Goal: Information Seeking & Learning: Learn about a topic

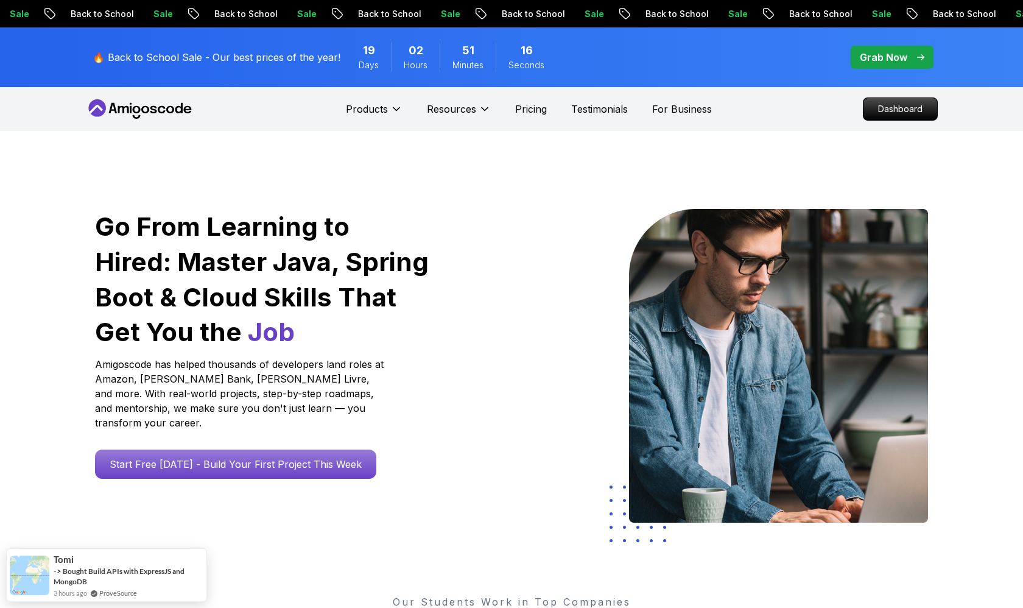
click at [878, 58] on p "Grab Now" at bounding box center [884, 57] width 48 height 15
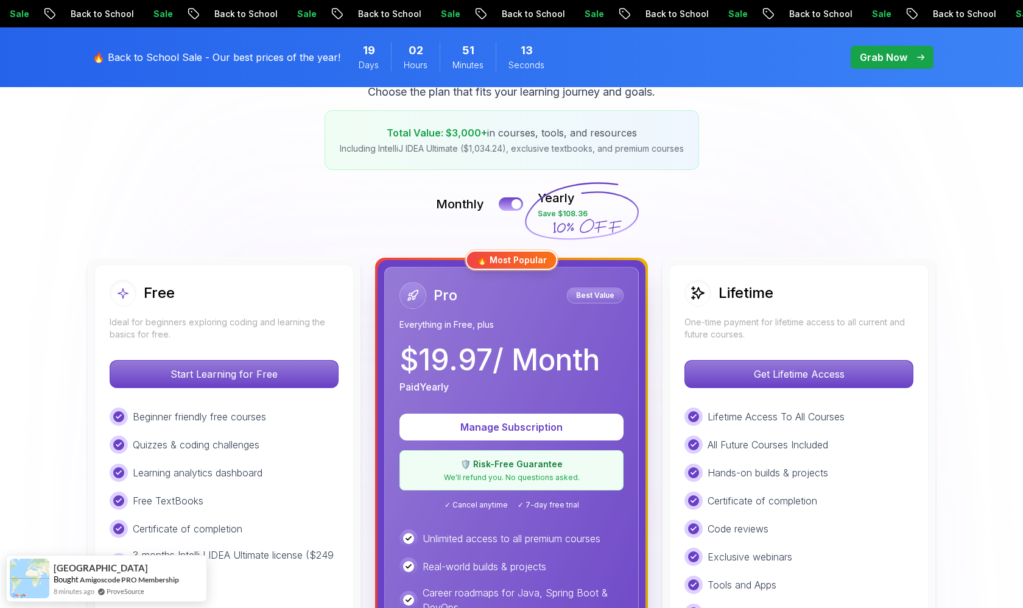
scroll to position [205, 0]
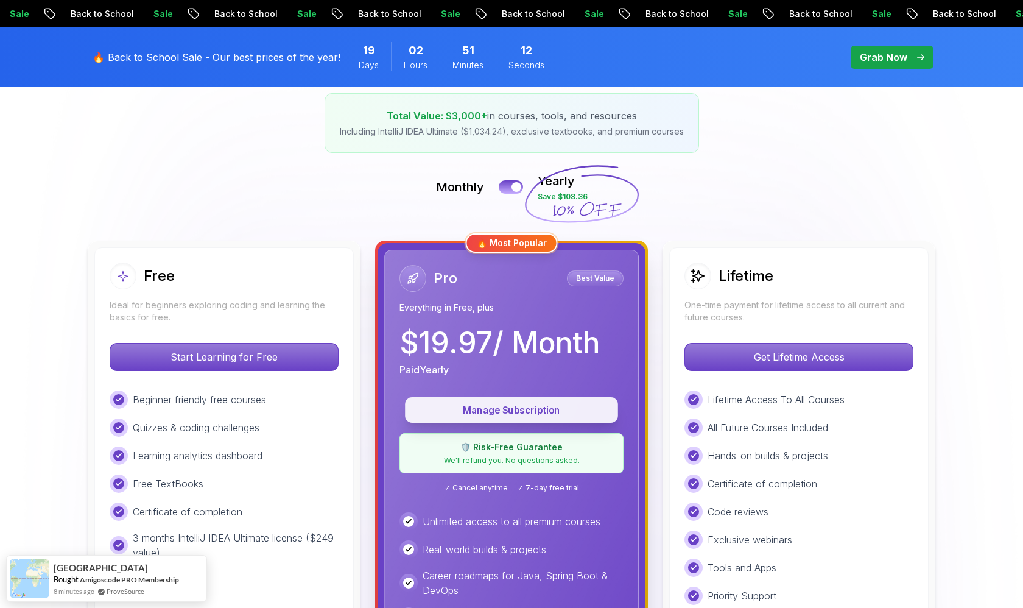
click at [521, 419] on button "Manage Subscription" at bounding box center [511, 410] width 213 height 26
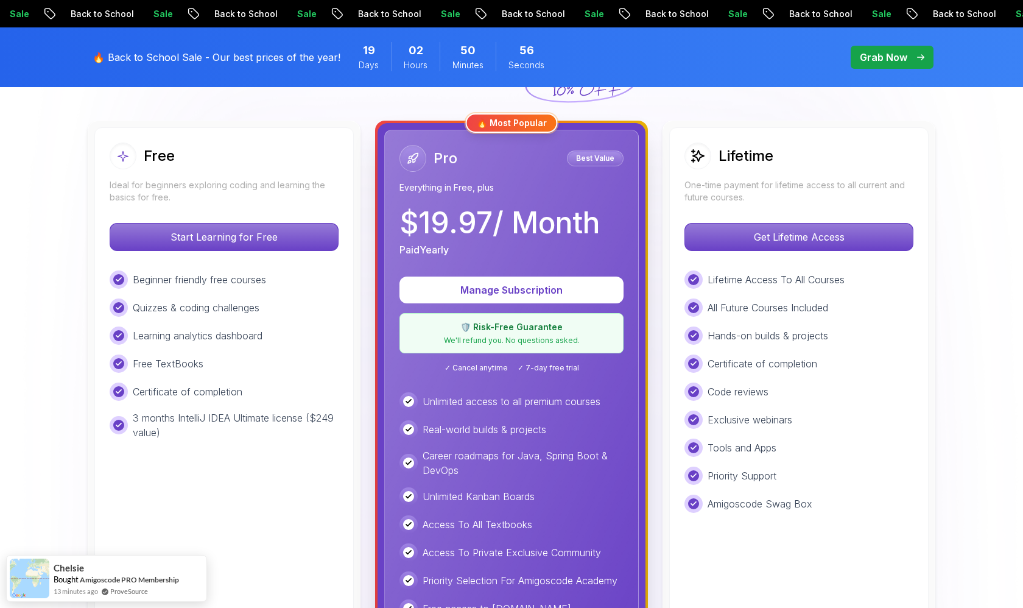
scroll to position [338, 0]
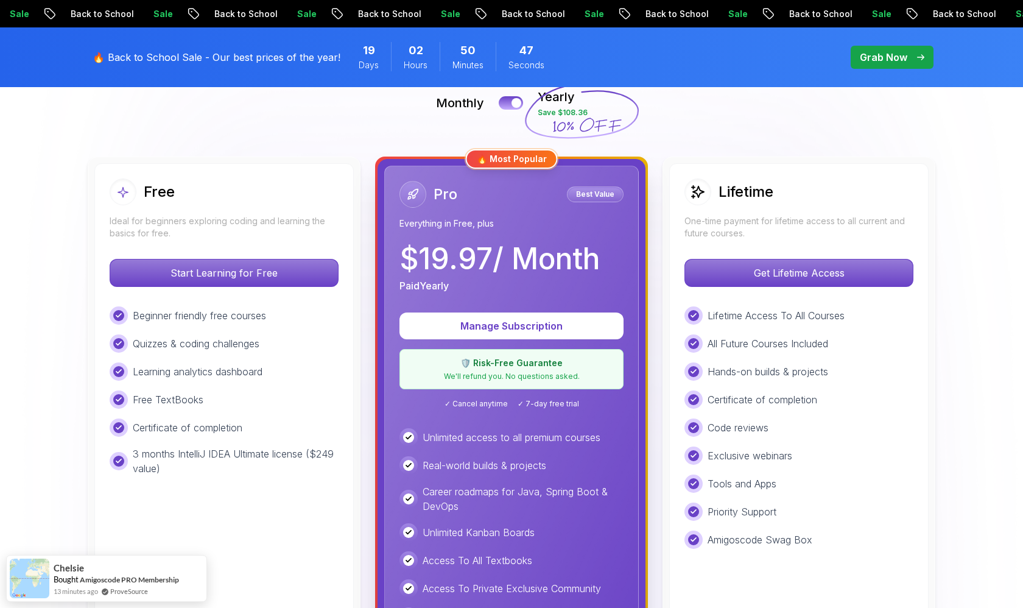
scroll to position [265, 0]
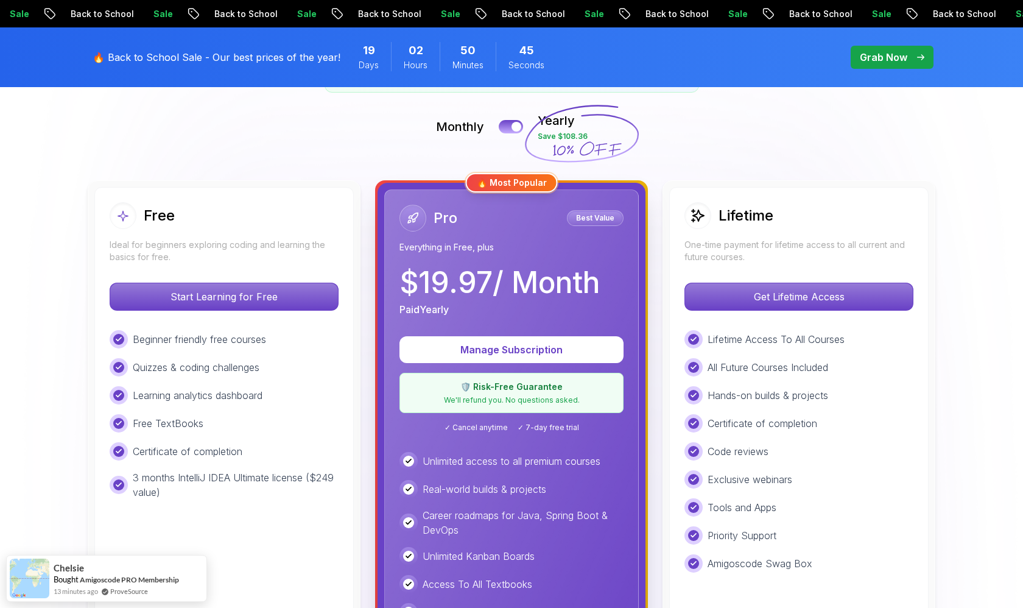
click at [725, 247] on p "One-time payment for lifetime access to all current and future courses." at bounding box center [799, 251] width 229 height 24
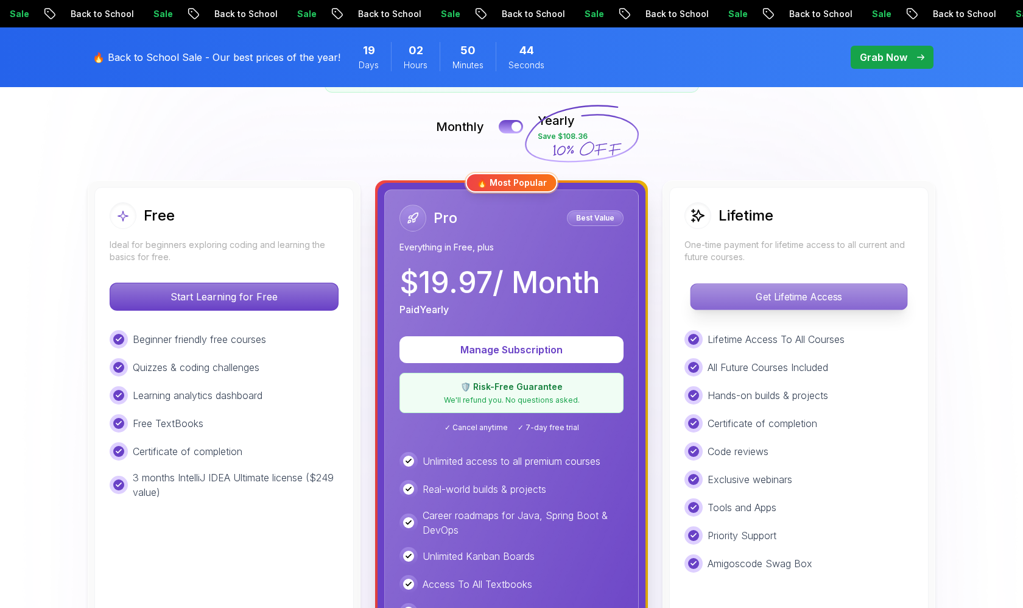
click at [735, 297] on p "Get Lifetime Access" at bounding box center [799, 297] width 216 height 26
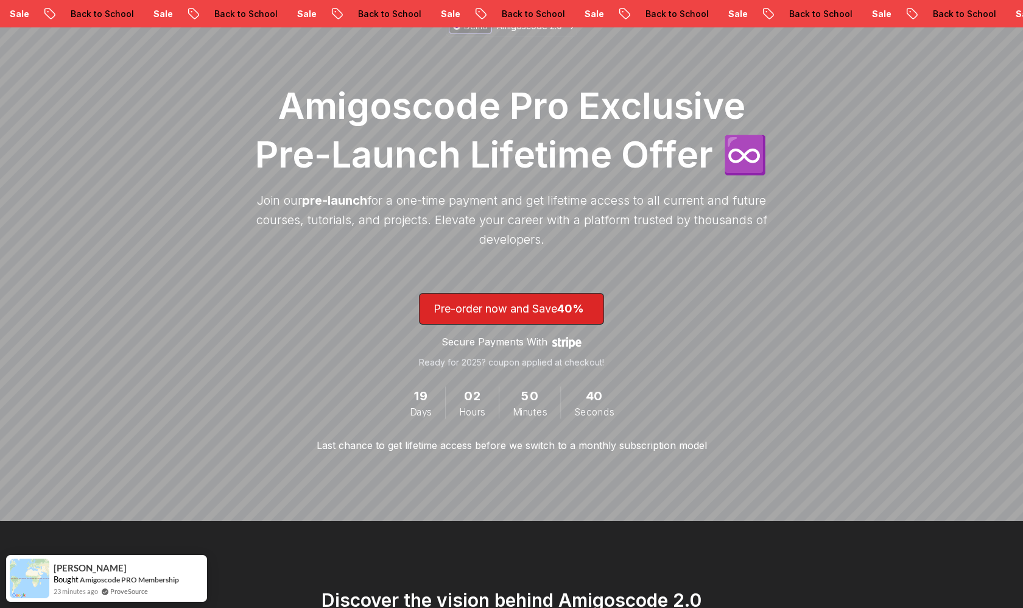
scroll to position [143, 0]
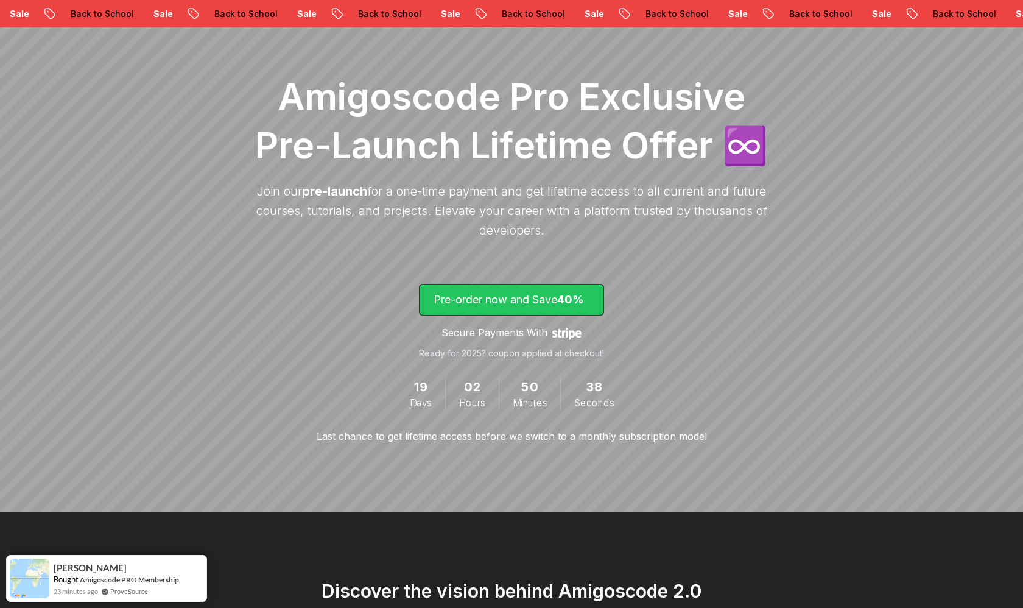
click at [579, 300] on span "40%" at bounding box center [570, 299] width 27 height 13
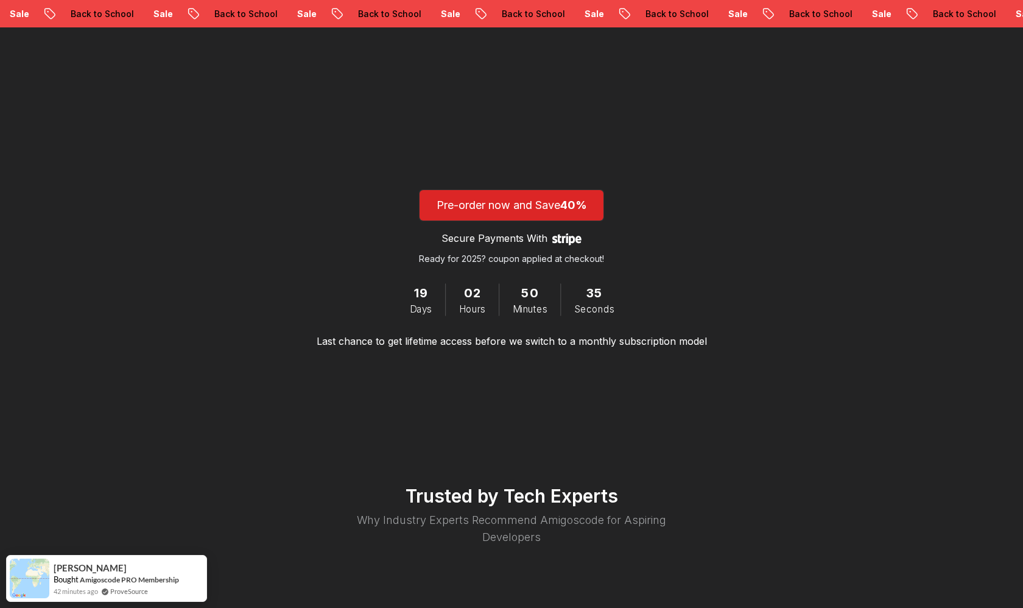
scroll to position [1954, 0]
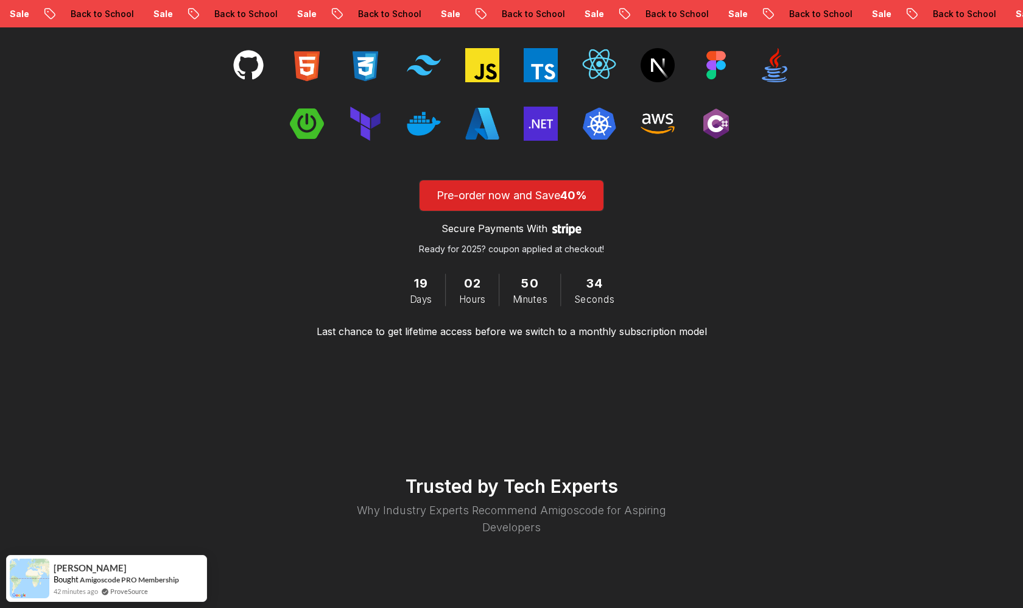
scroll to position [143, 0]
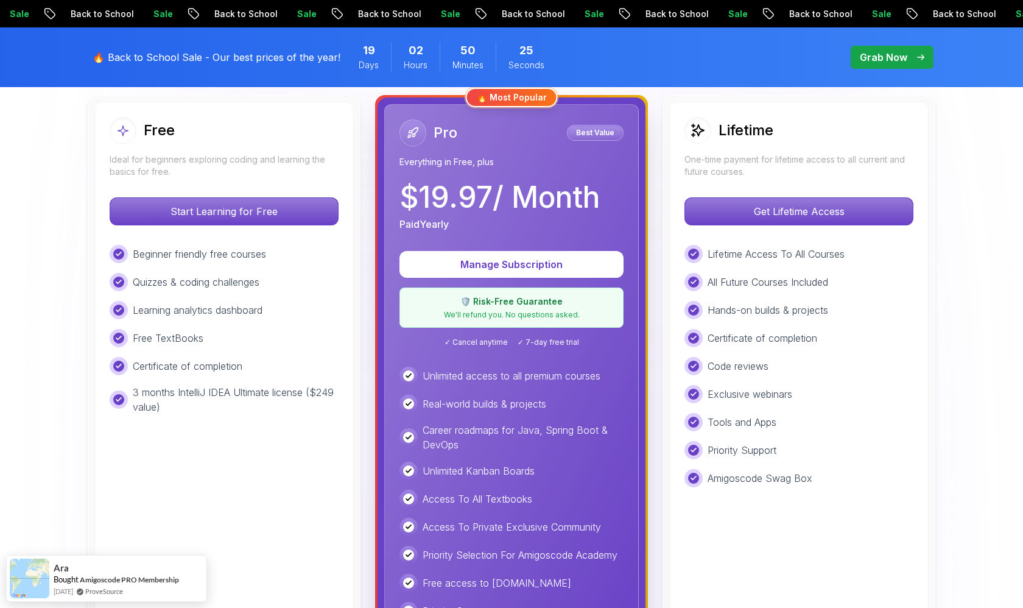
scroll to position [352, 0]
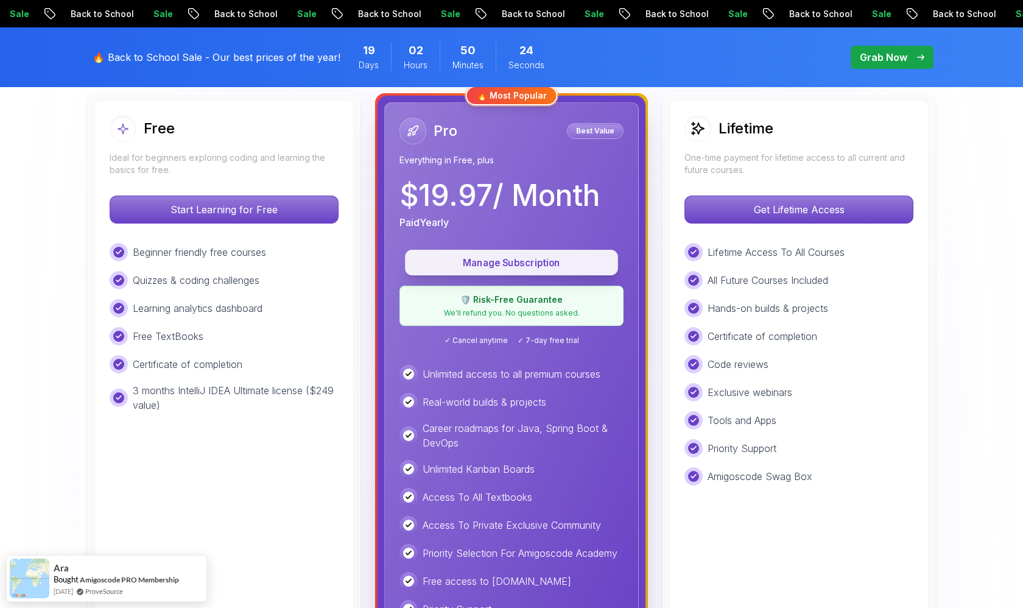
click at [538, 264] on p "Manage Subscription" at bounding box center [511, 263] width 185 height 14
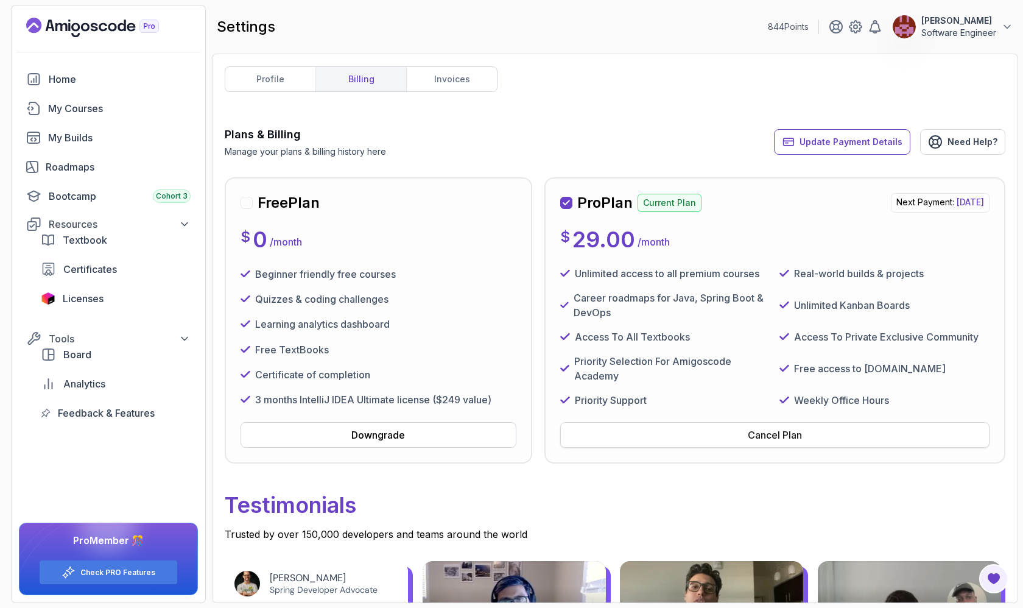
click at [726, 439] on button "Cancel Plan" at bounding box center [774, 435] width 429 height 26
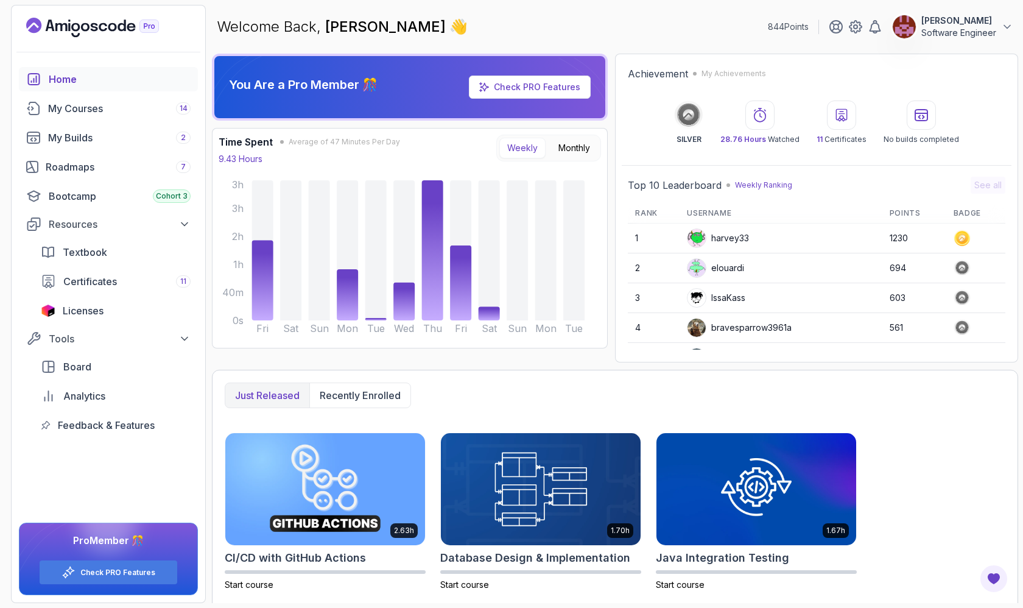
click at [576, 88] on link "Check PRO Features" at bounding box center [537, 87] width 86 height 10
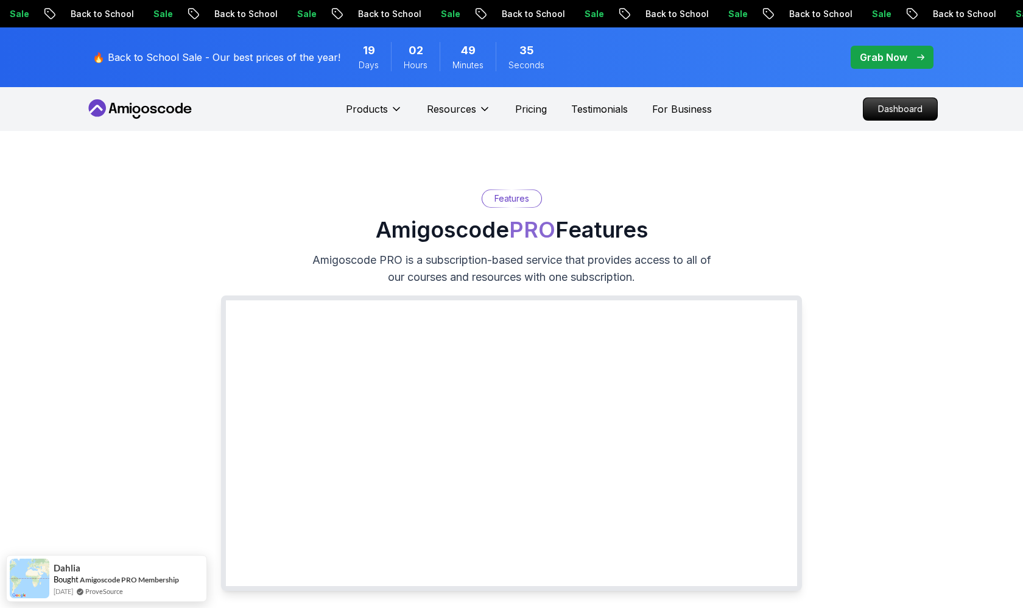
click at [878, 51] on p "Grab Now" at bounding box center [884, 57] width 48 height 15
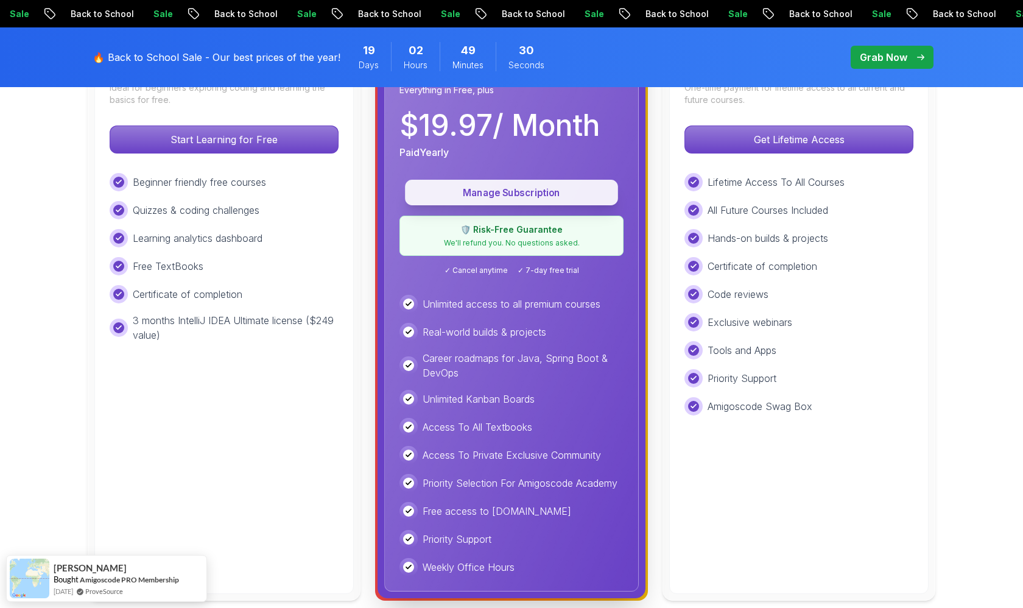
scroll to position [405, 0]
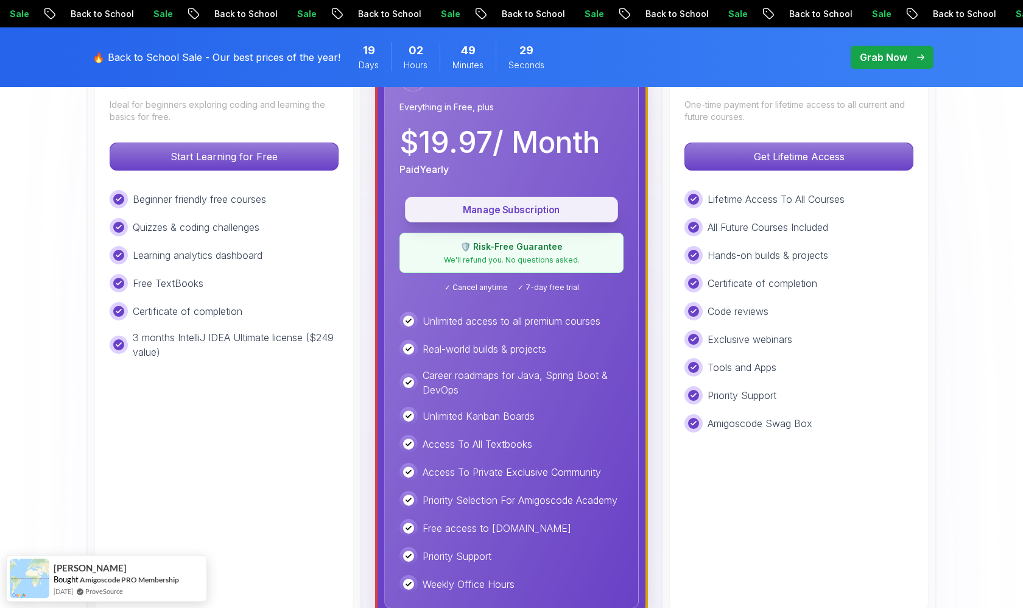
click at [546, 207] on p "Manage Subscription" at bounding box center [511, 210] width 185 height 14
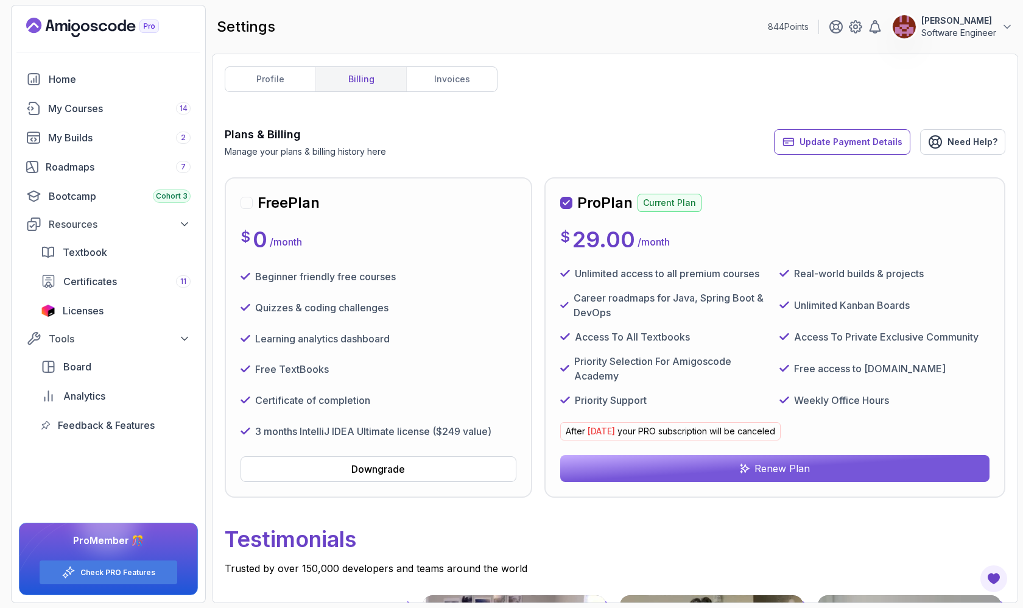
click at [660, 473] on button "Renew Plan" at bounding box center [774, 468] width 429 height 27
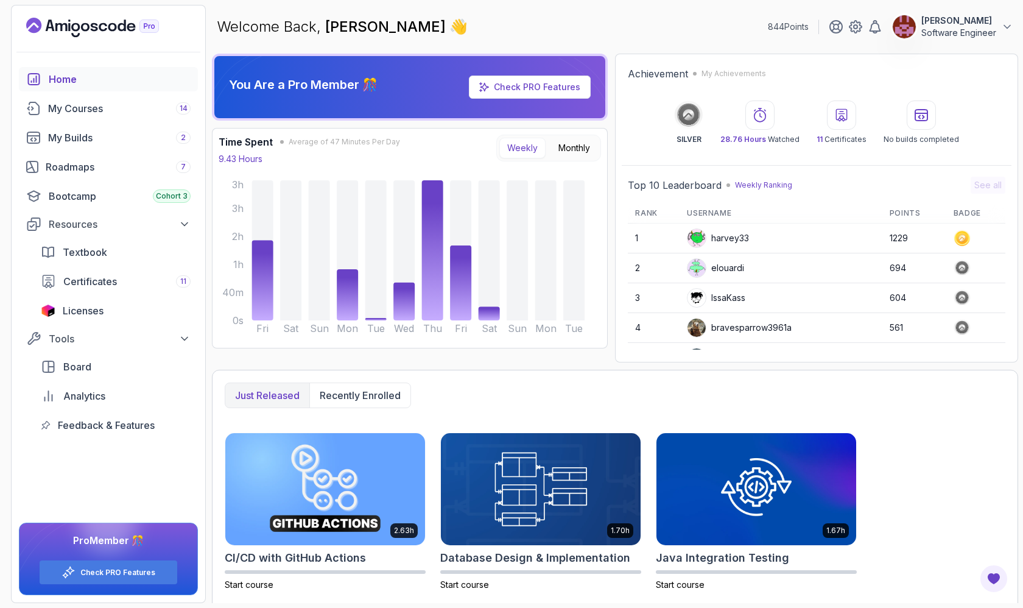
click at [949, 20] on p "[PERSON_NAME]" at bounding box center [958, 21] width 75 height 12
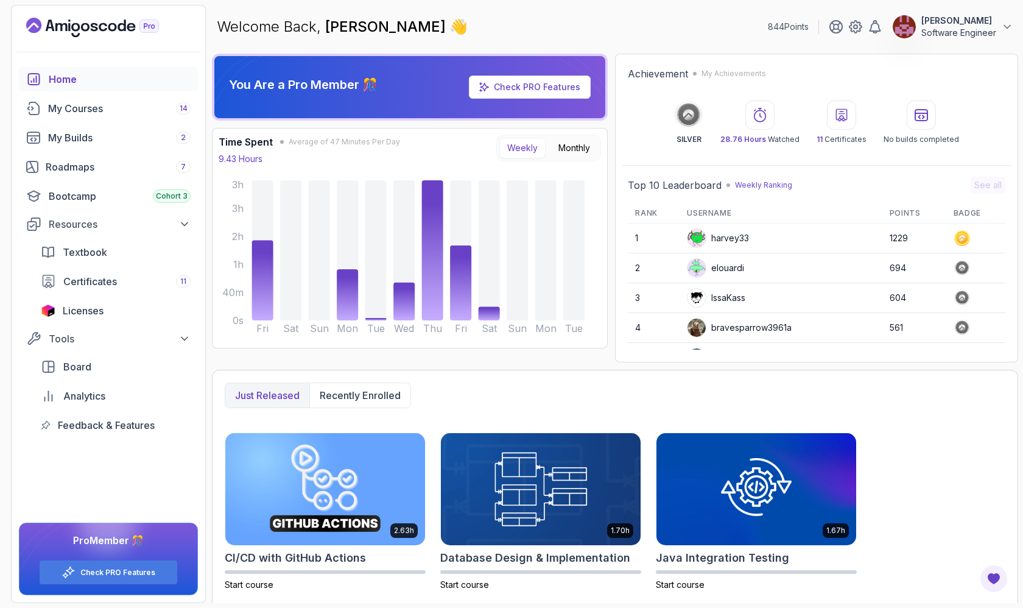
click at [926, 22] on p "[PERSON_NAME]" at bounding box center [958, 21] width 75 height 12
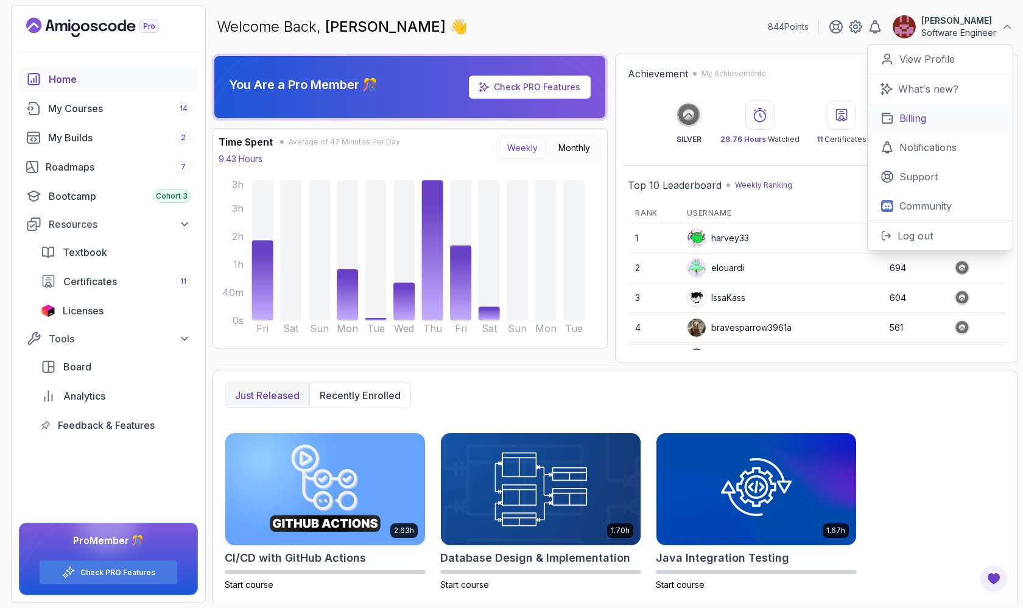
click at [929, 115] on link "Billing" at bounding box center [940, 118] width 145 height 29
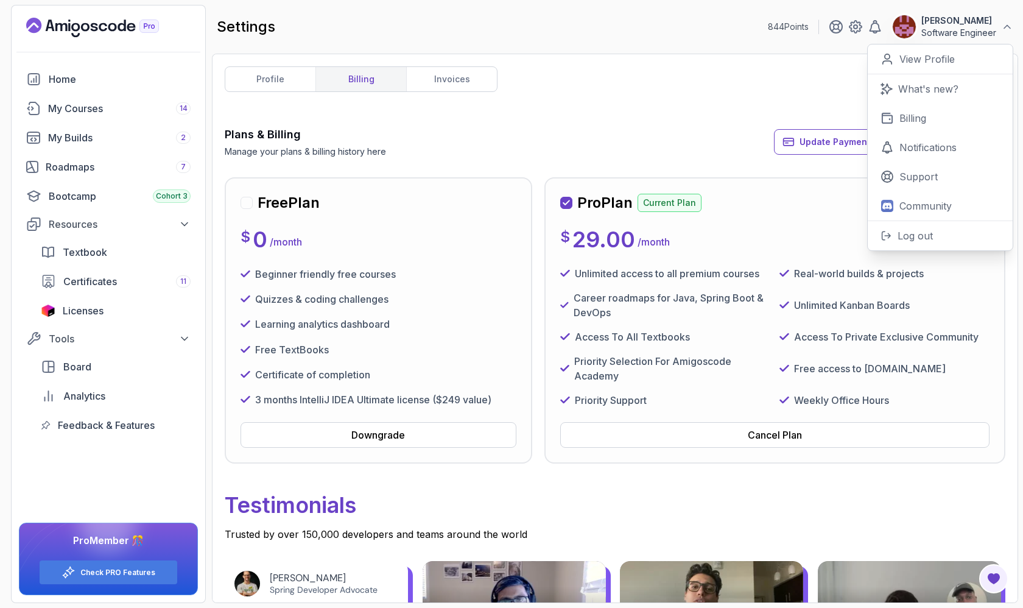
click at [591, 138] on div "Plans & Billing Manage your plans & billing history here Update Payment Details…" at bounding box center [615, 142] width 781 height 32
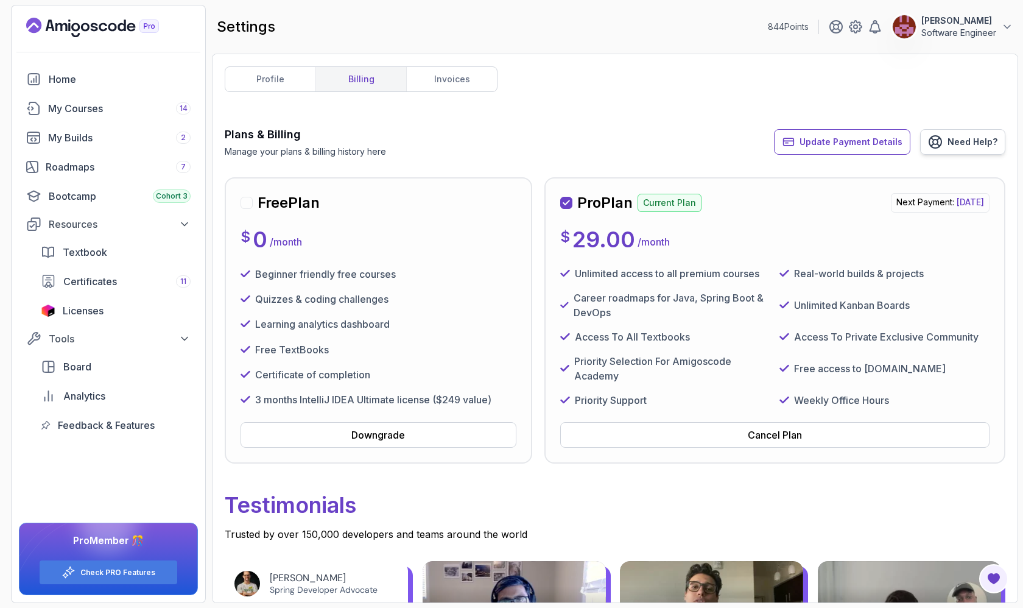
click at [951, 143] on span "Need Help?" at bounding box center [973, 142] width 50 height 12
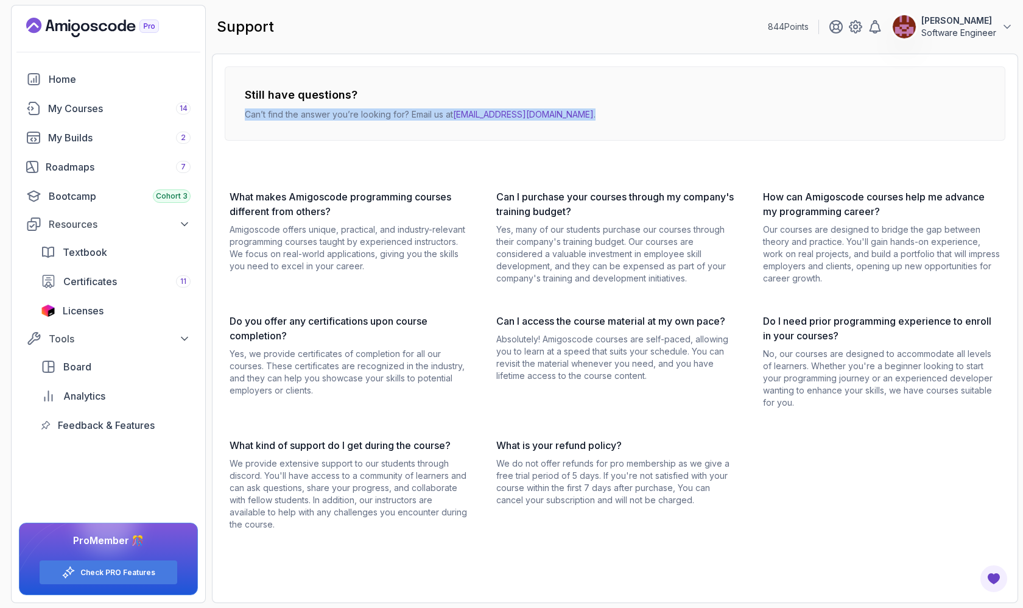
drag, startPoint x: 459, startPoint y: 105, endPoint x: 566, endPoint y: 115, distance: 107.7
click at [566, 115] on div "Still have questions? Can’t find the answer you’re looking for? Email us at hel…" at bounding box center [615, 103] width 781 height 74
drag, startPoint x: 552, startPoint y: 116, endPoint x: 456, endPoint y: 117, distance: 96.2
click at [456, 117] on p "Can’t find the answer you’re looking for? Email us at hello@amigoscode.com ." at bounding box center [420, 114] width 351 height 12
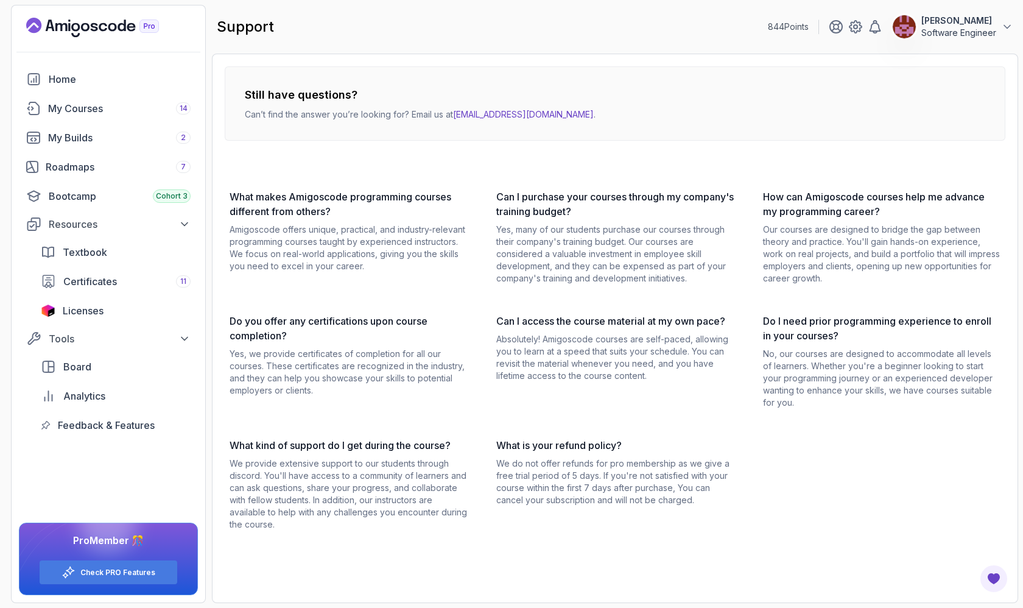
copy p "Can’t find the answer you’re looking for? Email us at hello@amigoscode.com"
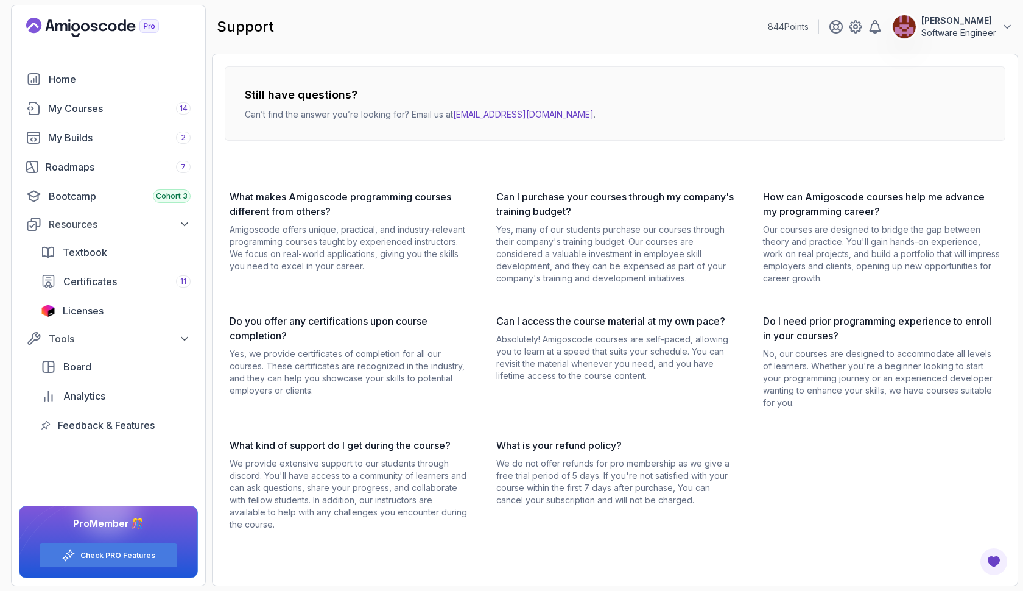
click at [945, 29] on p "Software Engineer" at bounding box center [958, 33] width 75 height 12
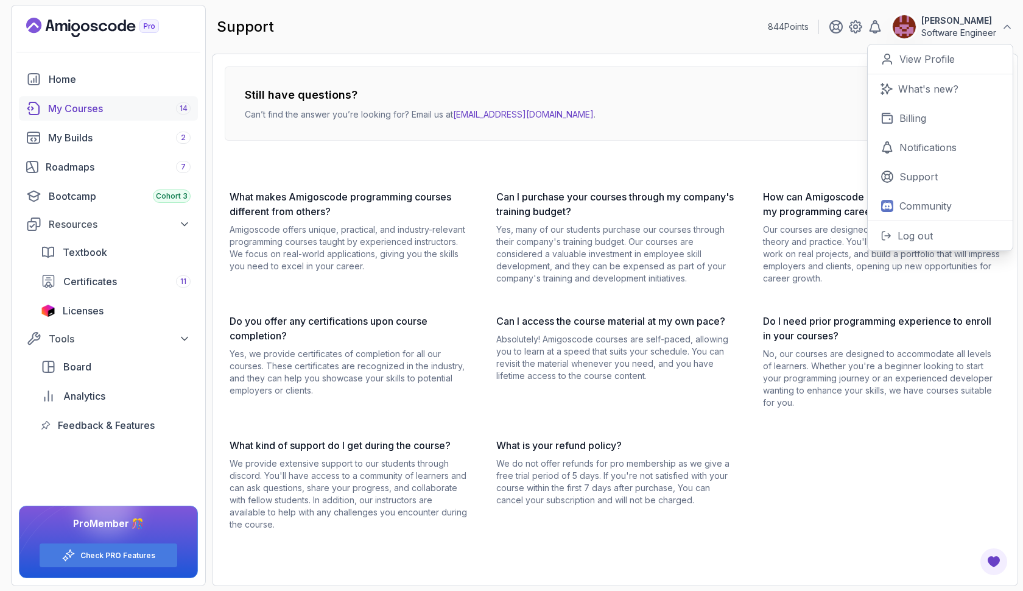
click at [146, 113] on div "My Courses 14" at bounding box center [119, 108] width 143 height 15
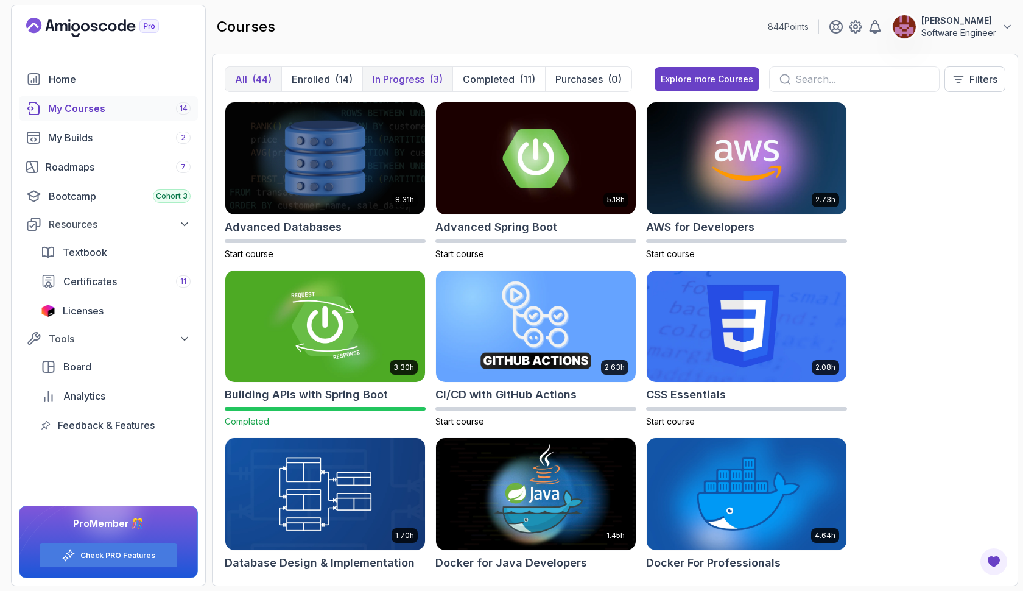
click at [380, 77] on p "In Progress" at bounding box center [399, 79] width 52 height 15
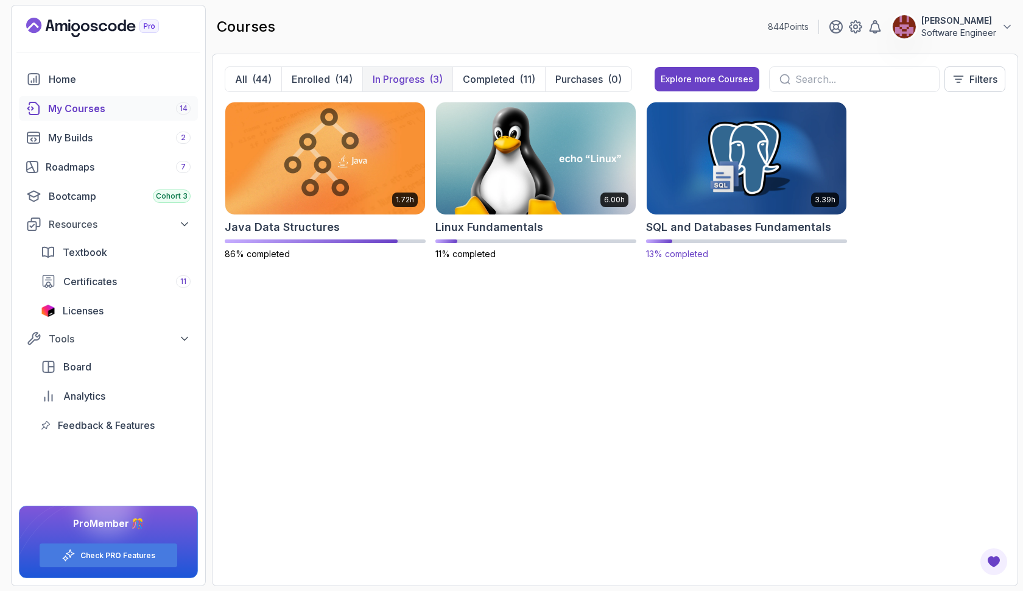
click at [750, 172] on img at bounding box center [747, 158] width 210 height 118
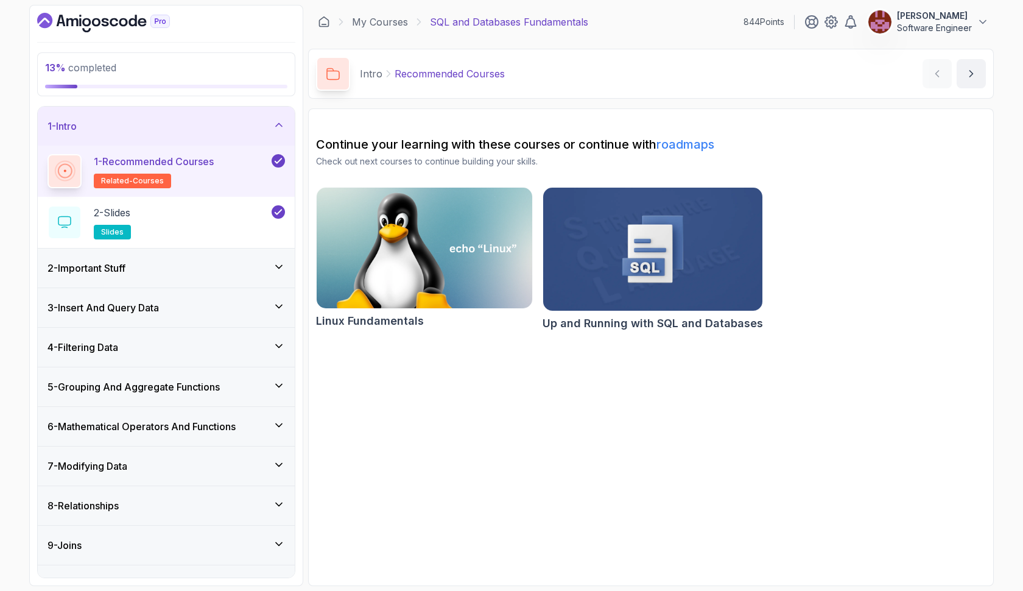
click at [236, 262] on div "2 - Important Stuff" at bounding box center [167, 268] width 238 height 15
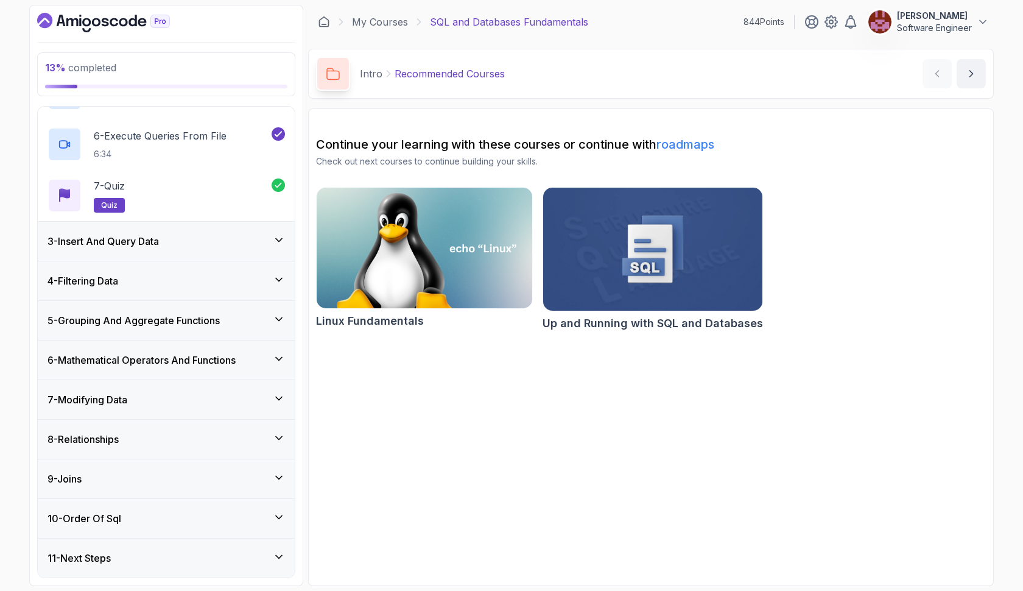
scroll to position [322, 0]
click at [227, 241] on div "3 - Insert And Query Data" at bounding box center [167, 241] width 238 height 15
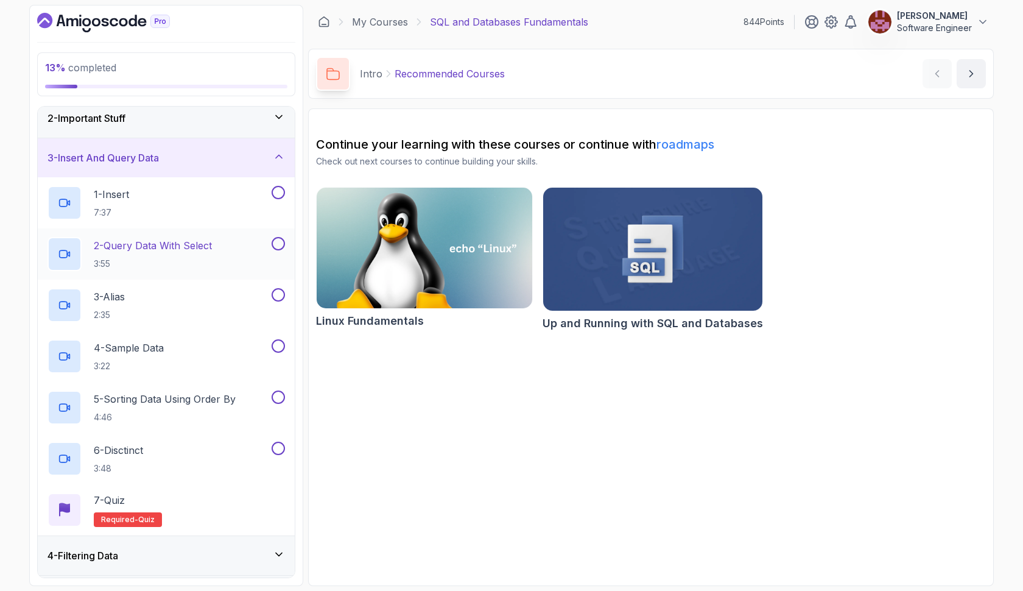
scroll to position [48, 0]
click at [214, 198] on div "1 - Insert 7:37" at bounding box center [159, 202] width 222 height 34
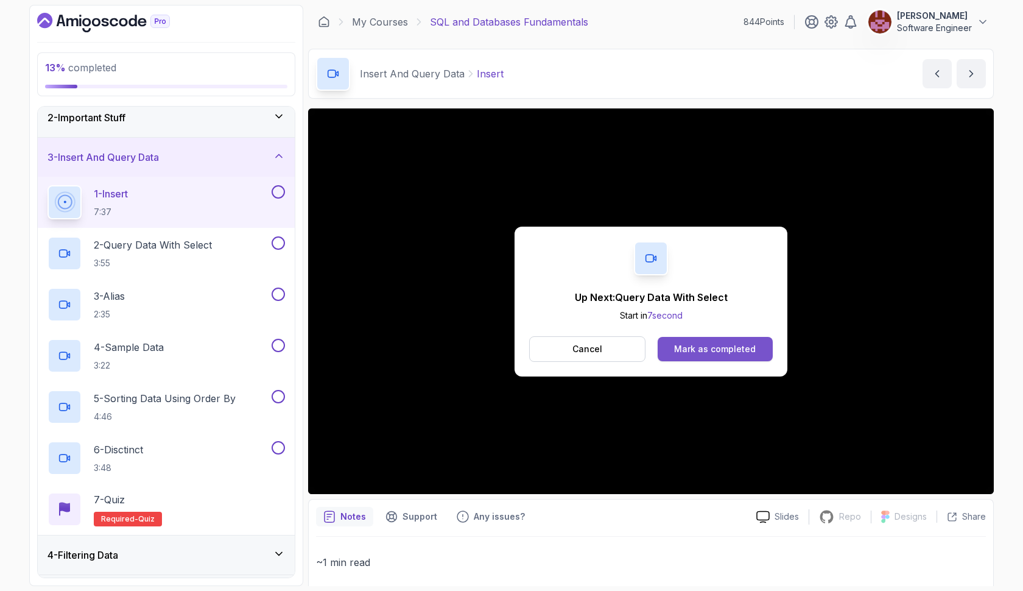
click at [689, 345] on div "Mark as completed" at bounding box center [715, 349] width 82 height 12
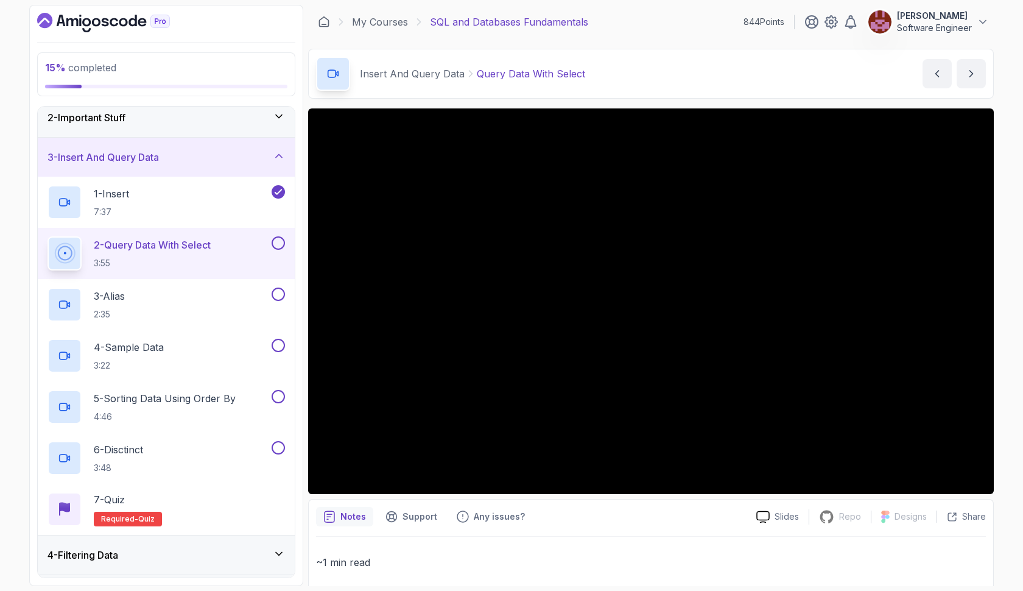
click at [281, 244] on button at bounding box center [278, 242] width 13 height 13
click at [234, 308] on div "3 - Alias 2:35" at bounding box center [159, 304] width 222 height 34
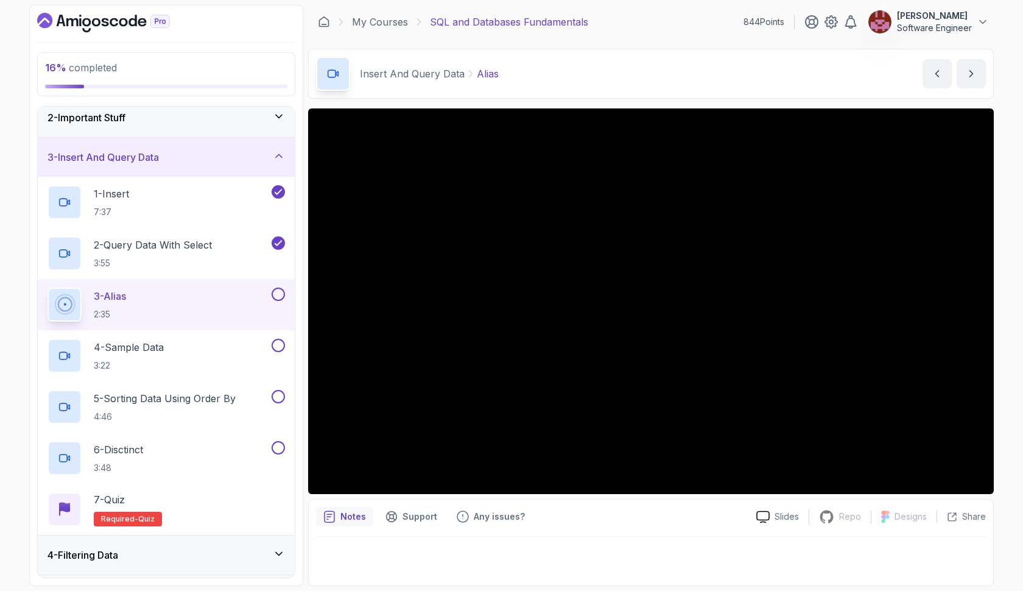
click at [280, 292] on button at bounding box center [278, 293] width 13 height 13
click at [199, 358] on div "4 - Sample Data 3:22" at bounding box center [159, 356] width 222 height 34
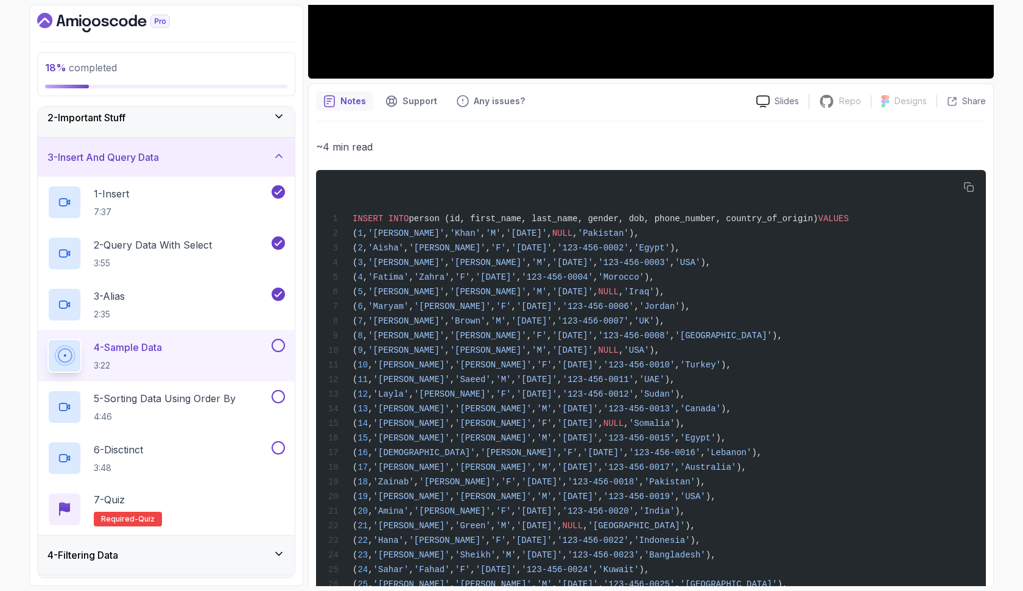
scroll to position [413, 0]
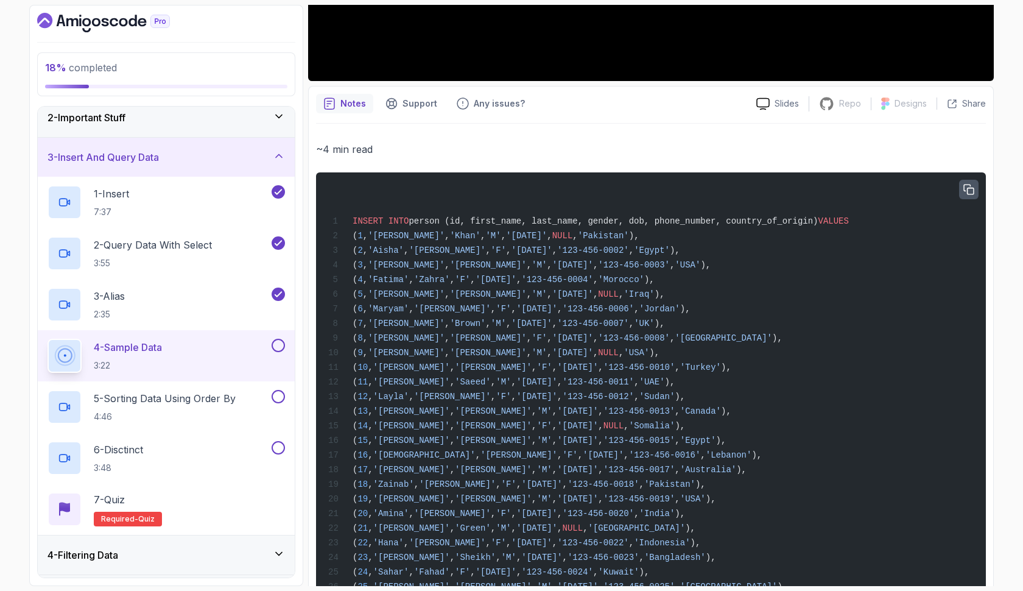
click at [969, 192] on icon "button" at bounding box center [968, 190] width 11 height 11
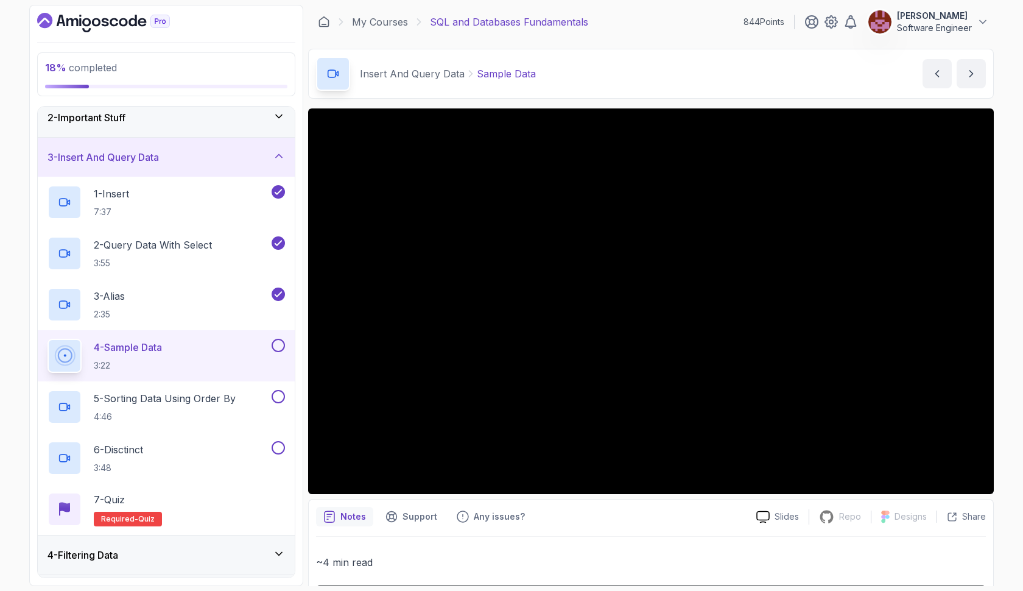
scroll to position [0, 0]
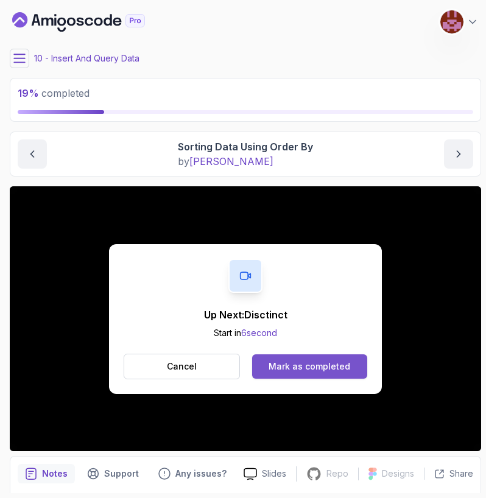
click at [306, 364] on div "Mark as completed" at bounding box center [310, 367] width 82 height 12
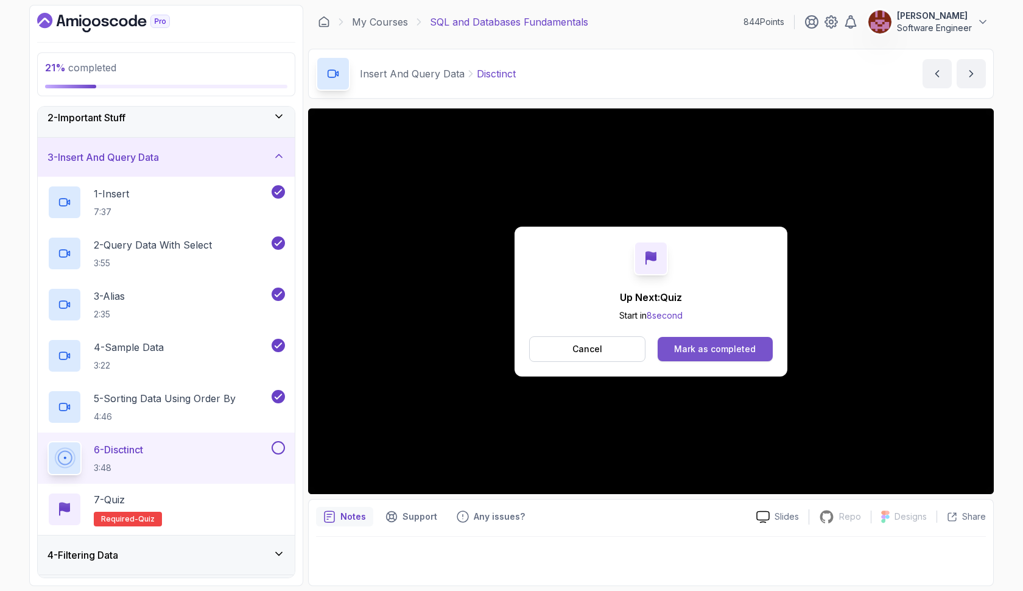
click at [753, 351] on div "Mark as completed" at bounding box center [715, 349] width 82 height 12
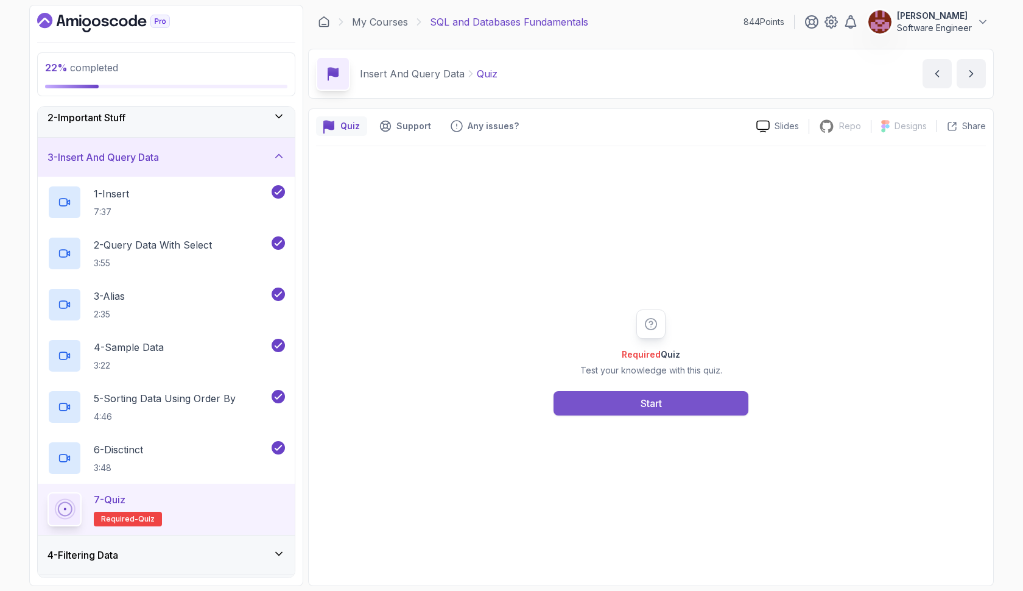
click at [706, 395] on button "Start" at bounding box center [651, 403] width 195 height 24
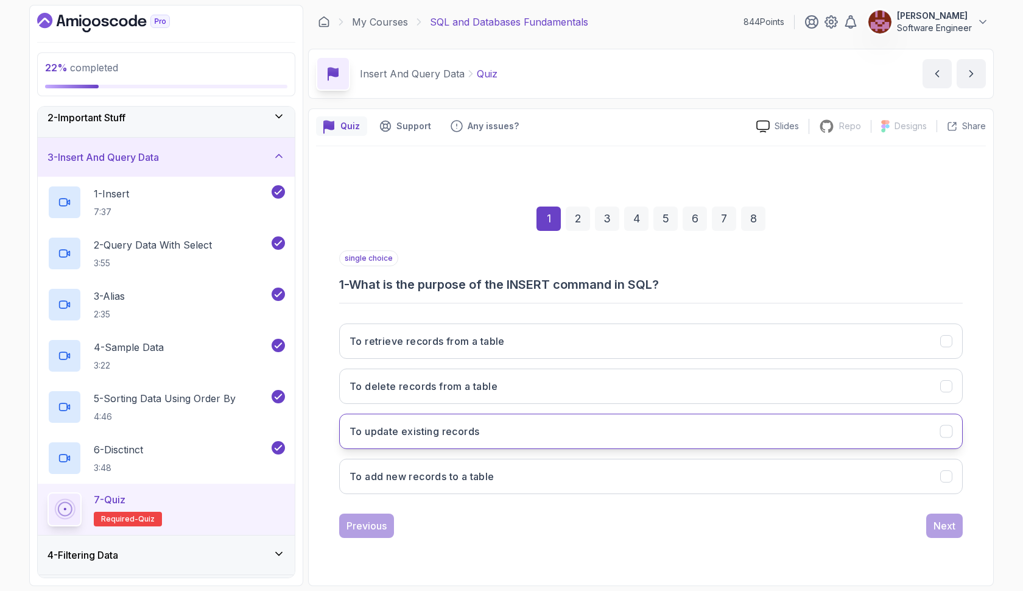
click at [657, 435] on button "To update existing records" at bounding box center [651, 431] width 624 height 35
click at [731, 471] on button "To add new records to a table" at bounding box center [651, 476] width 624 height 35
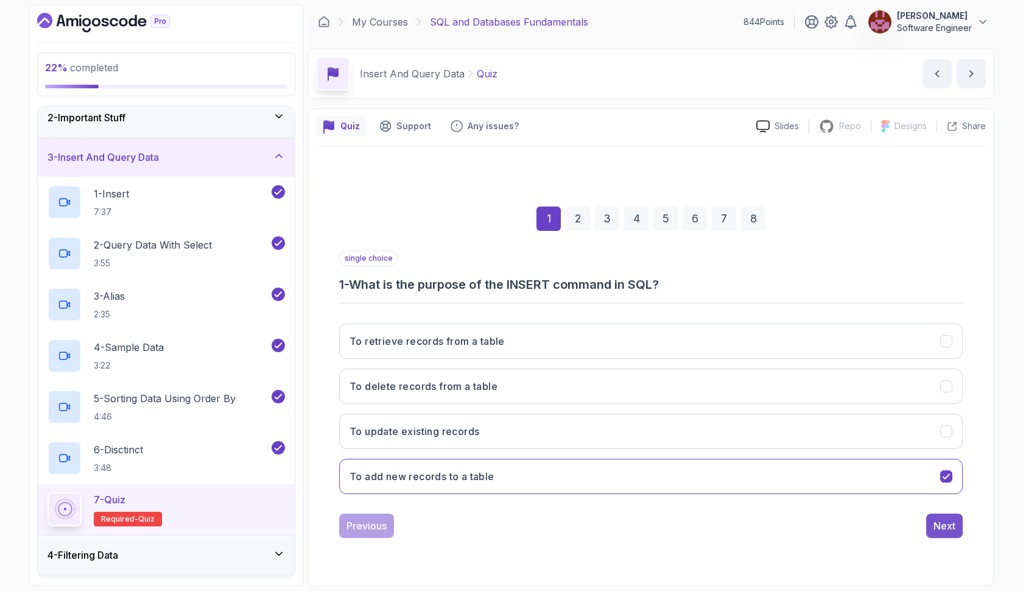
click at [949, 525] on div "Next" at bounding box center [945, 525] width 22 height 15
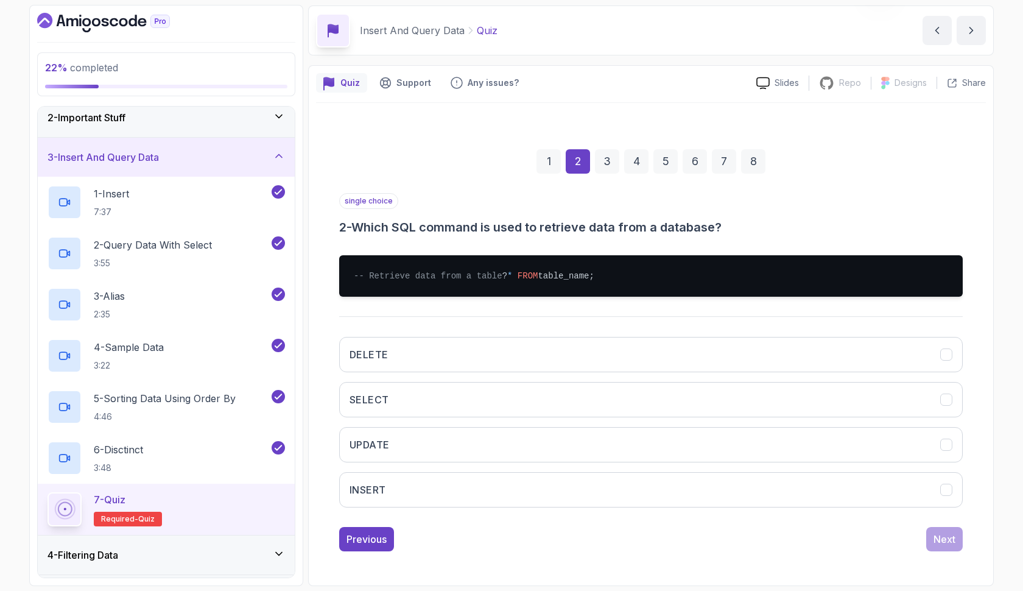
scroll to position [51, 0]
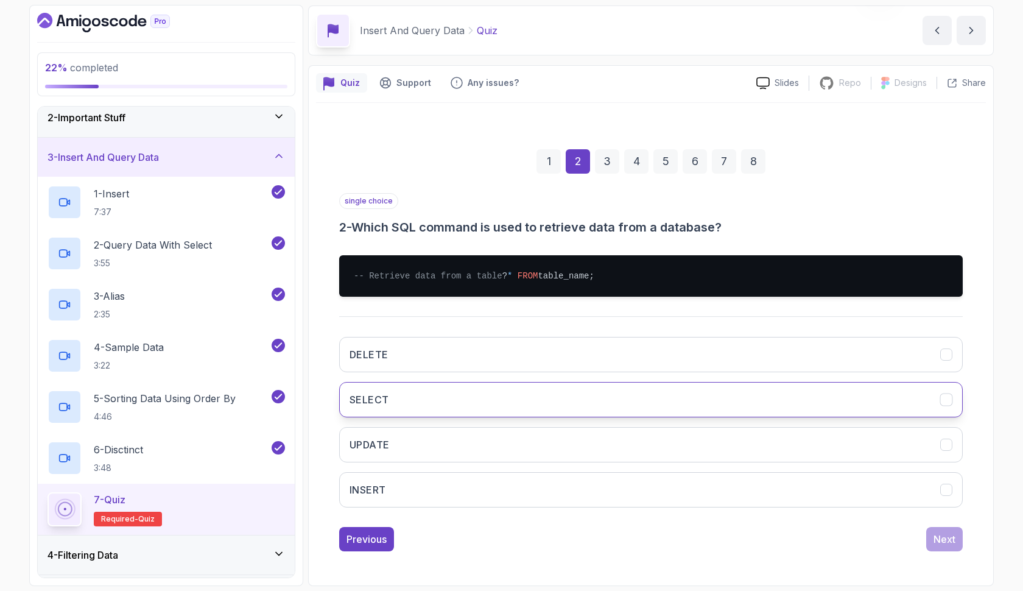
click at [513, 407] on button "SELECT" at bounding box center [651, 399] width 624 height 35
click at [943, 540] on div "Next" at bounding box center [945, 539] width 22 height 15
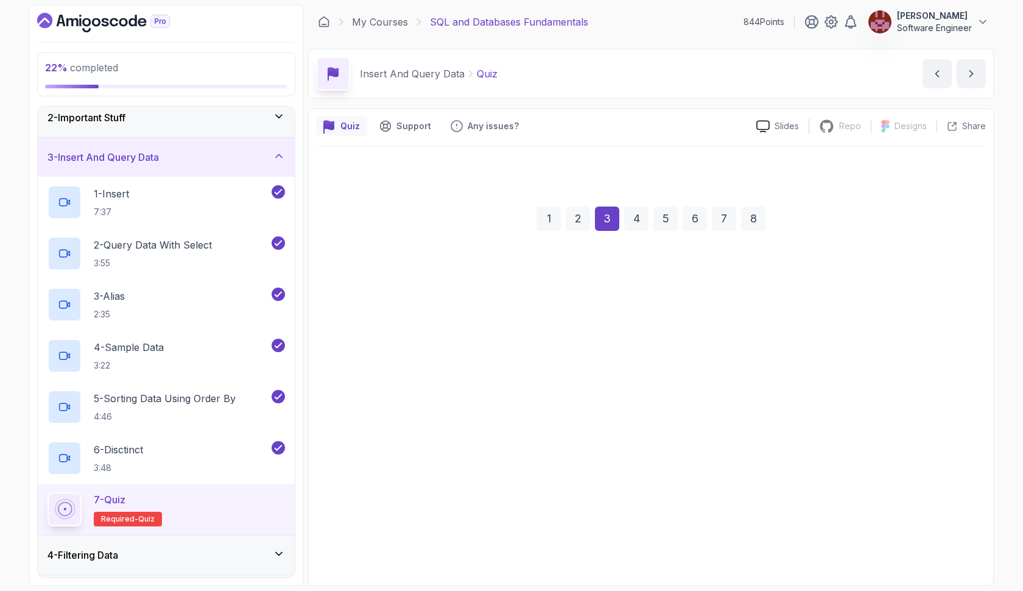
scroll to position [0, 0]
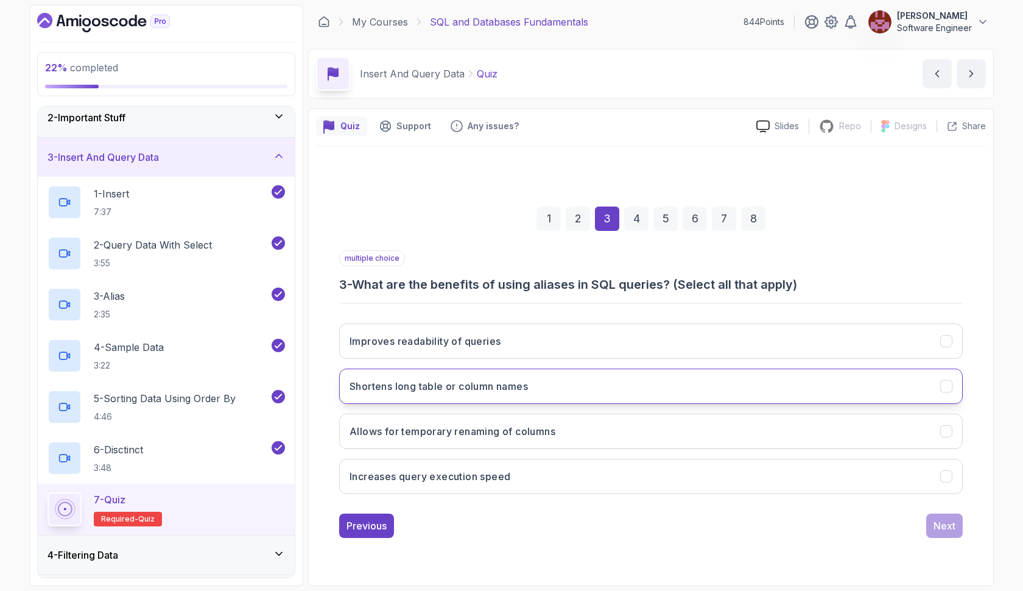
click at [656, 390] on button "Shortens long table or column names" at bounding box center [651, 385] width 624 height 35
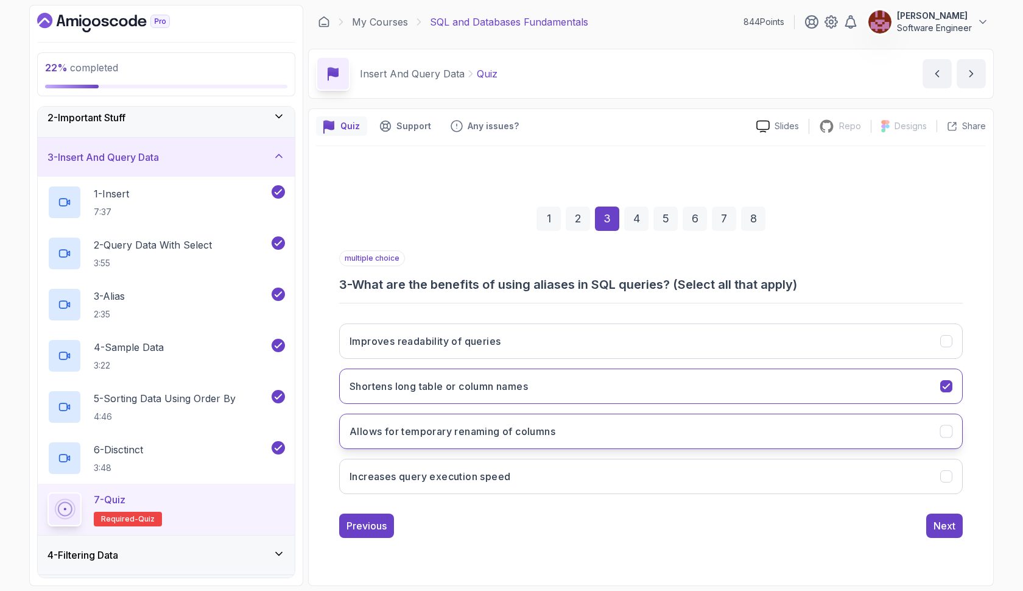
click at [810, 430] on button "Allows for temporary renaming of columns" at bounding box center [651, 431] width 624 height 35
click at [951, 523] on div "Next" at bounding box center [945, 525] width 22 height 15
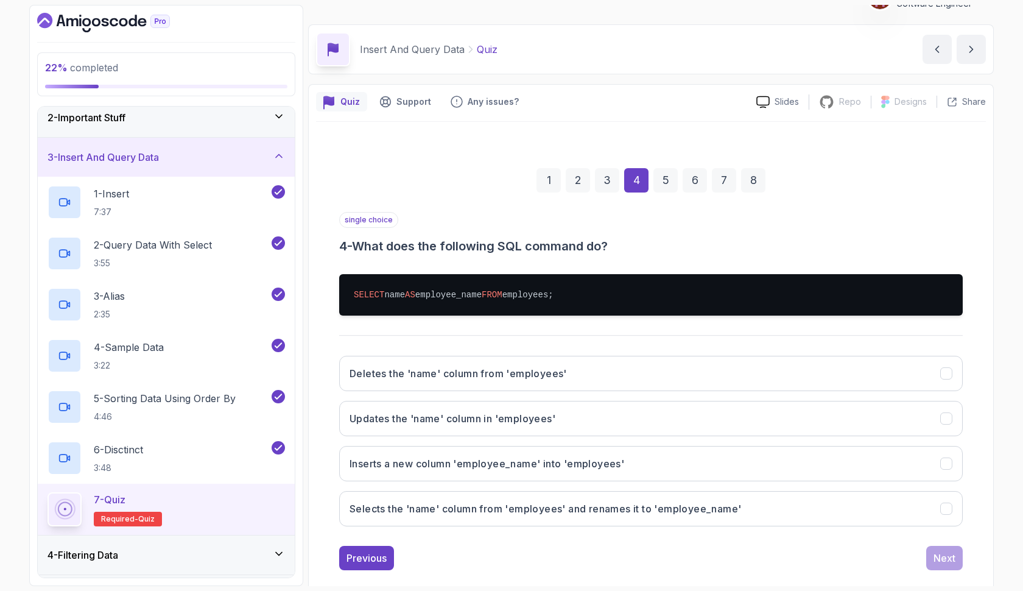
scroll to position [38, 0]
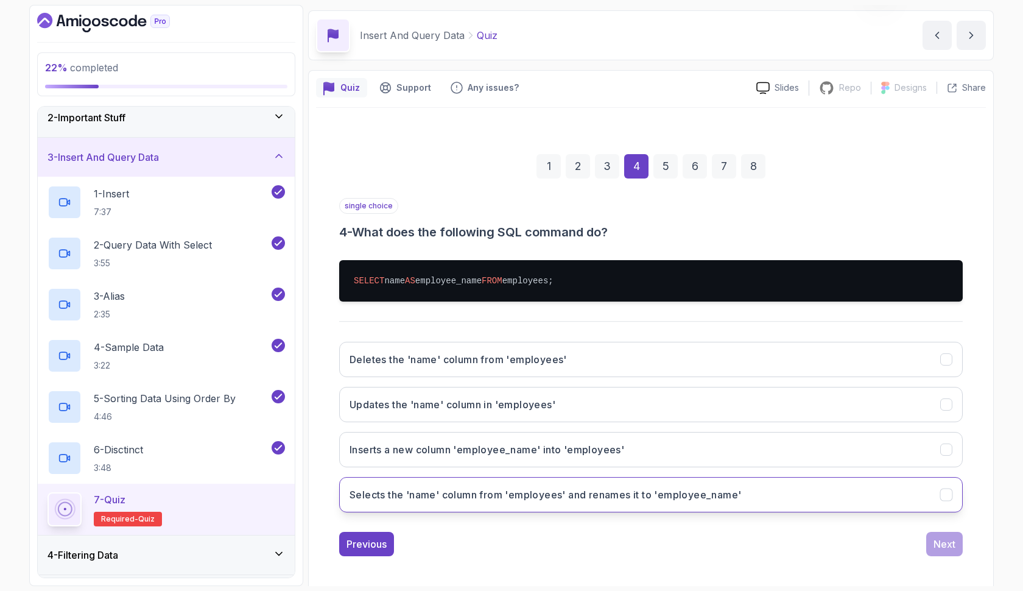
click at [750, 487] on button "Selects the 'name' column from 'employees' and renames it to 'employee_name'" at bounding box center [651, 494] width 624 height 35
click at [940, 539] on div "Next" at bounding box center [945, 544] width 22 height 15
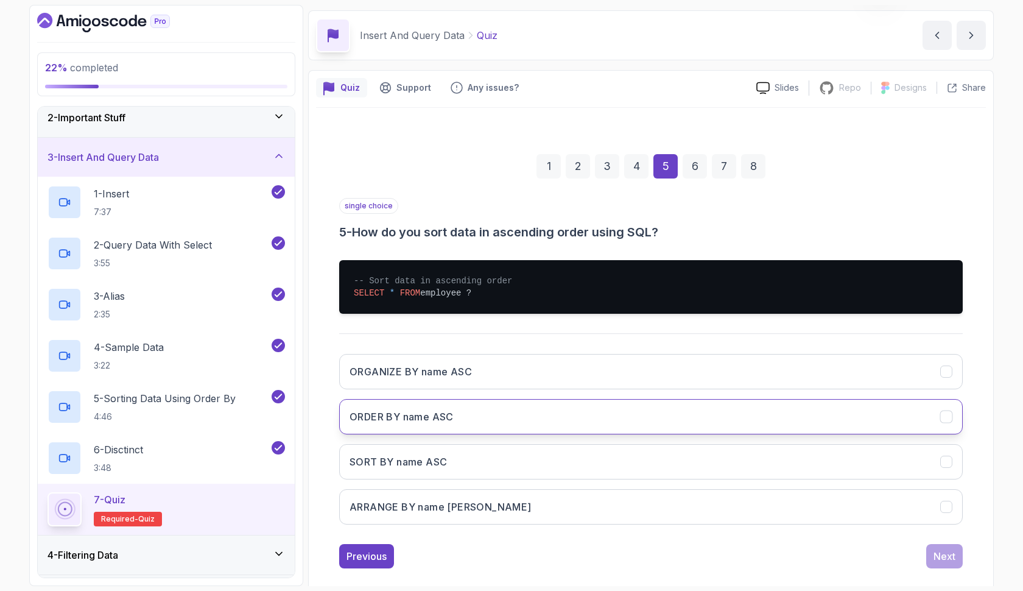
click at [598, 414] on button "ORDER BY name ASC" at bounding box center [651, 416] width 624 height 35
click at [935, 553] on div "Next" at bounding box center [945, 556] width 22 height 15
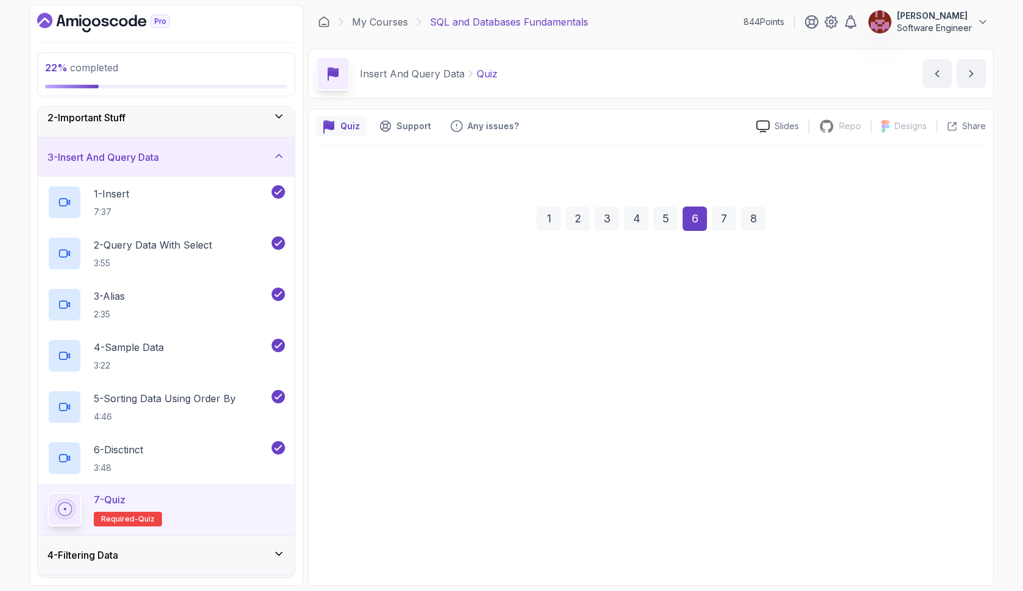
scroll to position [0, 0]
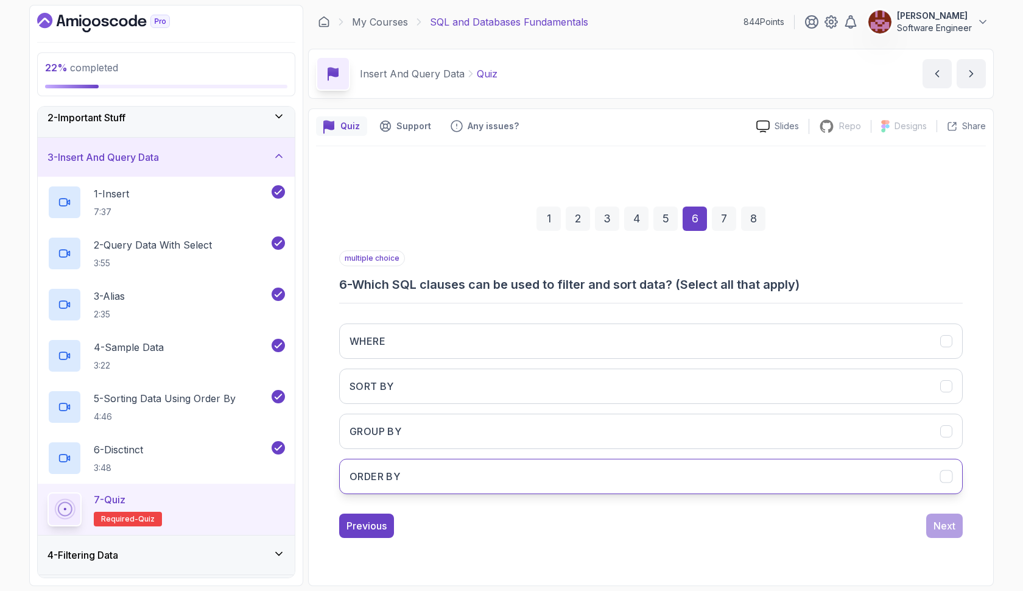
click at [793, 477] on button "ORDER BY" at bounding box center [651, 476] width 624 height 35
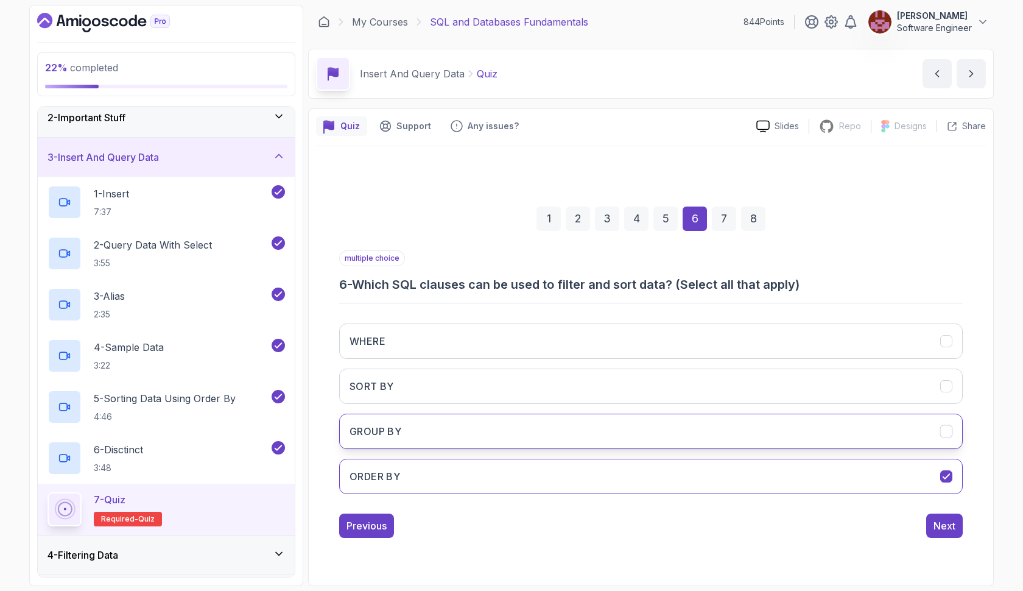
click at [783, 431] on button "GROUP BY" at bounding box center [651, 431] width 624 height 35
click at [944, 527] on div "Next" at bounding box center [945, 525] width 22 height 15
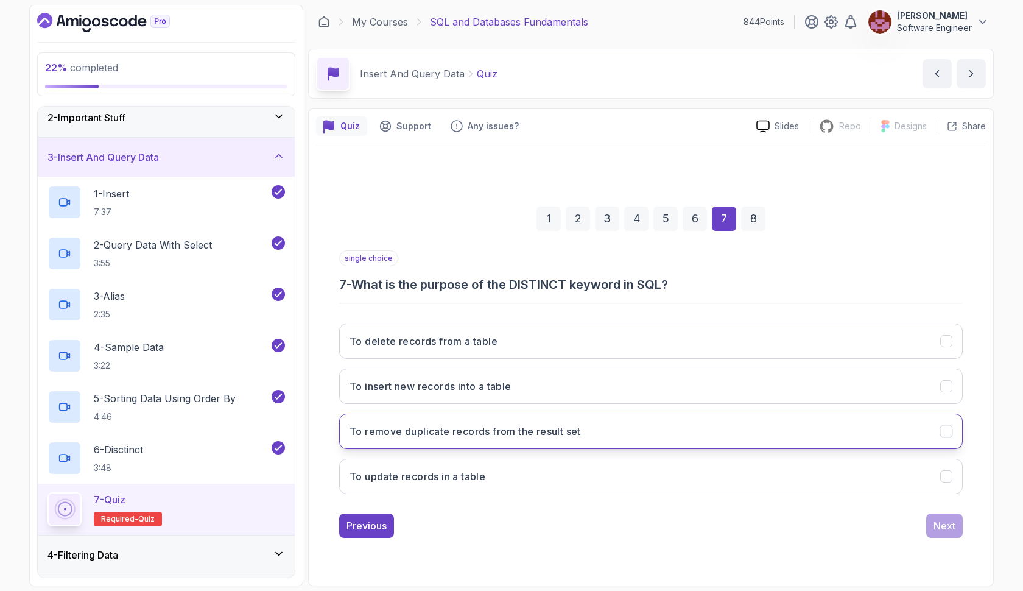
click at [541, 424] on h3 "To remove duplicate records from the result set" at bounding box center [465, 431] width 231 height 15
click at [945, 524] on div "Next" at bounding box center [945, 525] width 22 height 15
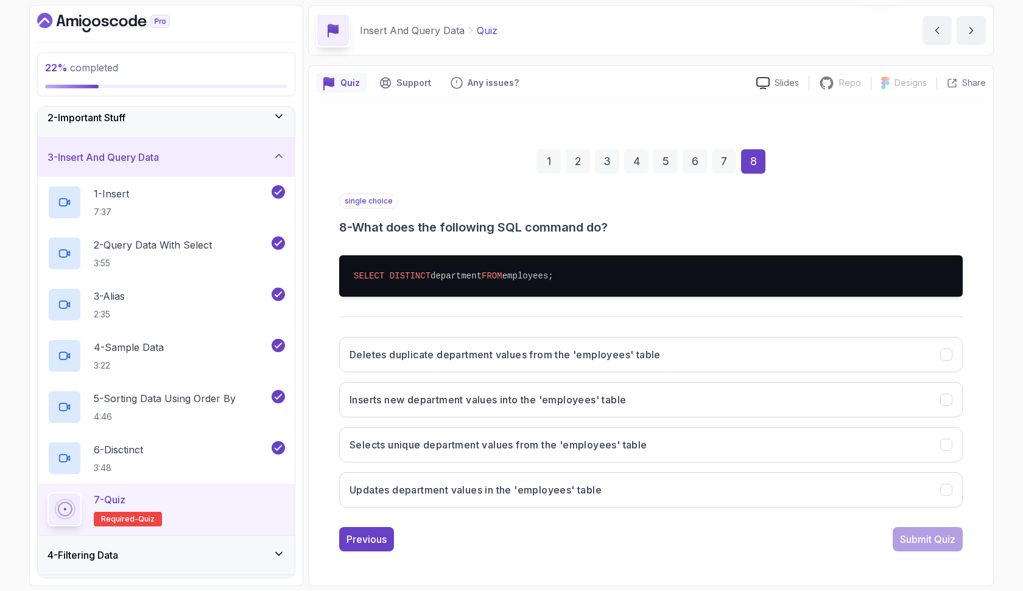
scroll to position [43, 0]
click at [501, 352] on h3 "Deletes duplicate department values from the 'employees' table" at bounding box center [505, 354] width 311 height 15
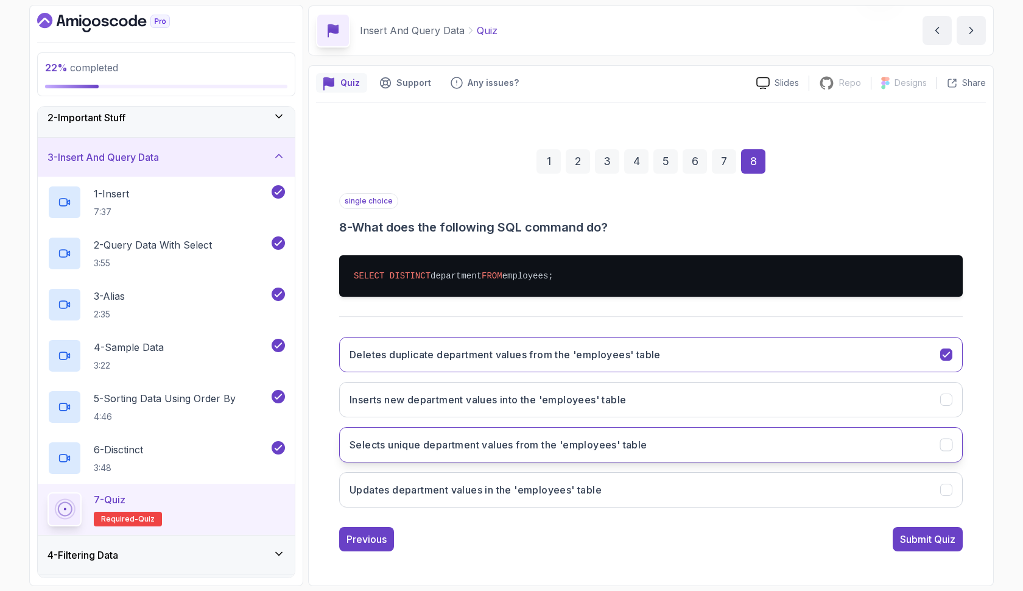
click at [741, 443] on button "Selects unique department values from the 'employees' table" at bounding box center [651, 444] width 624 height 35
click at [934, 534] on div "Submit Quiz" at bounding box center [927, 539] width 55 height 15
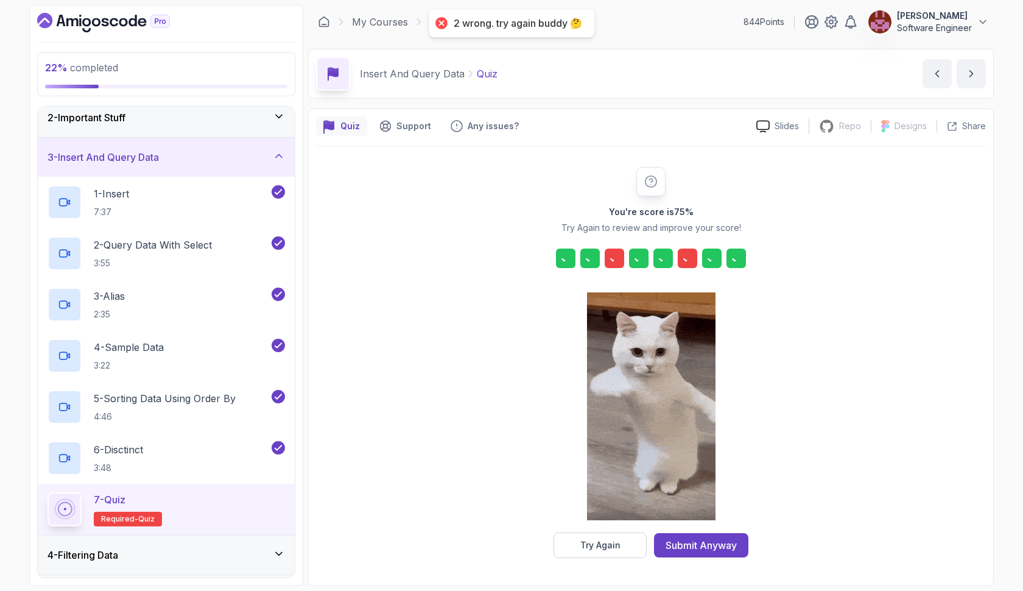
scroll to position [0, 0]
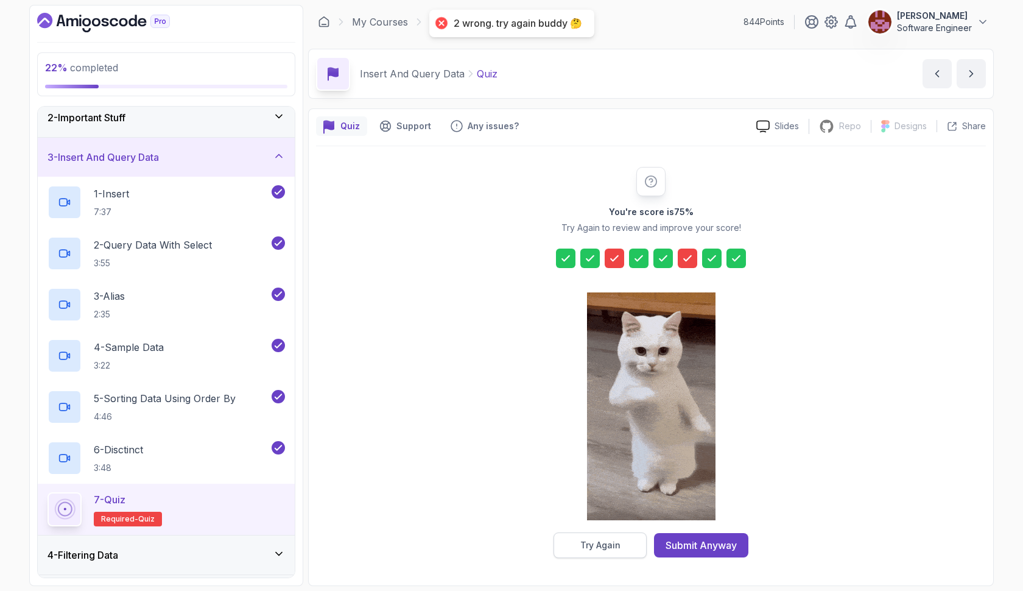
click at [629, 540] on button "Try Again" at bounding box center [600, 545] width 93 height 26
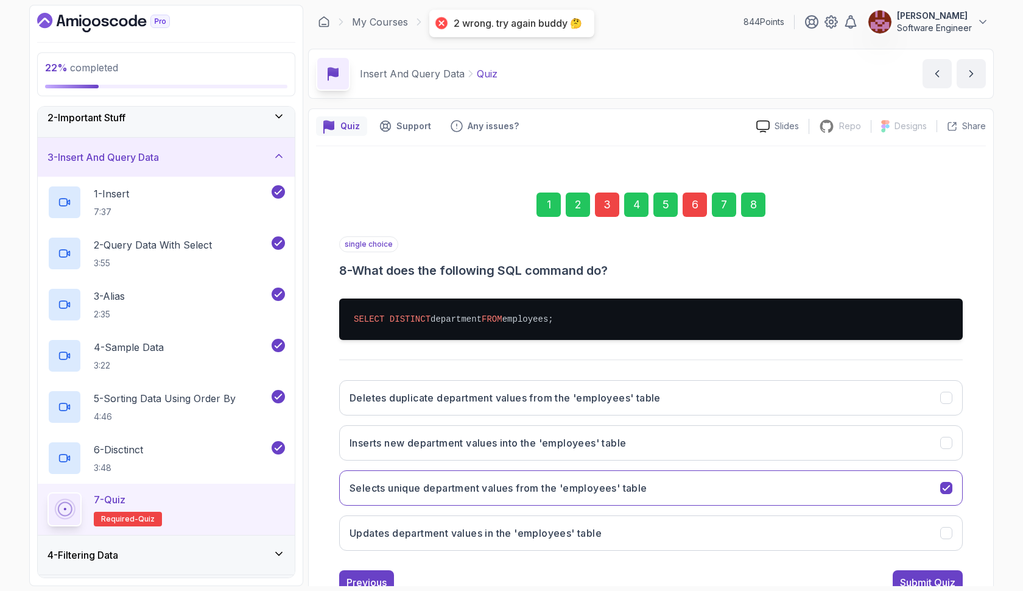
click at [688, 201] on div "6" at bounding box center [695, 204] width 24 height 24
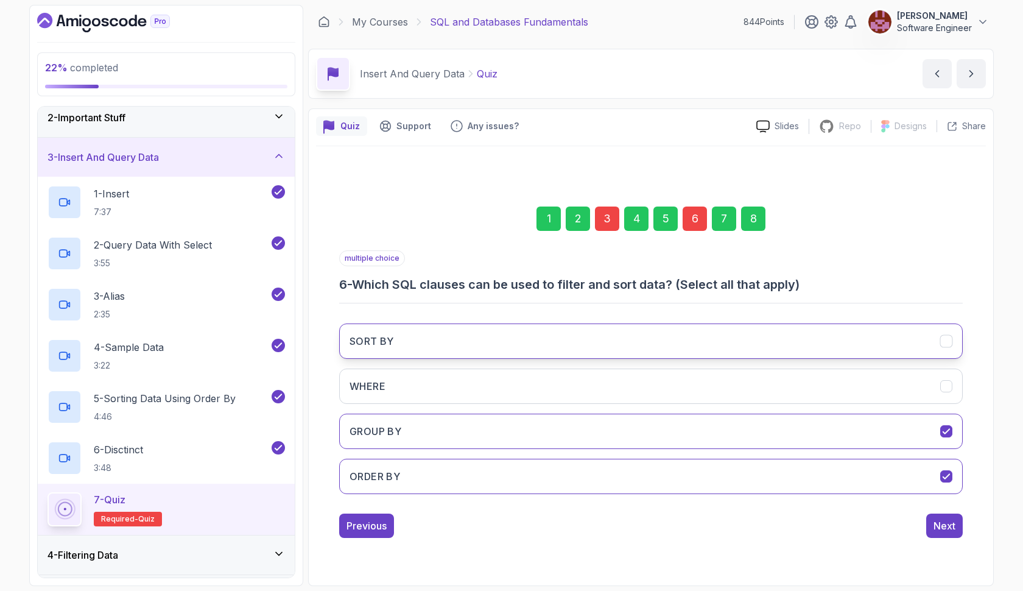
click at [623, 344] on button "SORT BY" at bounding box center [651, 340] width 624 height 35
click at [596, 346] on button "SORT BY" at bounding box center [651, 340] width 624 height 35
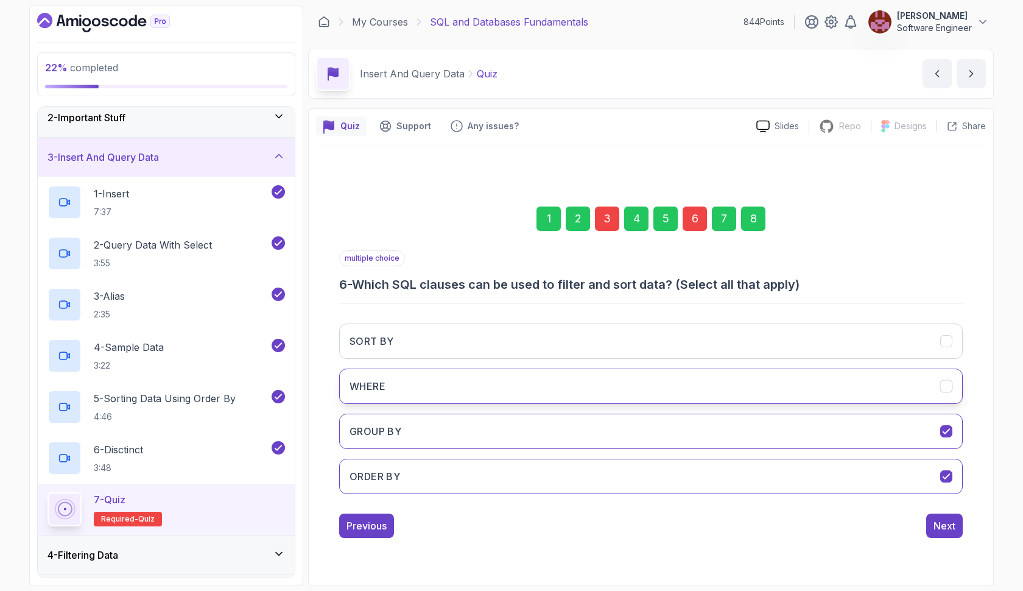
click at [592, 369] on button "WHERE" at bounding box center [651, 385] width 624 height 35
click at [604, 218] on div "3" at bounding box center [607, 218] width 24 height 24
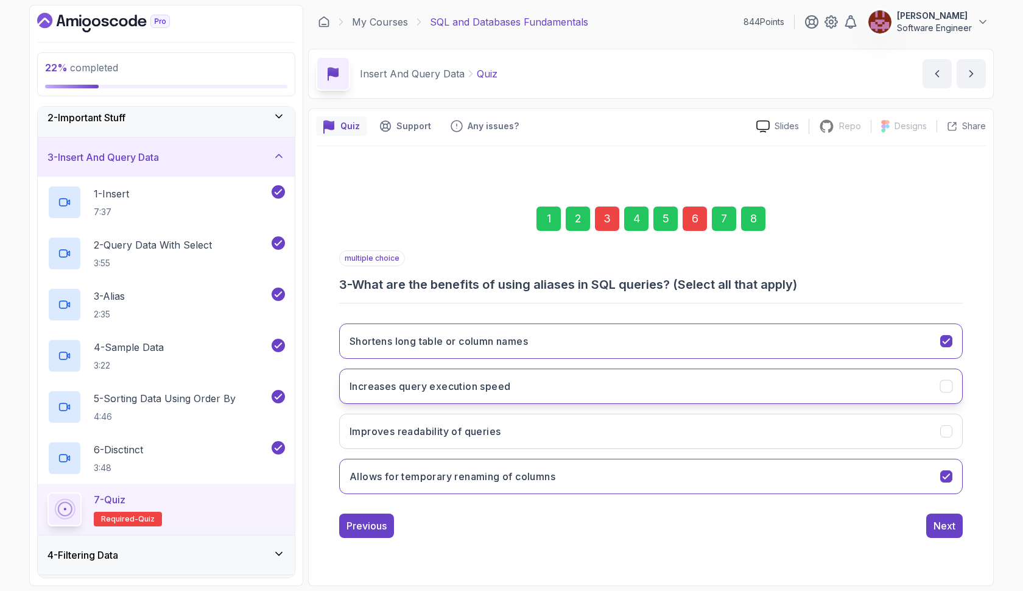
click at [576, 395] on button "Increases query execution speed" at bounding box center [651, 385] width 624 height 35
click at [751, 208] on div "8" at bounding box center [753, 218] width 24 height 24
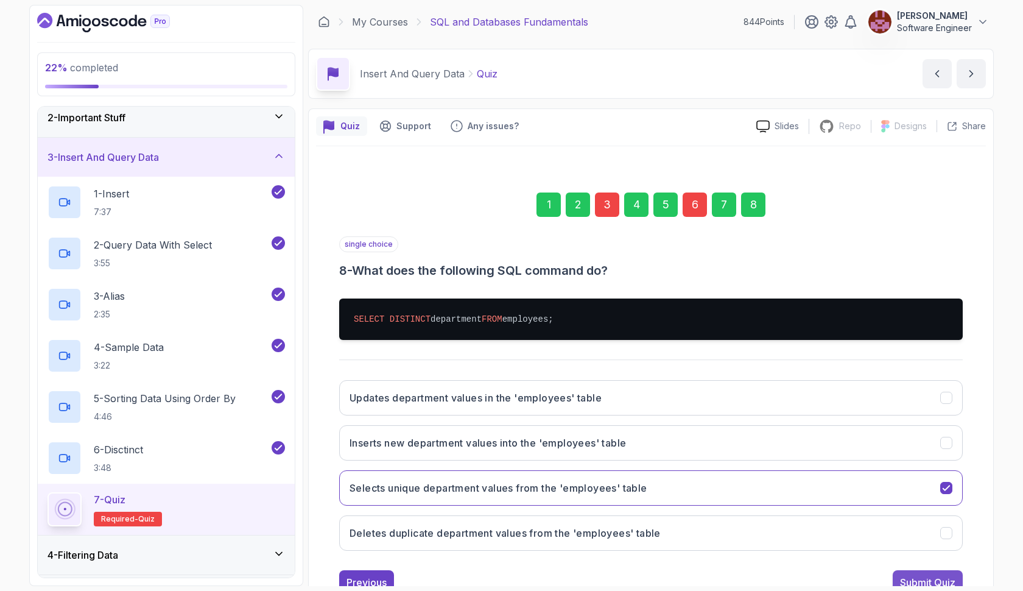
click at [917, 576] on div "Submit Quiz" at bounding box center [927, 582] width 55 height 15
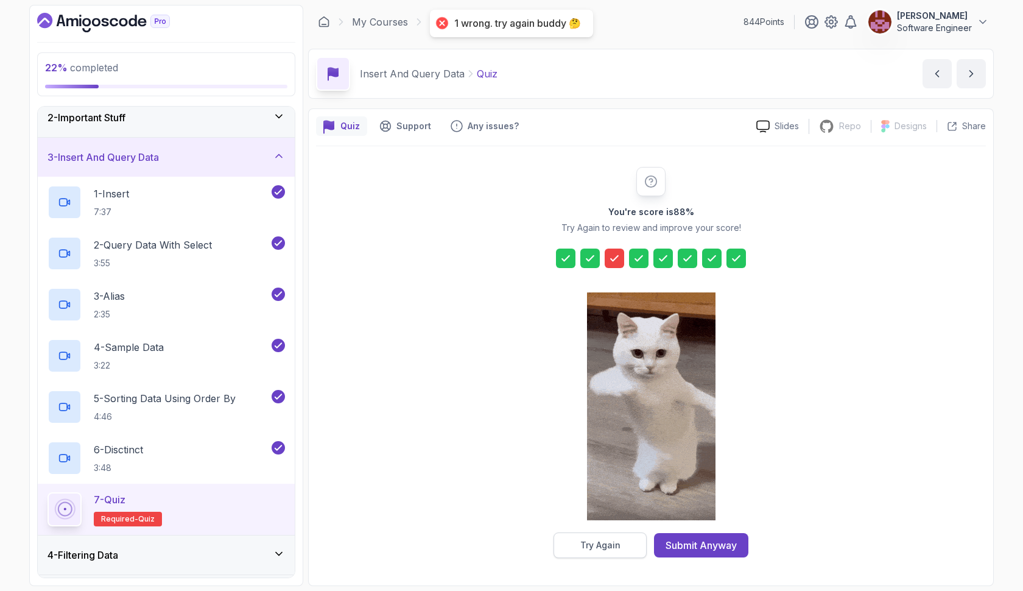
click at [633, 540] on button "Try Again" at bounding box center [600, 545] width 93 height 26
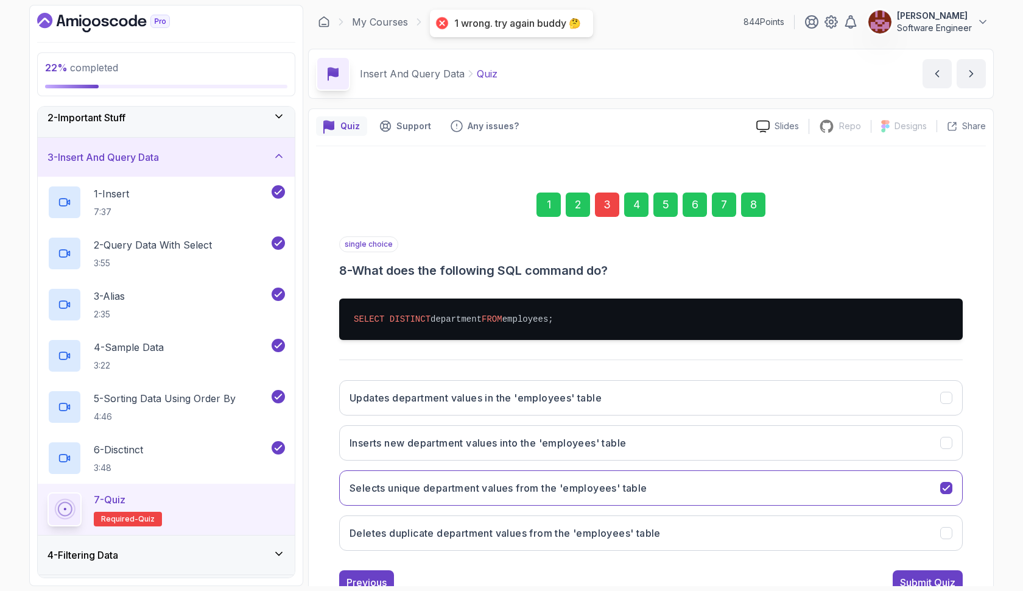
click at [613, 198] on div "3" at bounding box center [607, 204] width 24 height 24
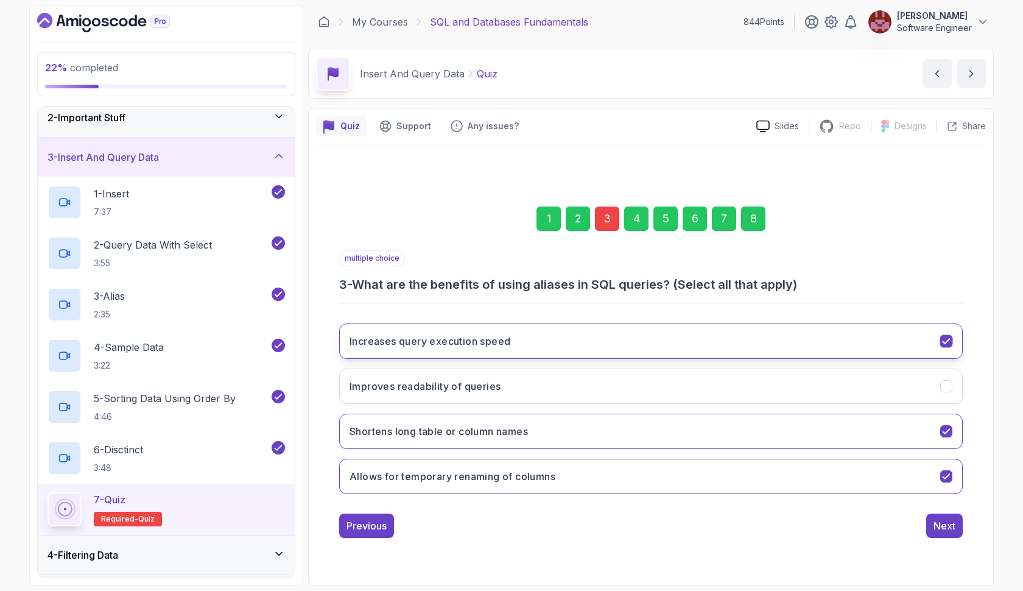
click at [560, 337] on button "Increases query execution speed" at bounding box center [651, 340] width 624 height 35
click at [560, 421] on button "Shortens long table or column names" at bounding box center [651, 431] width 624 height 35
click at [750, 220] on div "8" at bounding box center [753, 218] width 24 height 24
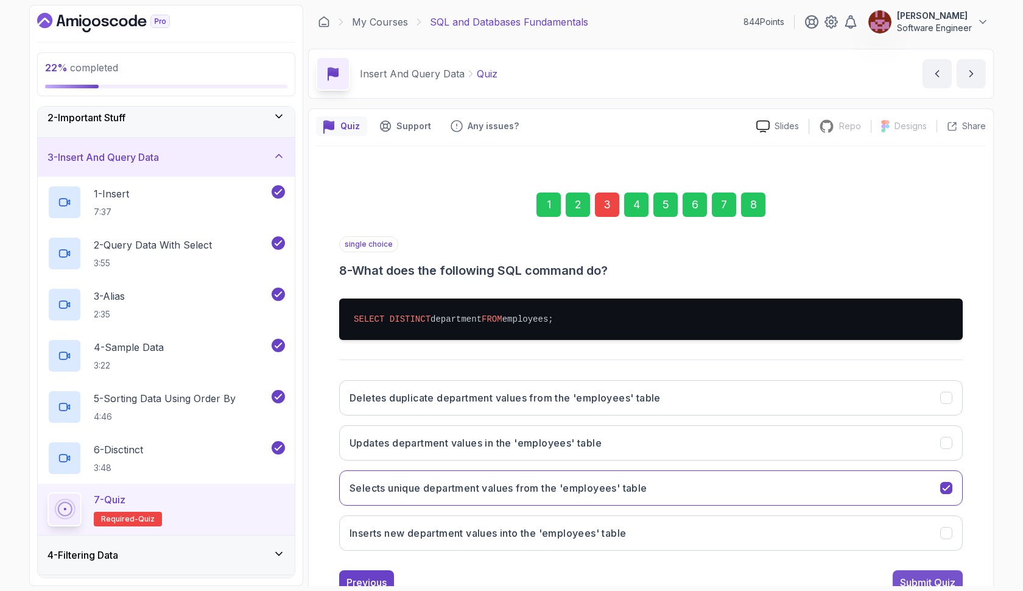
click at [914, 573] on button "Submit Quiz" at bounding box center [928, 582] width 70 height 24
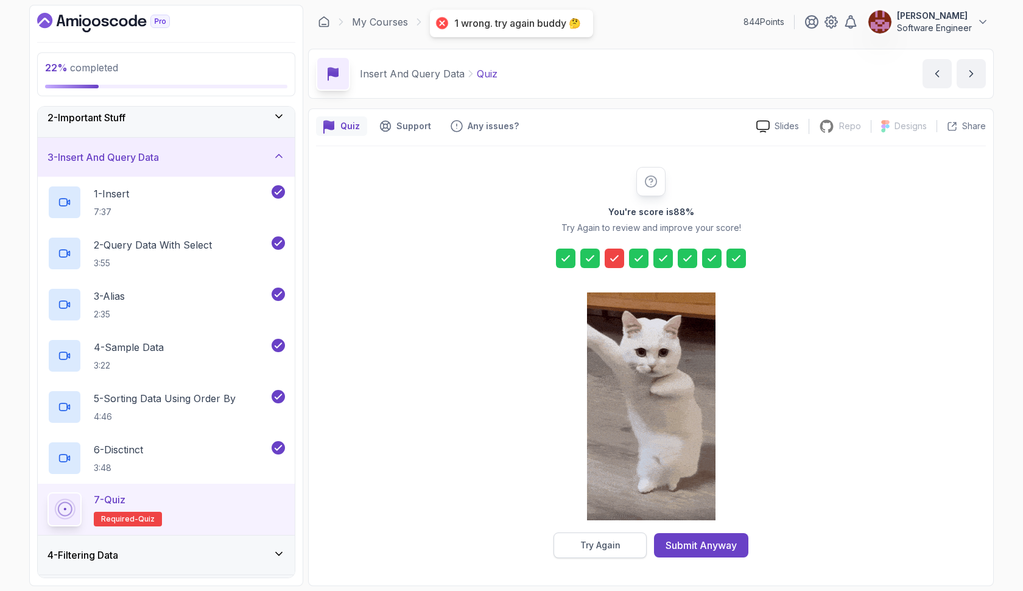
click at [624, 549] on button "Try Again" at bounding box center [600, 545] width 93 height 26
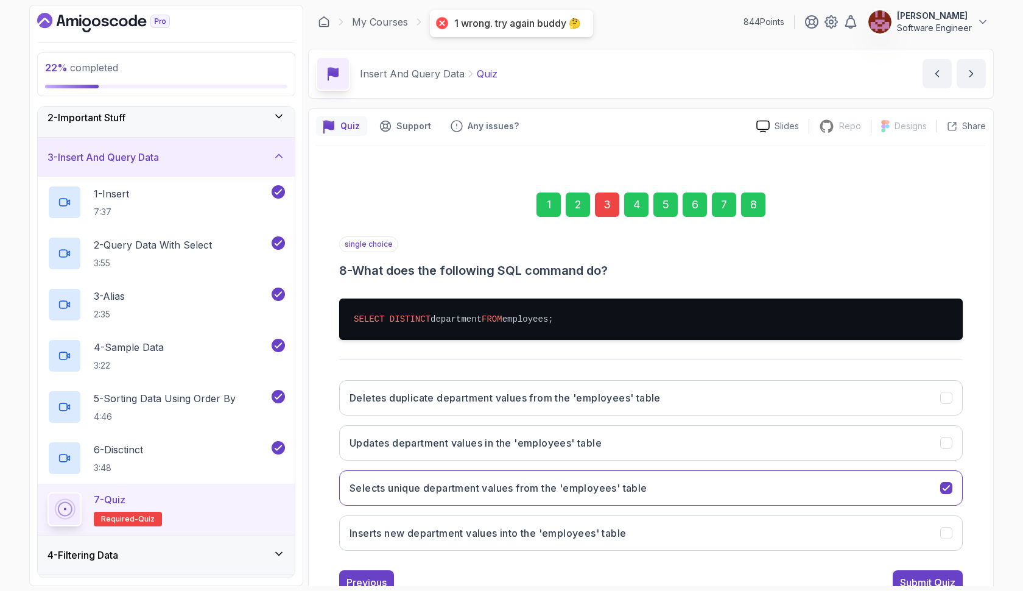
click at [608, 205] on div "3" at bounding box center [607, 204] width 24 height 24
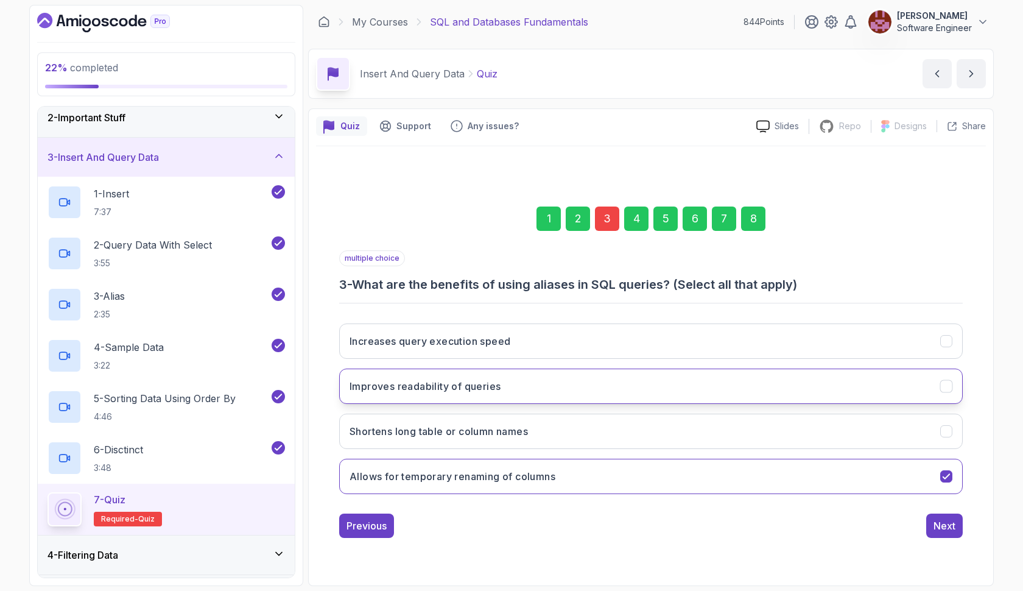
click at [558, 392] on button "Improves readability of queries" at bounding box center [651, 385] width 624 height 35
click at [744, 228] on div "8" at bounding box center [753, 218] width 24 height 24
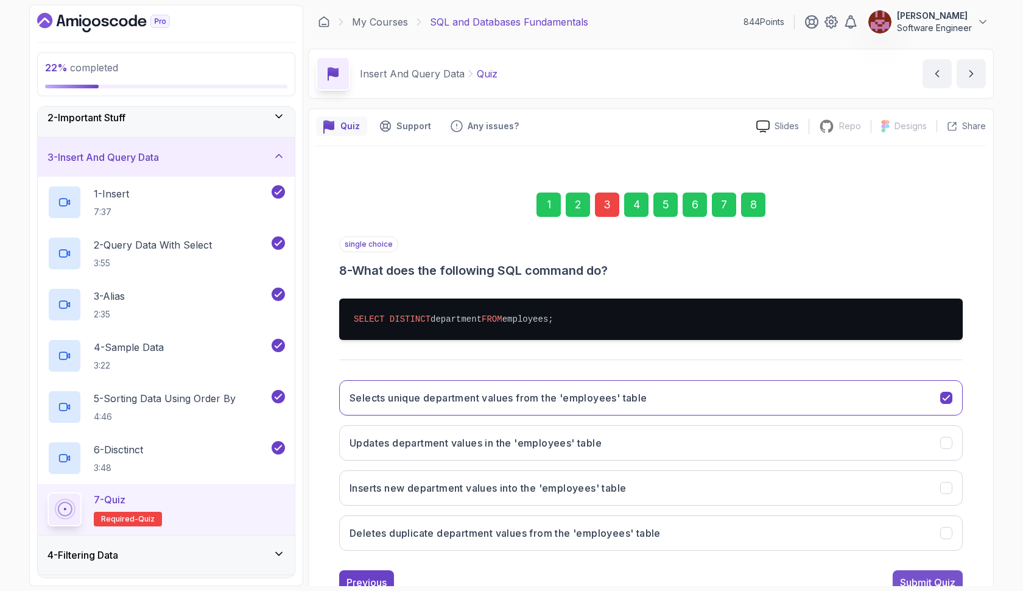
click at [912, 575] on div "Submit Quiz" at bounding box center [927, 582] width 55 height 15
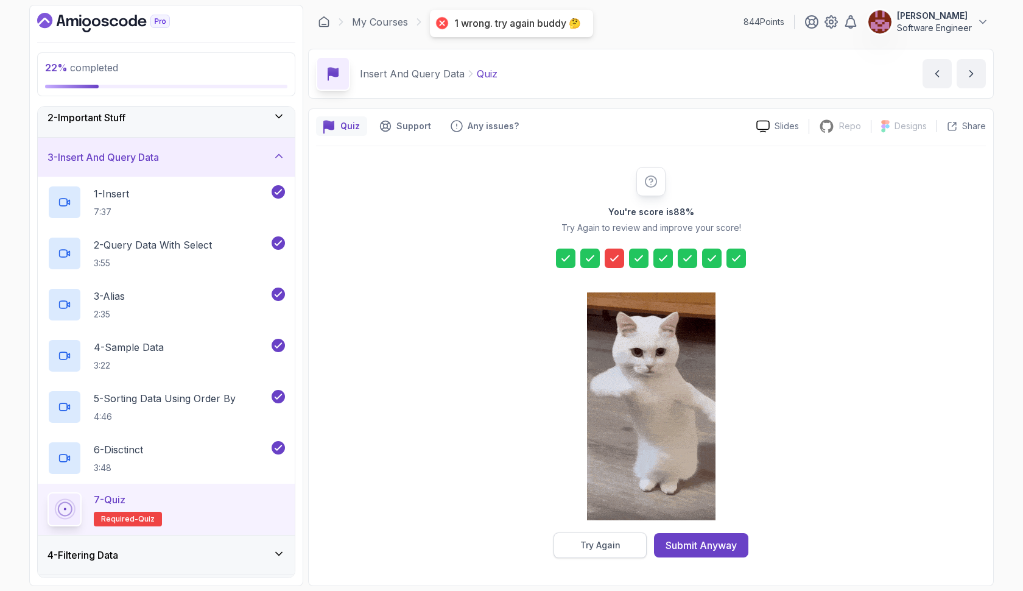
click at [623, 546] on button "Try Again" at bounding box center [600, 545] width 93 height 26
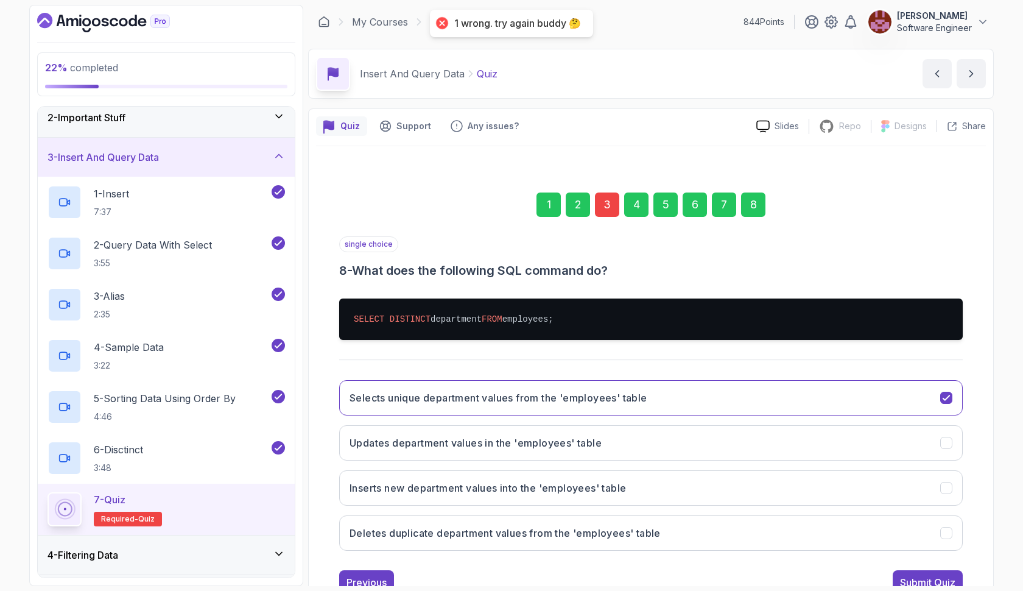
click at [606, 208] on div "3" at bounding box center [607, 204] width 24 height 24
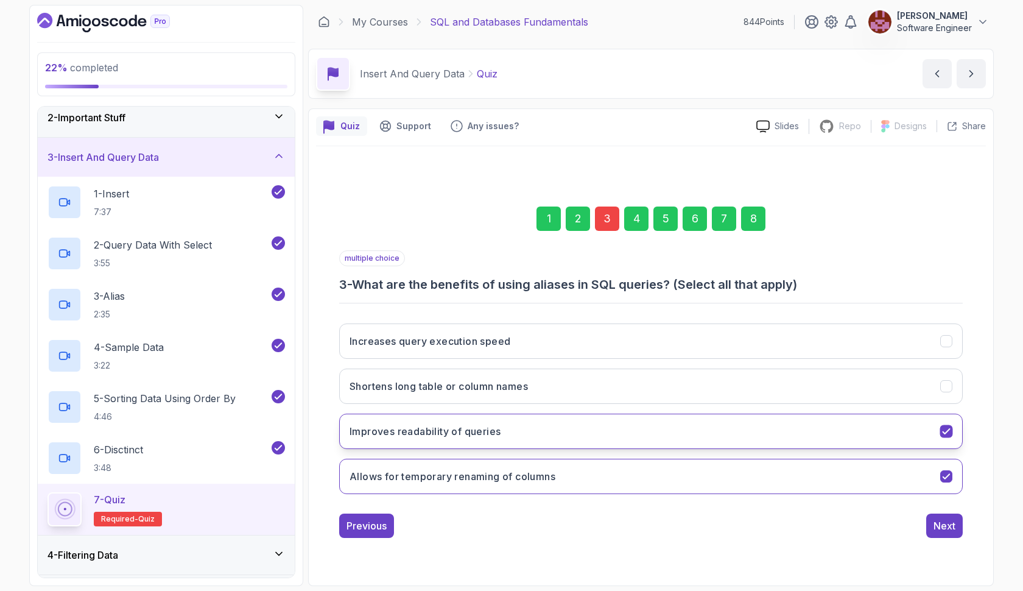
click at [569, 422] on button "Improves readability of queries" at bounding box center [651, 431] width 624 height 35
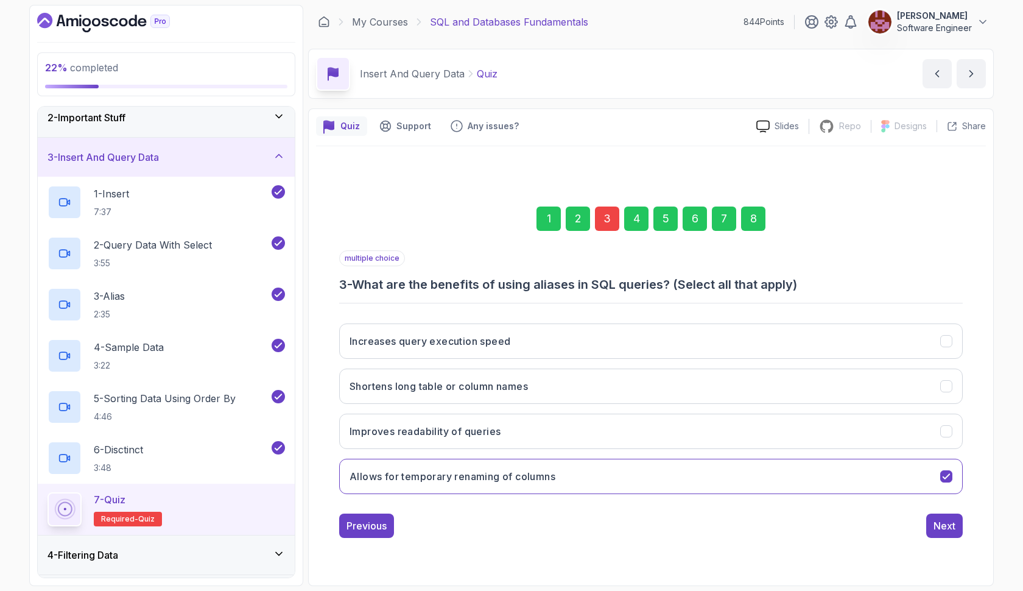
click at [762, 226] on div "8" at bounding box center [753, 218] width 24 height 24
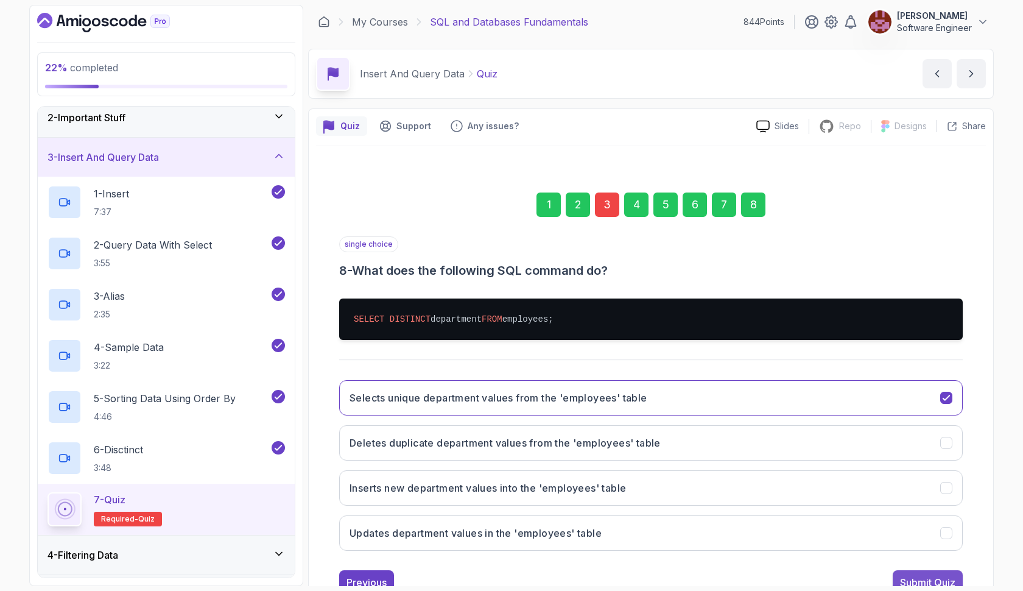
click at [914, 579] on div "Submit Quiz" at bounding box center [927, 582] width 55 height 15
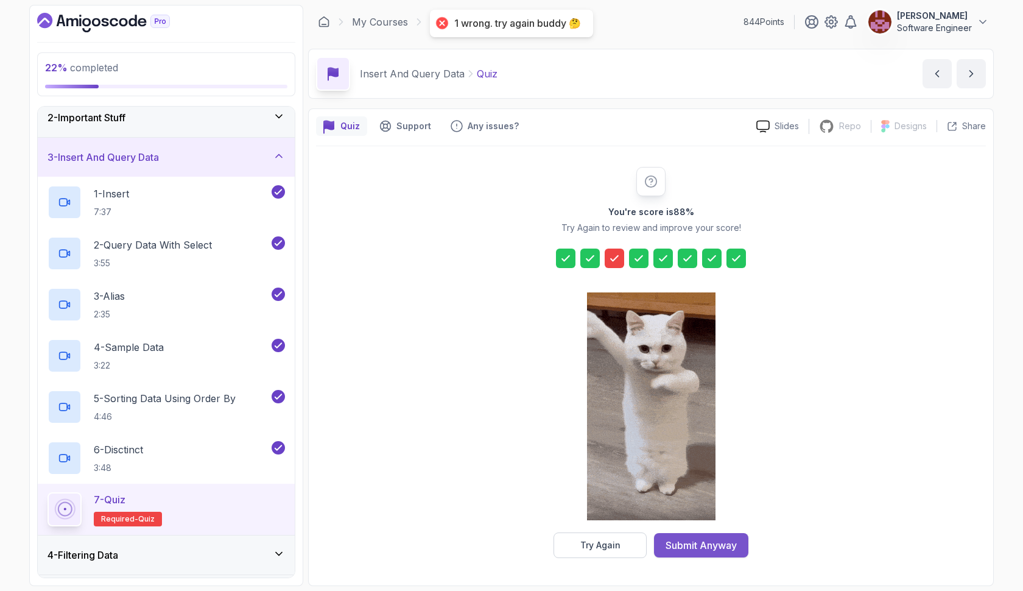
click at [731, 540] on div "Submit Anyway" at bounding box center [701, 545] width 71 height 15
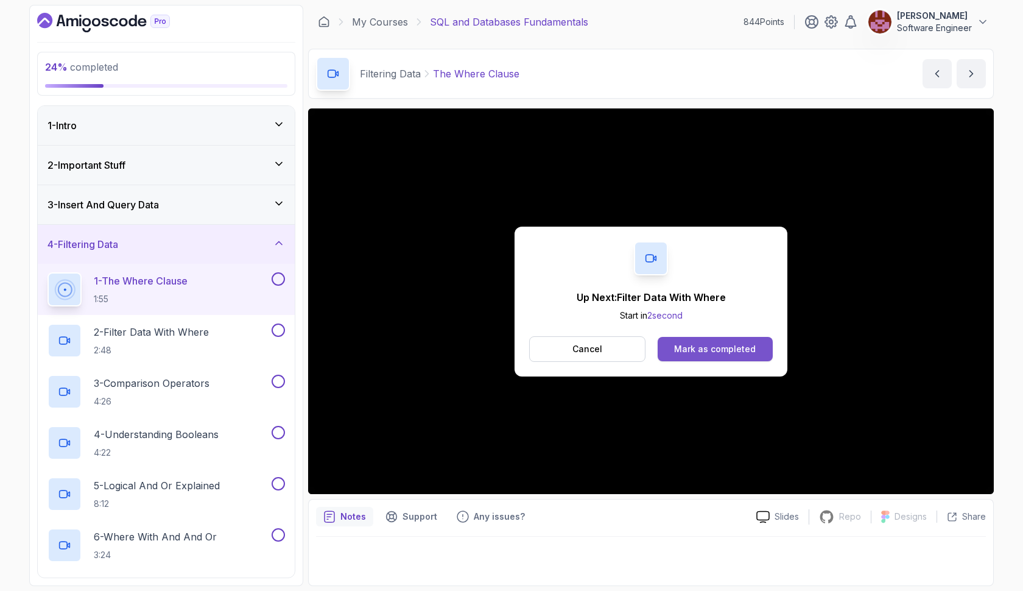
click at [741, 344] on div "Mark as completed" at bounding box center [715, 349] width 82 height 12
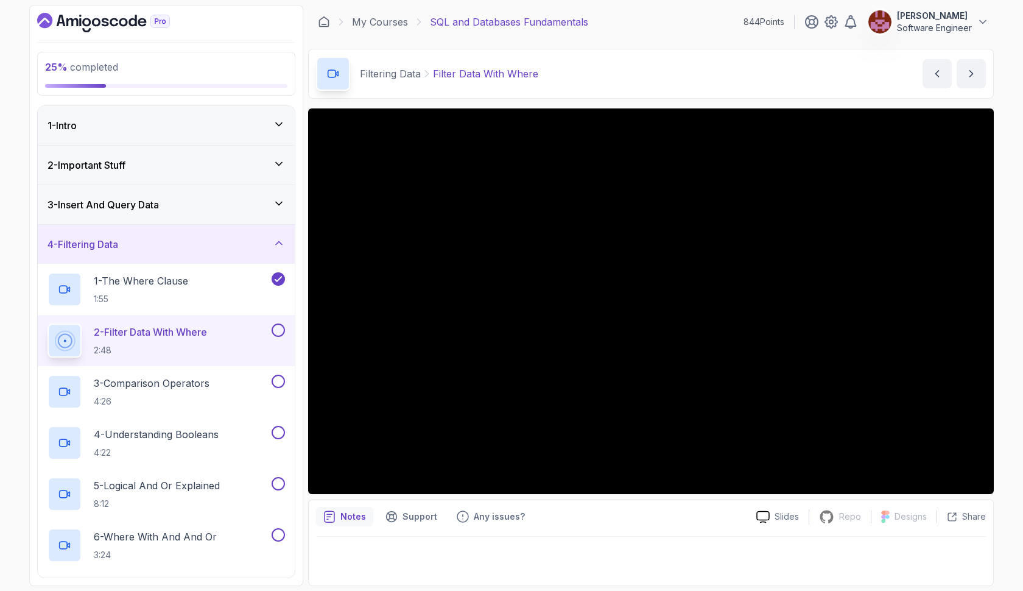
click at [278, 326] on button at bounding box center [278, 329] width 13 height 13
click at [228, 405] on div "3 - Comparison Operators 4:26" at bounding box center [159, 392] width 222 height 34
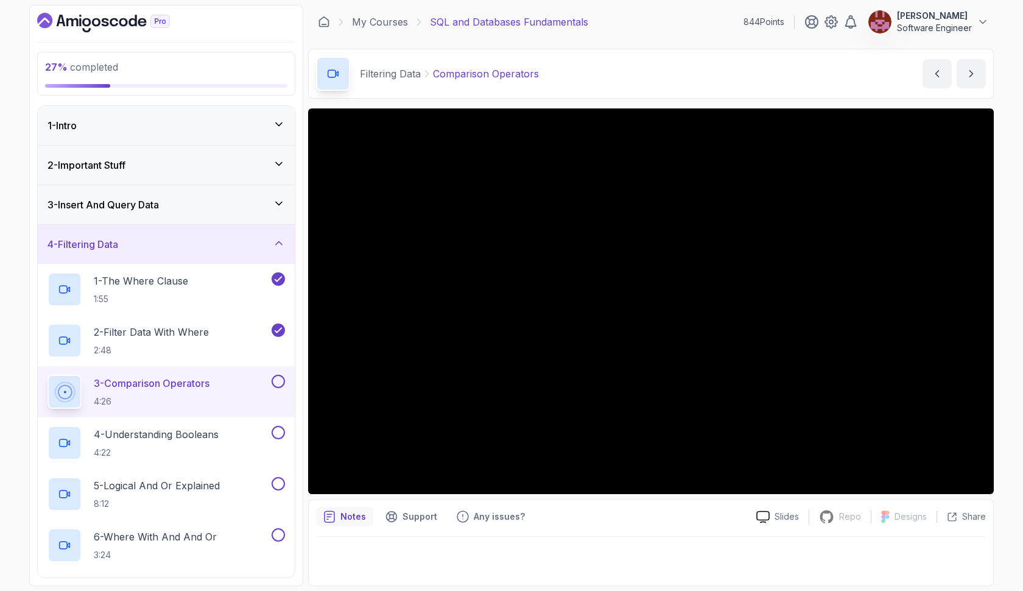
click at [278, 380] on button at bounding box center [278, 381] width 13 height 13
click at [208, 451] on p "4:22" at bounding box center [156, 452] width 125 height 12
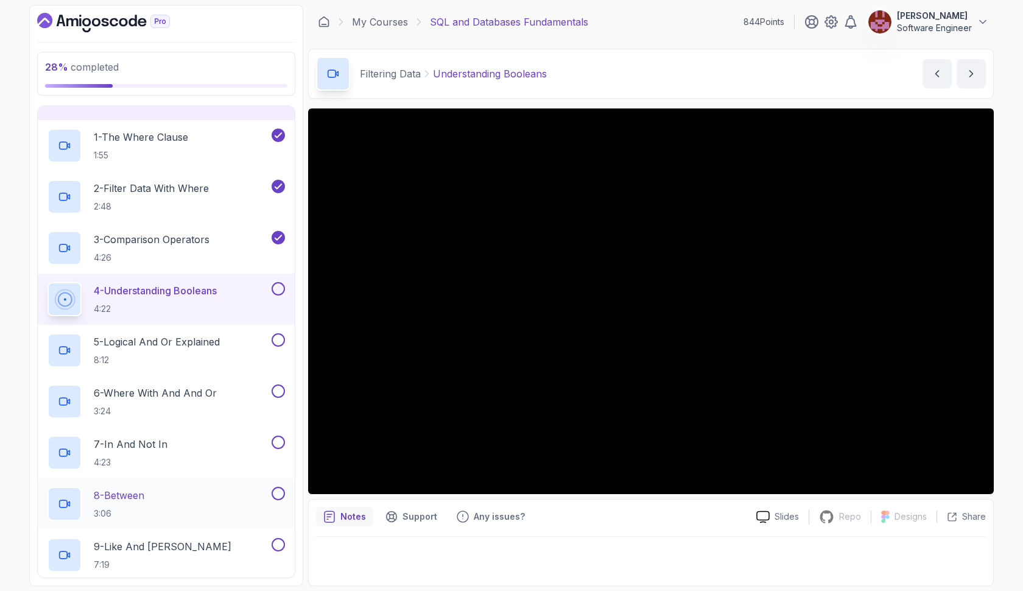
scroll to position [172, 0]
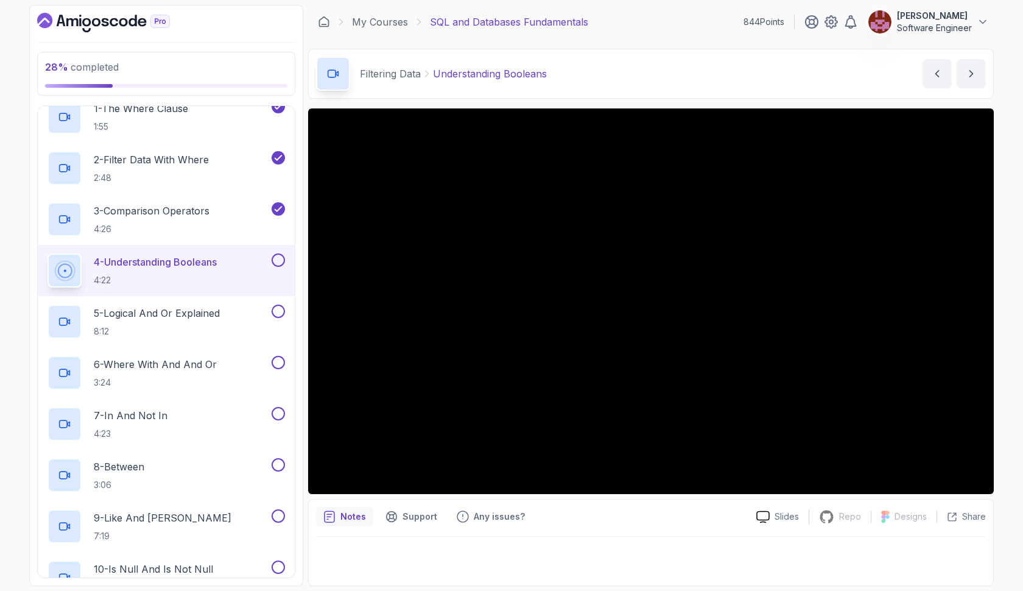
click at [282, 261] on button at bounding box center [278, 259] width 13 height 13
click at [230, 322] on div "5 - Logical And Or Explained 8:12" at bounding box center [159, 322] width 222 height 34
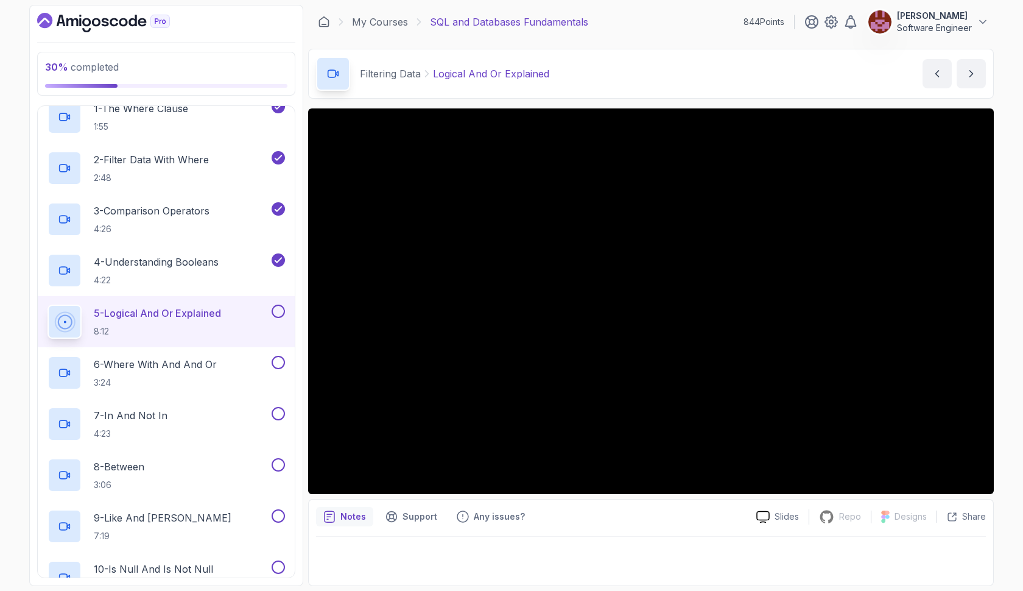
click at [283, 308] on button at bounding box center [278, 311] width 13 height 13
click at [228, 369] on div "6 - Where With And And Or 3:24" at bounding box center [159, 373] width 222 height 34
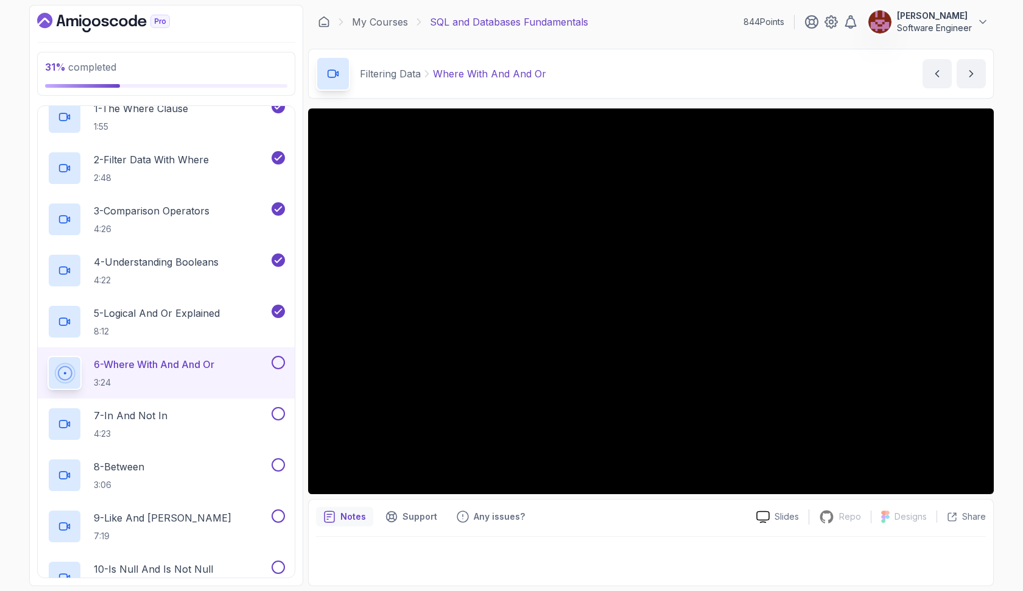
click at [276, 365] on button at bounding box center [278, 362] width 13 height 13
click at [238, 423] on div "7 - In And Not In 4:23" at bounding box center [159, 424] width 222 height 34
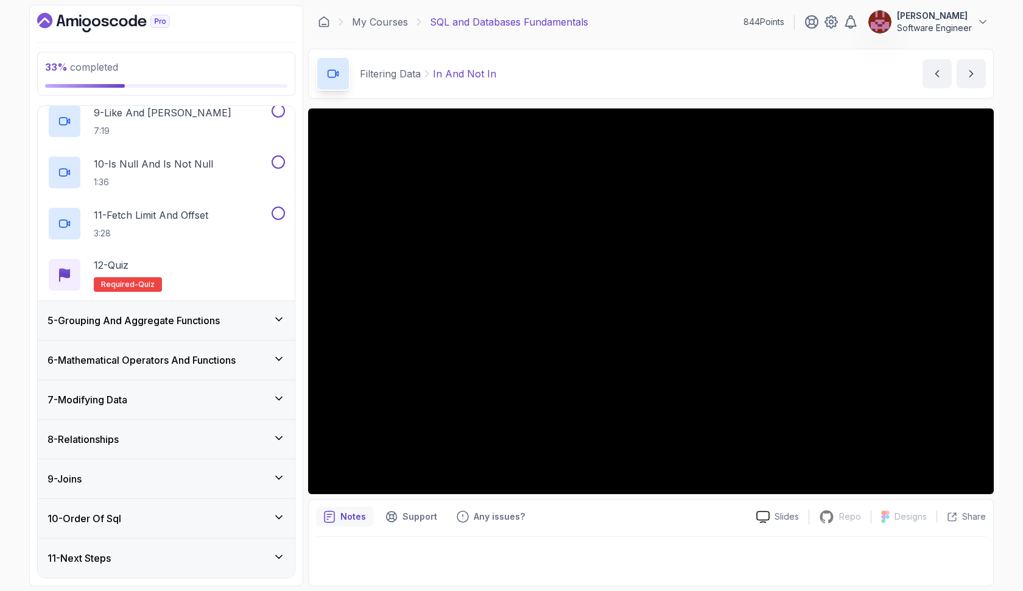
scroll to position [577, 0]
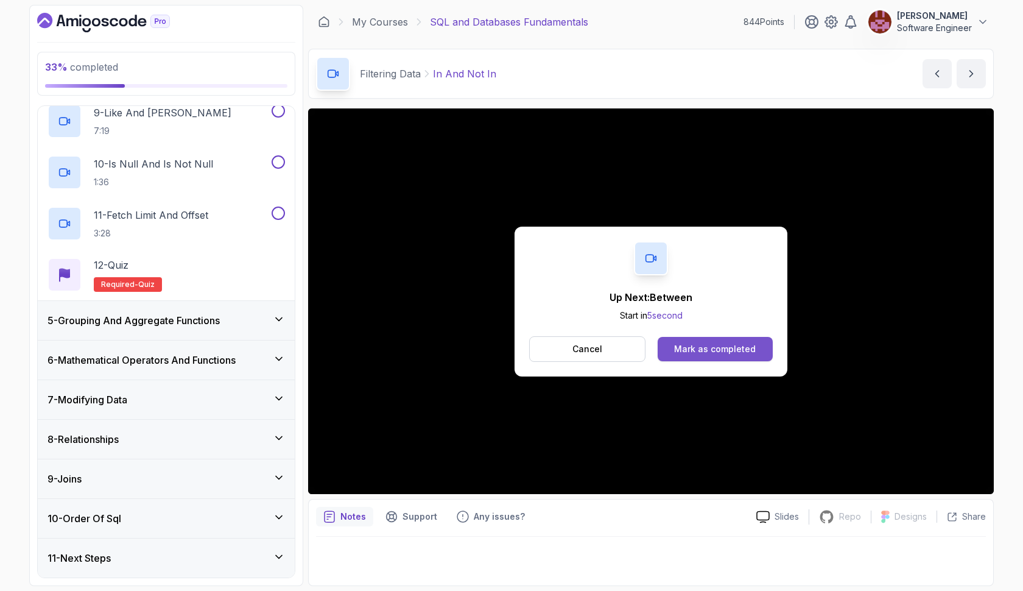
click at [742, 342] on button "Mark as completed" at bounding box center [715, 349] width 115 height 24
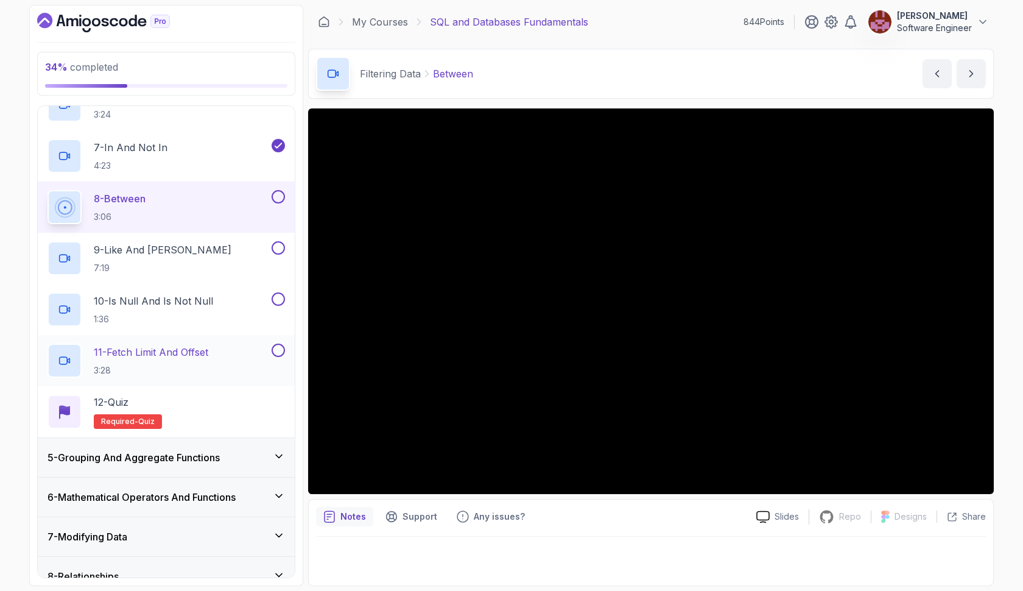
scroll to position [415, 0]
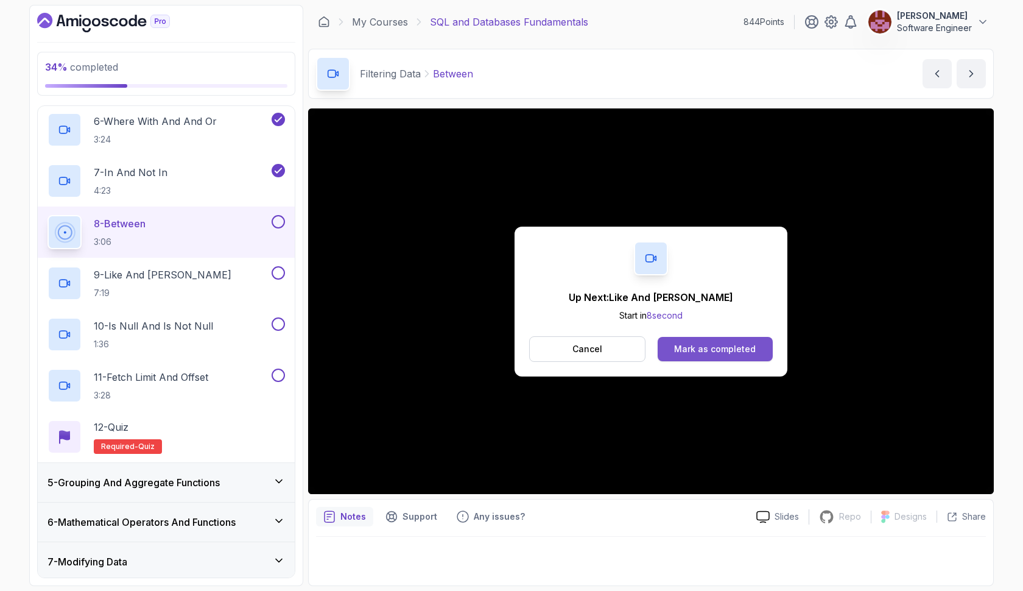
click at [697, 348] on div "Mark as completed" at bounding box center [715, 349] width 82 height 12
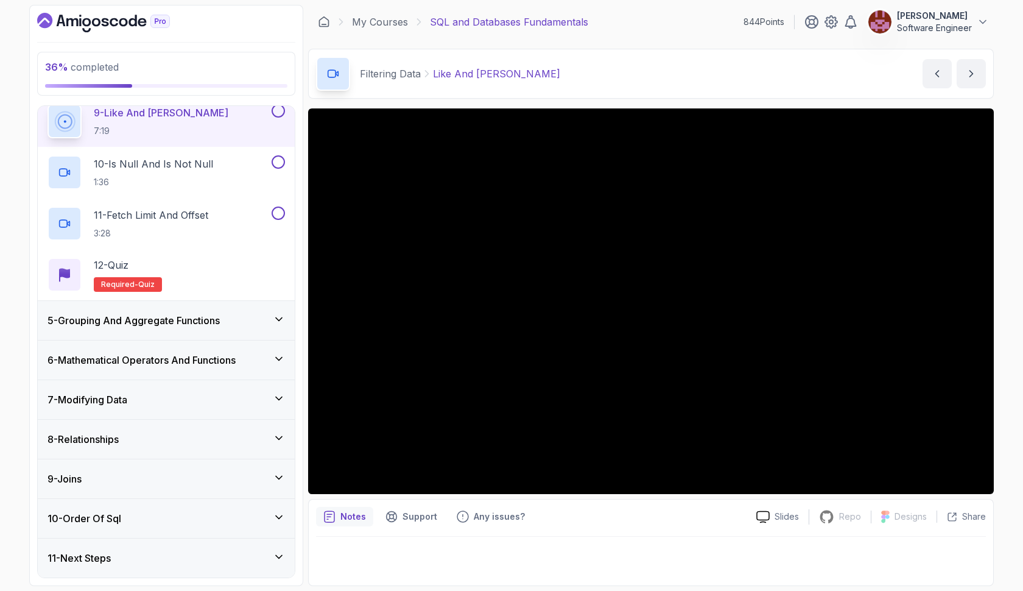
scroll to position [577, 0]
click at [275, 318] on icon at bounding box center [279, 319] width 12 height 12
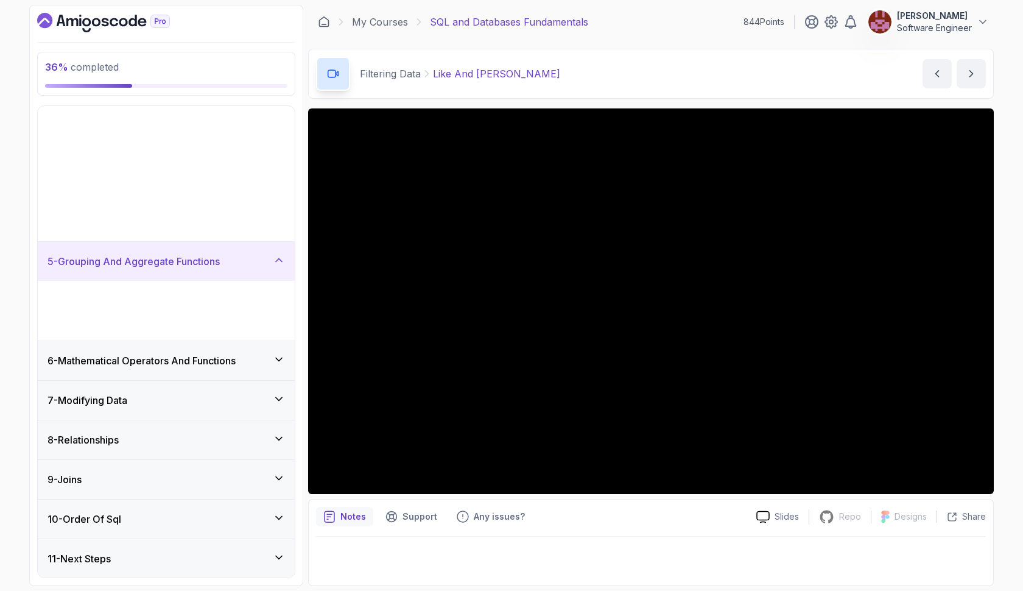
scroll to position [0, 0]
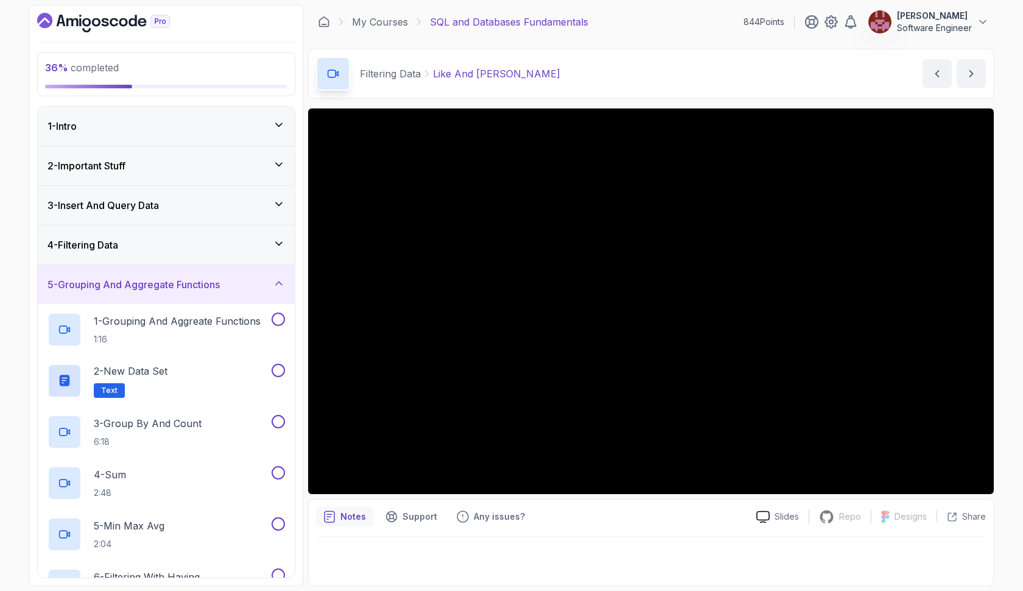
click at [278, 241] on icon at bounding box center [279, 244] width 12 height 12
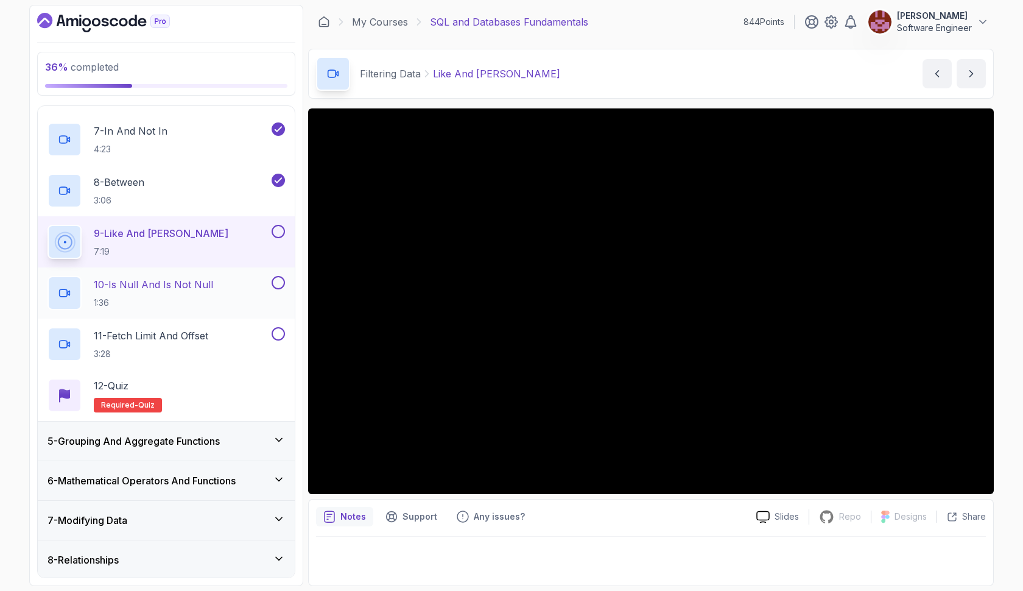
scroll to position [447, 0]
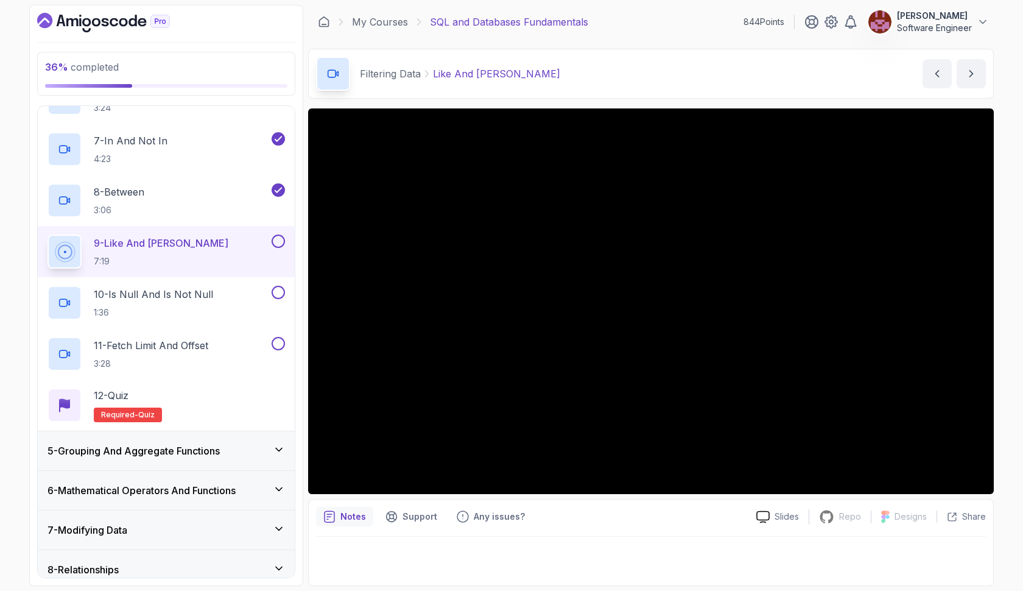
click at [279, 244] on button at bounding box center [278, 240] width 13 height 13
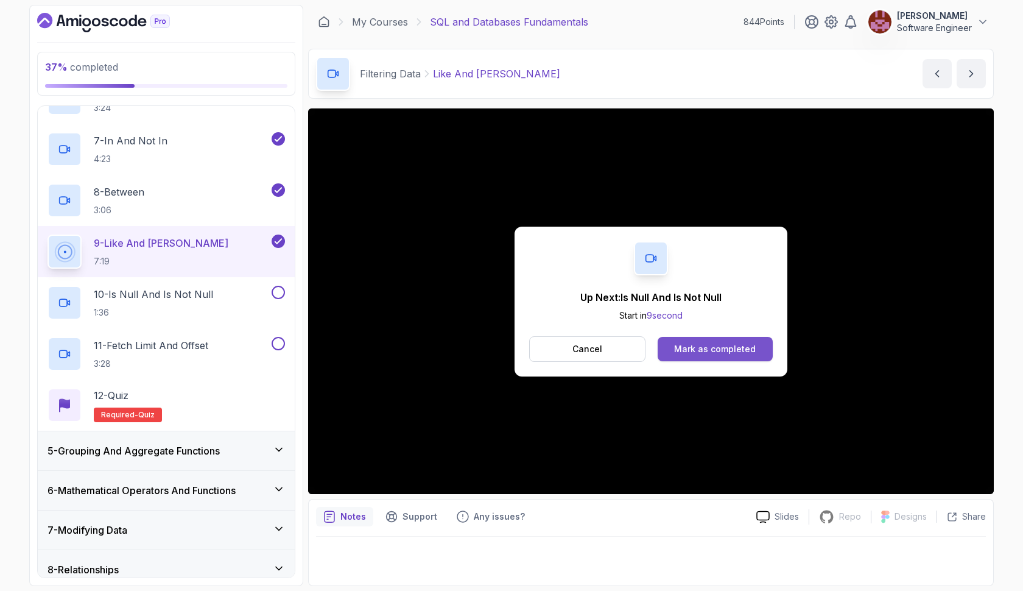
click at [681, 339] on button "Mark as completed" at bounding box center [715, 349] width 115 height 24
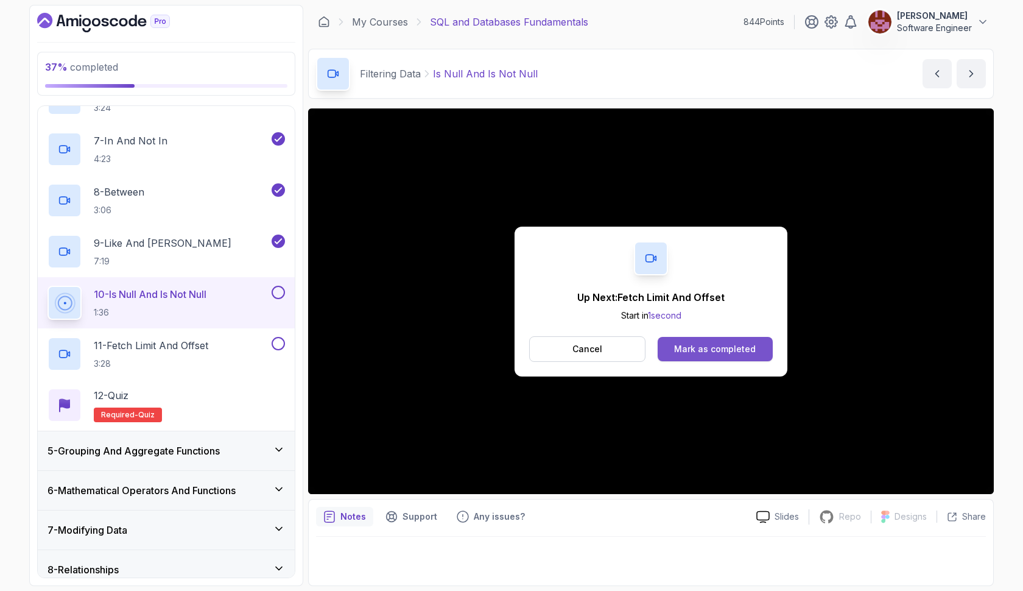
click at [683, 345] on div "Mark as completed" at bounding box center [715, 349] width 82 height 12
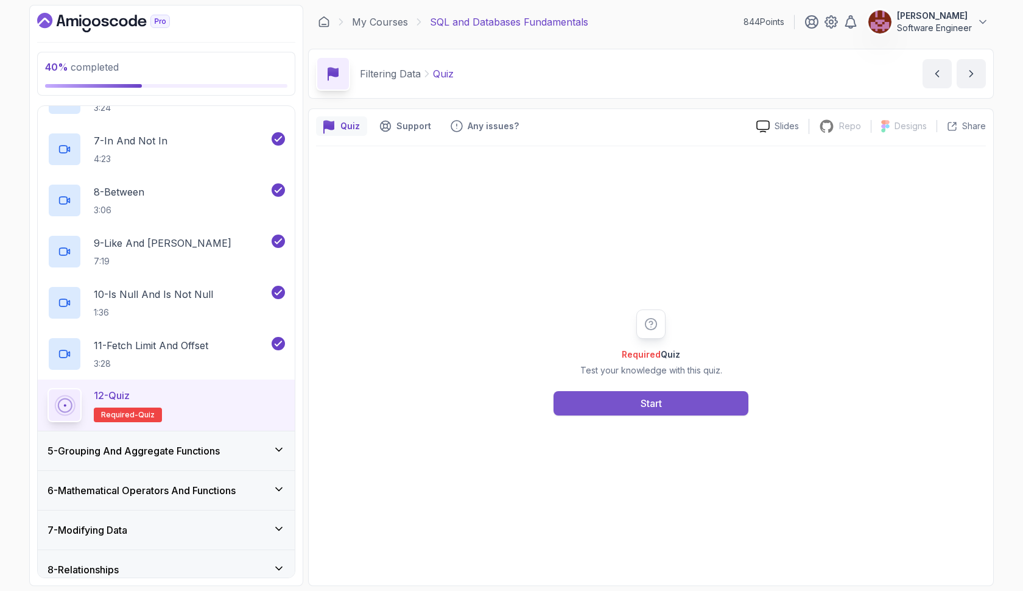
click at [677, 392] on button "Start" at bounding box center [651, 403] width 195 height 24
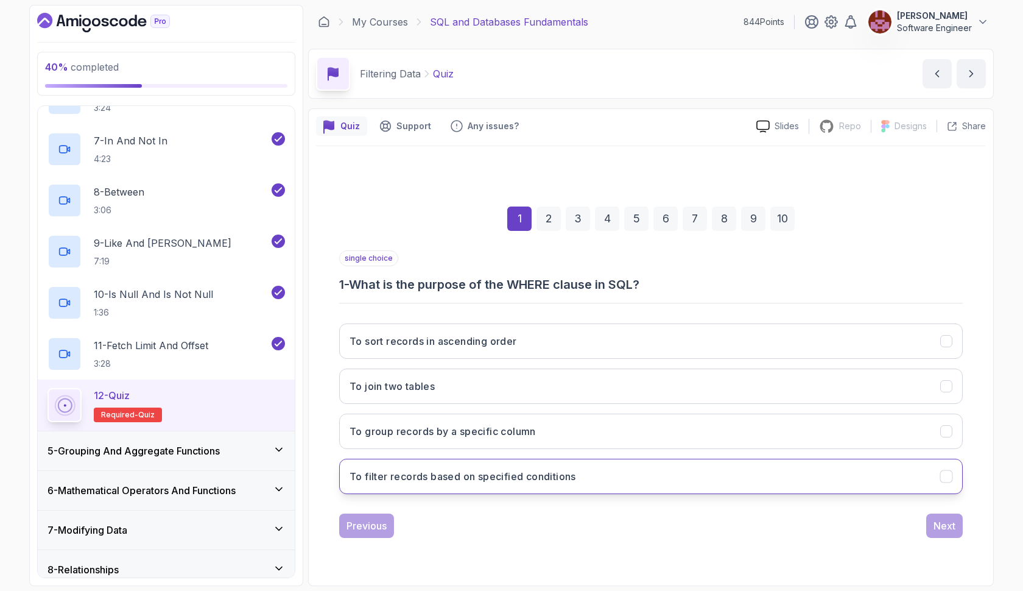
click at [643, 473] on button "To filter records based on specified conditions" at bounding box center [651, 476] width 624 height 35
click at [951, 520] on div "Next" at bounding box center [945, 525] width 22 height 15
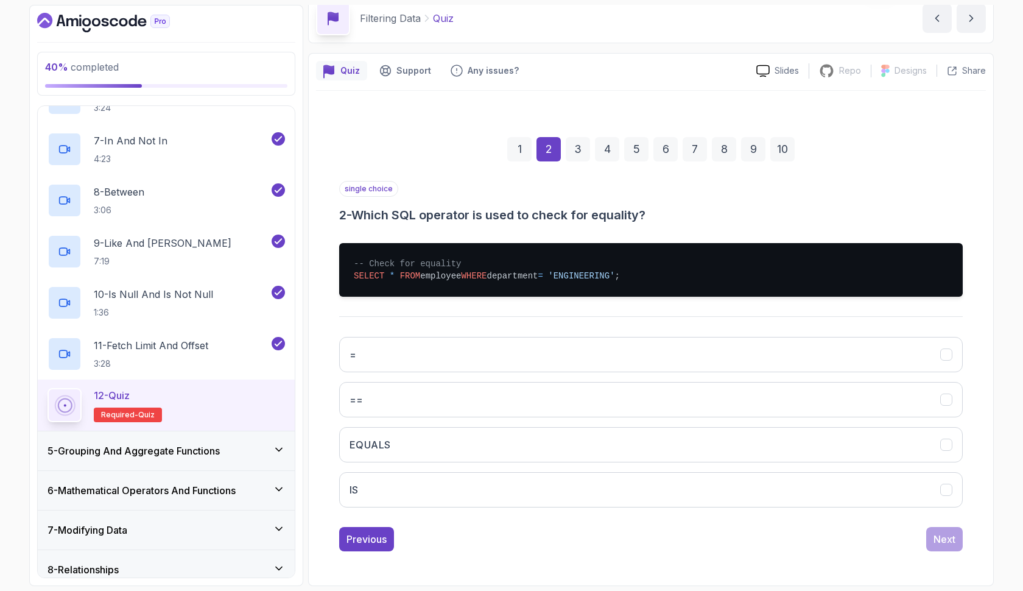
scroll to position [55, 0]
click at [665, 359] on button "=" at bounding box center [651, 354] width 624 height 35
click at [949, 541] on div "Next" at bounding box center [945, 539] width 22 height 15
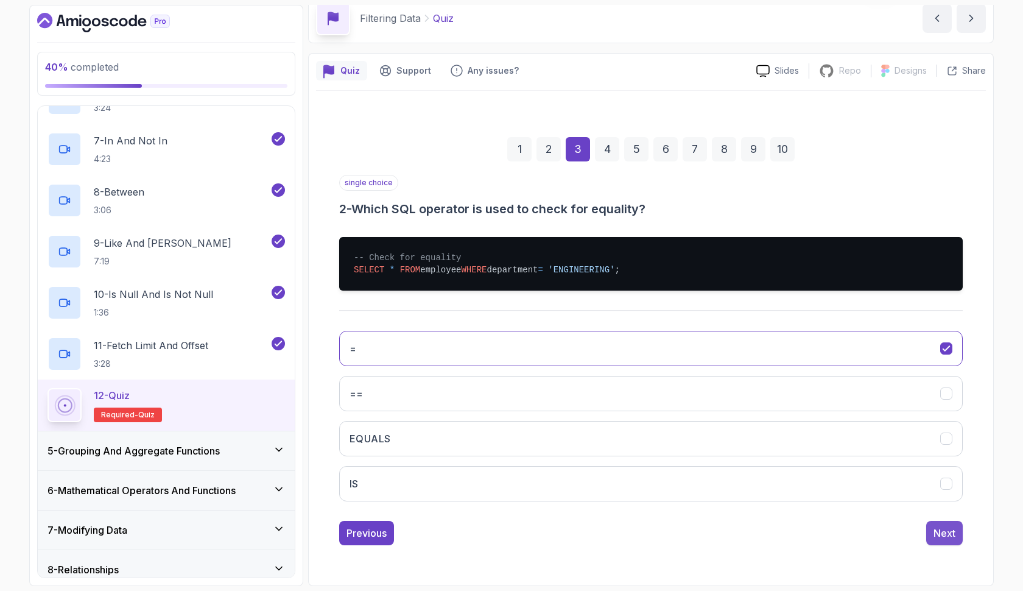
scroll to position [0, 0]
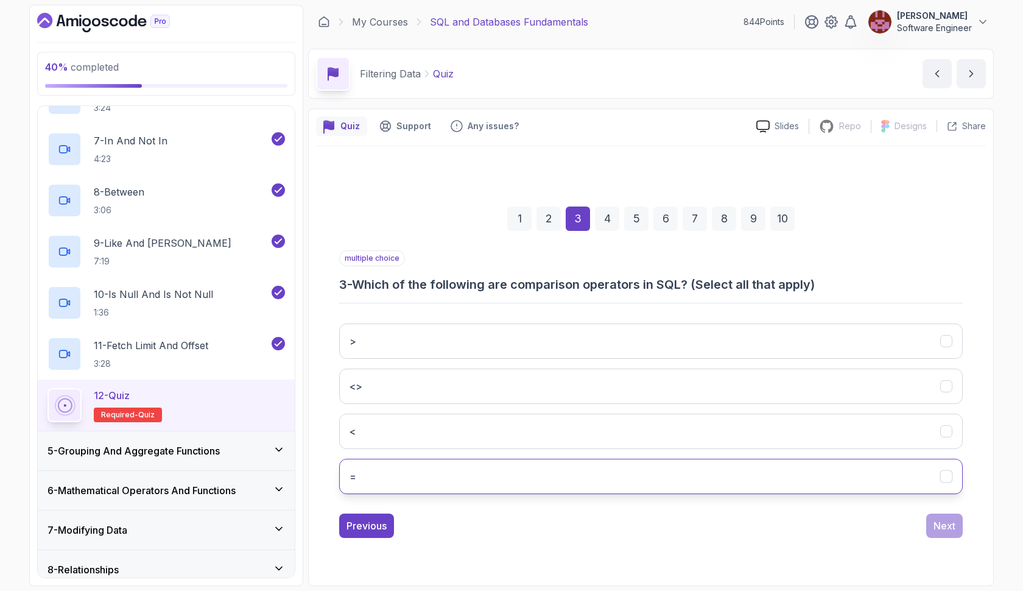
click at [767, 462] on button "=" at bounding box center [651, 476] width 624 height 35
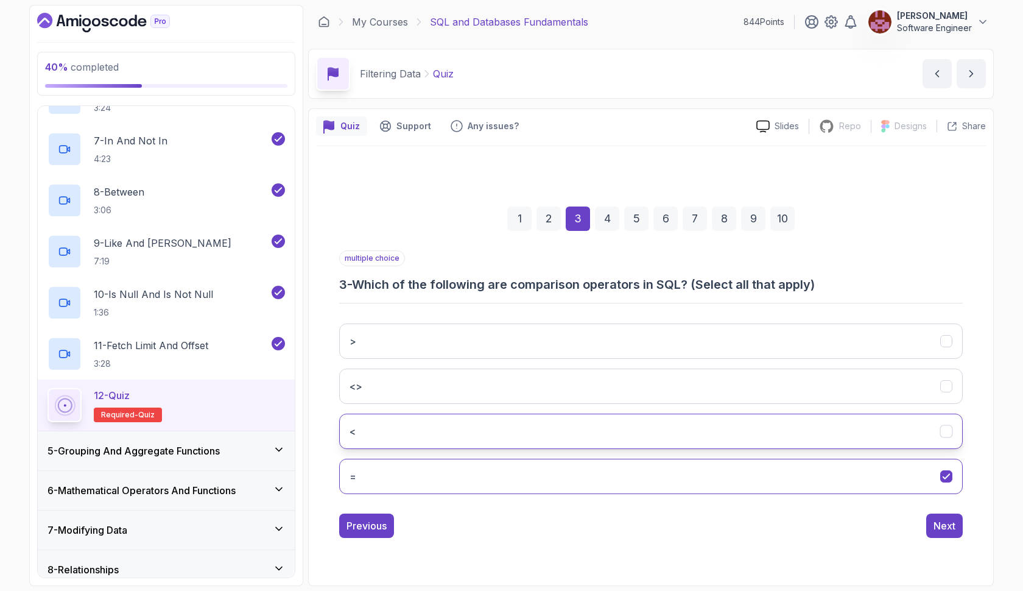
click at [762, 428] on button "<" at bounding box center [651, 431] width 624 height 35
click at [771, 387] on button "<>" at bounding box center [651, 385] width 624 height 35
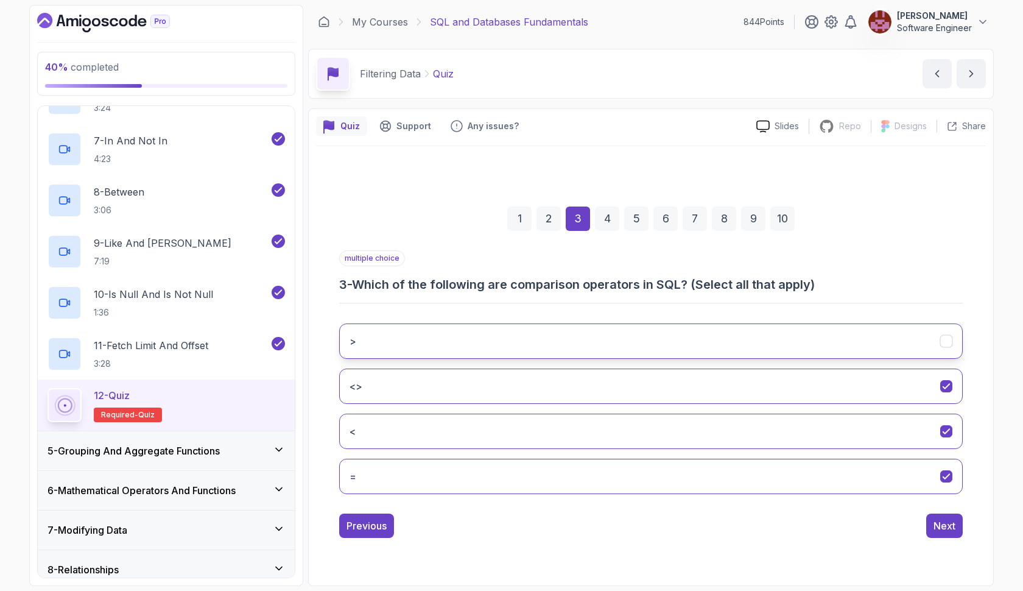
click at [780, 347] on button ">" at bounding box center [651, 340] width 624 height 35
click at [934, 521] on div "Next" at bounding box center [945, 525] width 22 height 15
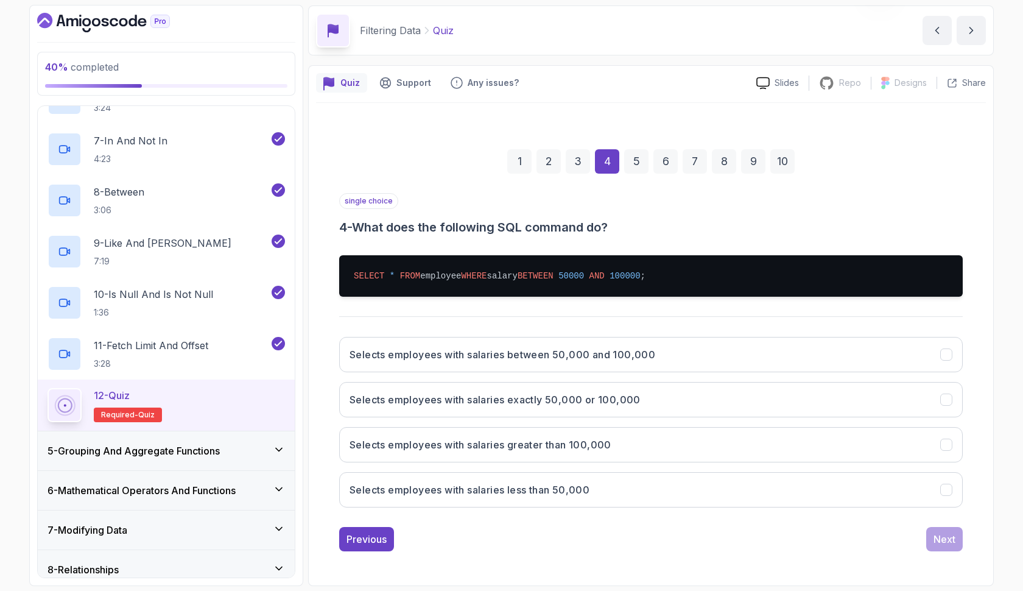
scroll to position [43, 0]
click at [477, 353] on h3 "Selects employees with salaries between 50,000 and 100,000" at bounding box center [503, 354] width 306 height 15
click at [951, 541] on div "Next" at bounding box center [945, 539] width 22 height 15
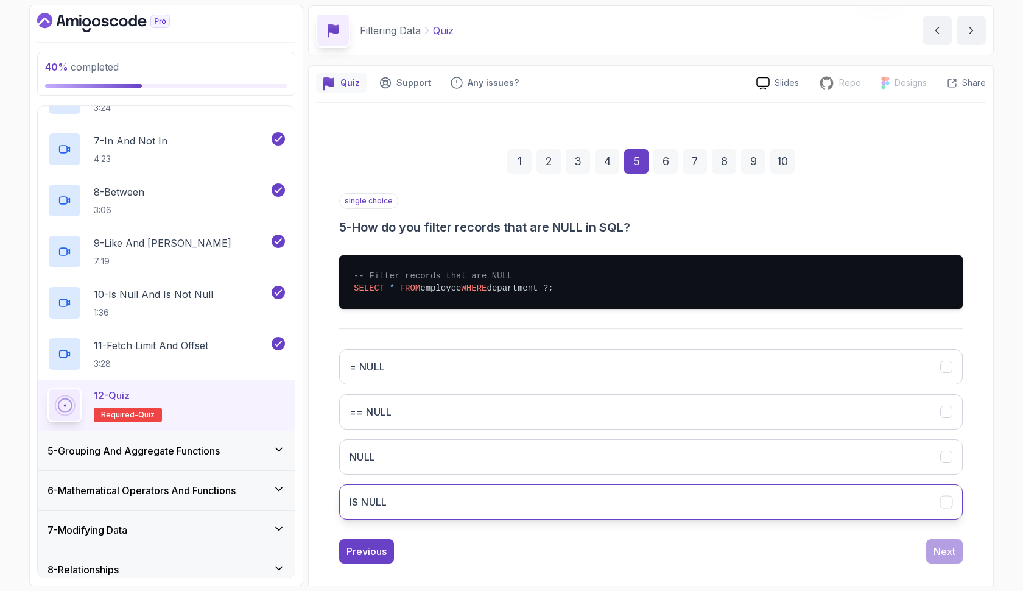
click at [730, 502] on button "IS NULL" at bounding box center [651, 501] width 624 height 35
click at [945, 556] on div "Next" at bounding box center [945, 551] width 22 height 15
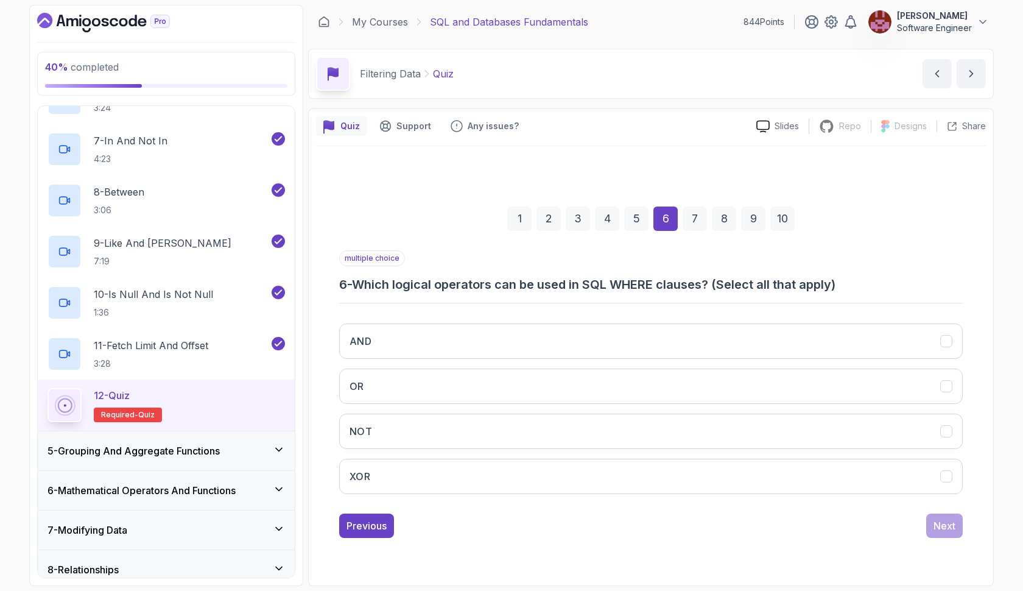
scroll to position [0, 0]
click at [677, 333] on button "AND" at bounding box center [651, 340] width 624 height 35
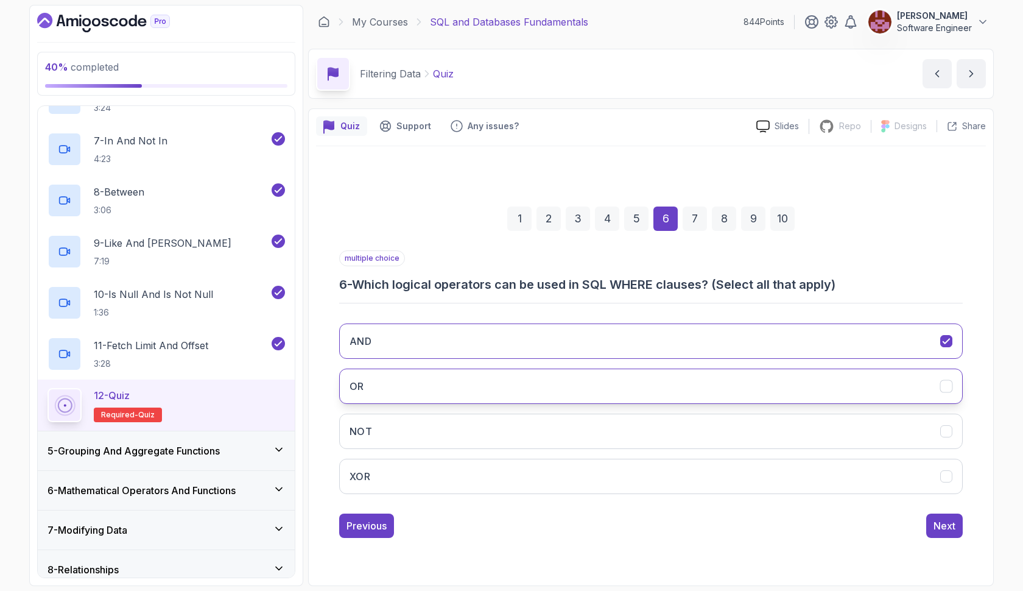
click at [663, 381] on button "OR" at bounding box center [651, 385] width 624 height 35
click at [940, 526] on div "Next" at bounding box center [945, 525] width 22 height 15
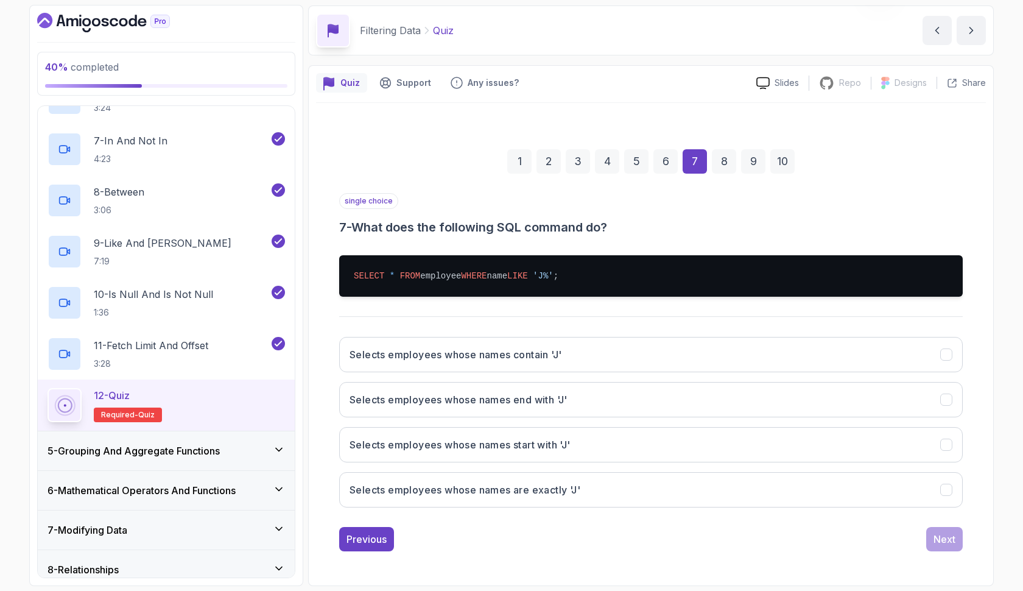
scroll to position [43, 0]
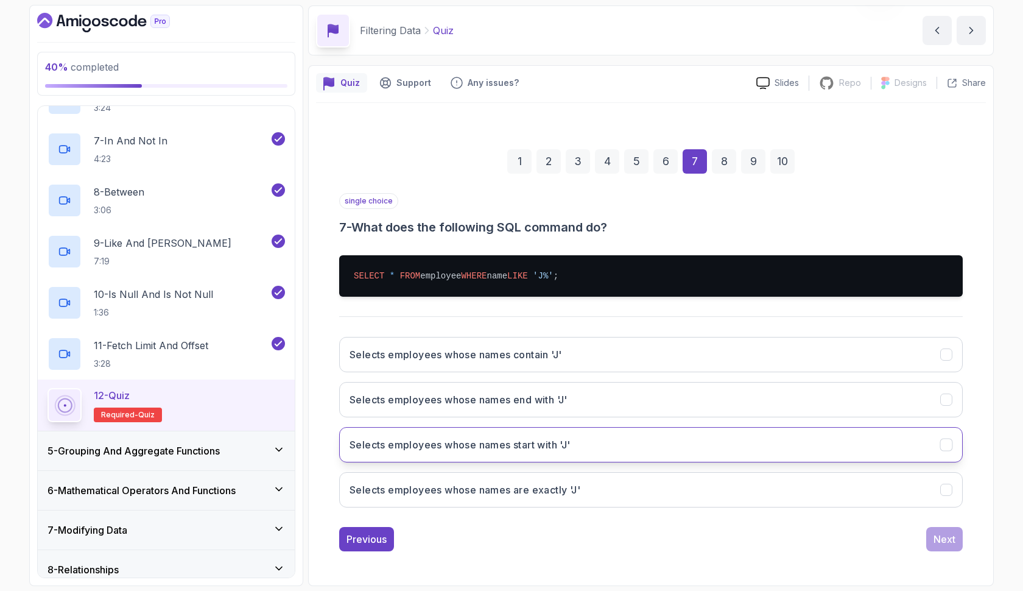
click at [677, 460] on button "Selects employees whose names start with 'J'" at bounding box center [651, 444] width 624 height 35
click at [946, 539] on div "Next" at bounding box center [945, 539] width 22 height 15
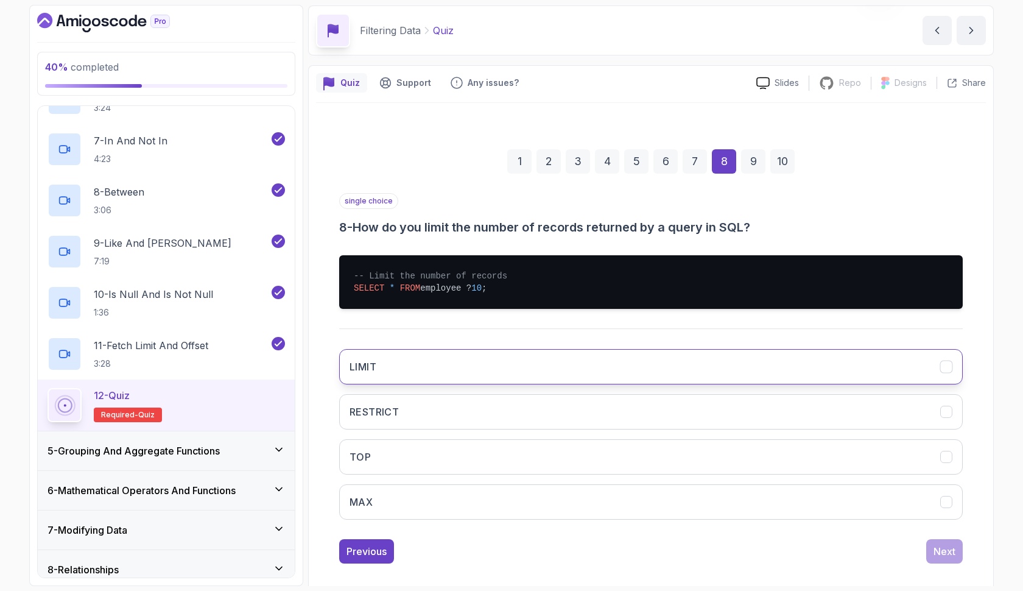
click at [811, 357] on button "LIMIT" at bounding box center [651, 366] width 624 height 35
click at [951, 549] on div "Next" at bounding box center [945, 551] width 22 height 15
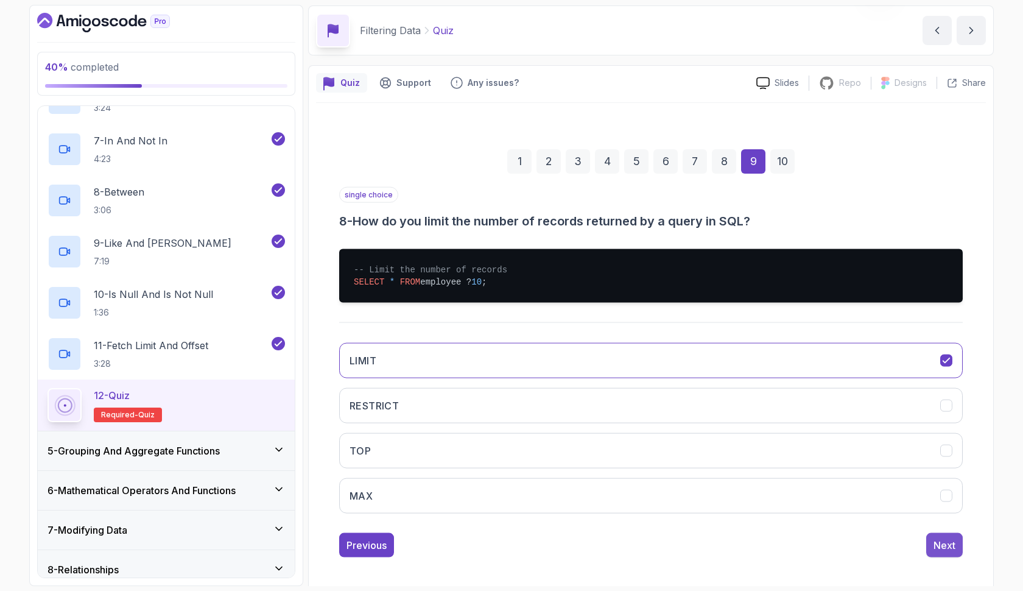
scroll to position [0, 0]
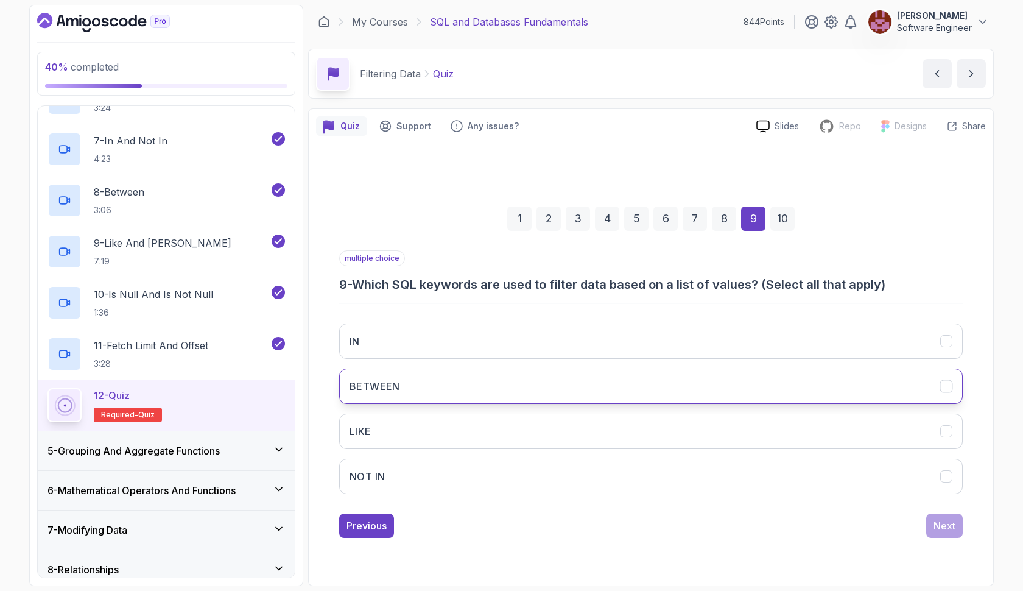
click at [888, 387] on button "BETWEEN" at bounding box center [651, 385] width 624 height 35
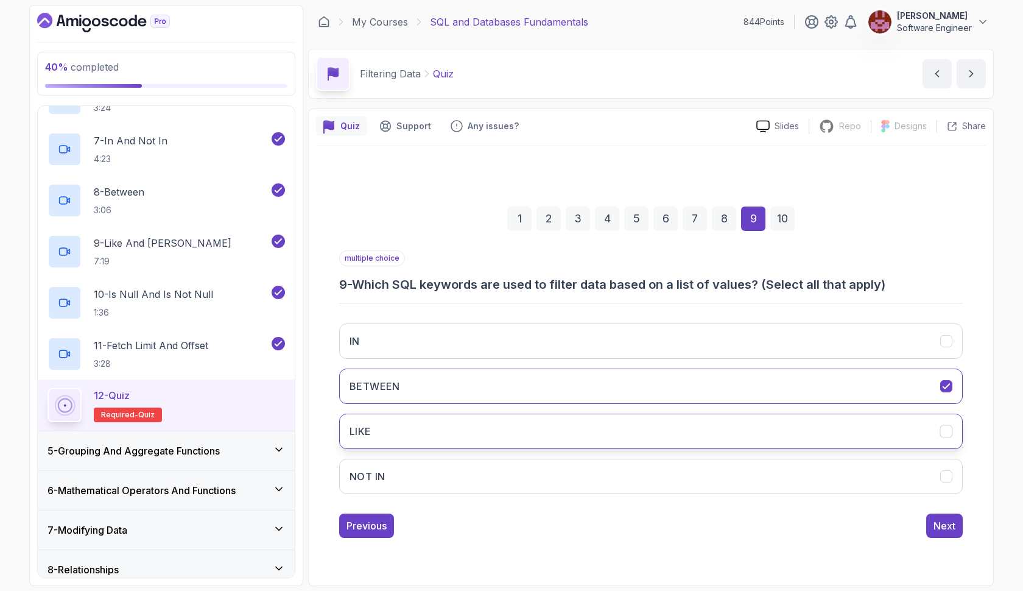
click at [858, 437] on button "LIKE" at bounding box center [651, 431] width 624 height 35
click at [935, 524] on div "Next" at bounding box center [945, 525] width 22 height 15
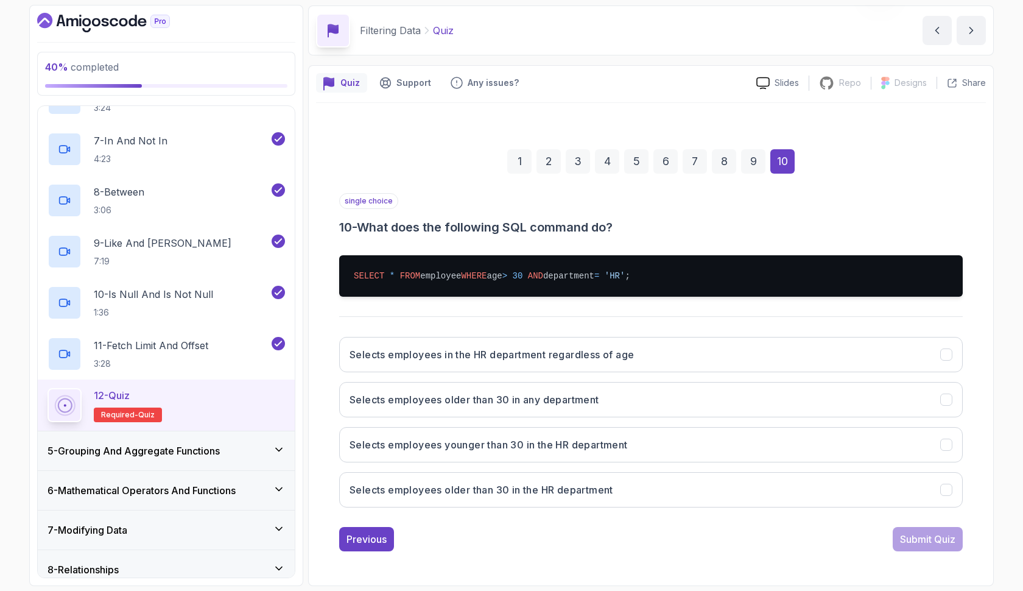
scroll to position [43, 0]
click at [562, 484] on h3 "Selects employees older than 30 in the HR department" at bounding box center [482, 489] width 264 height 15
click at [905, 540] on div "Submit Quiz" at bounding box center [927, 539] width 55 height 15
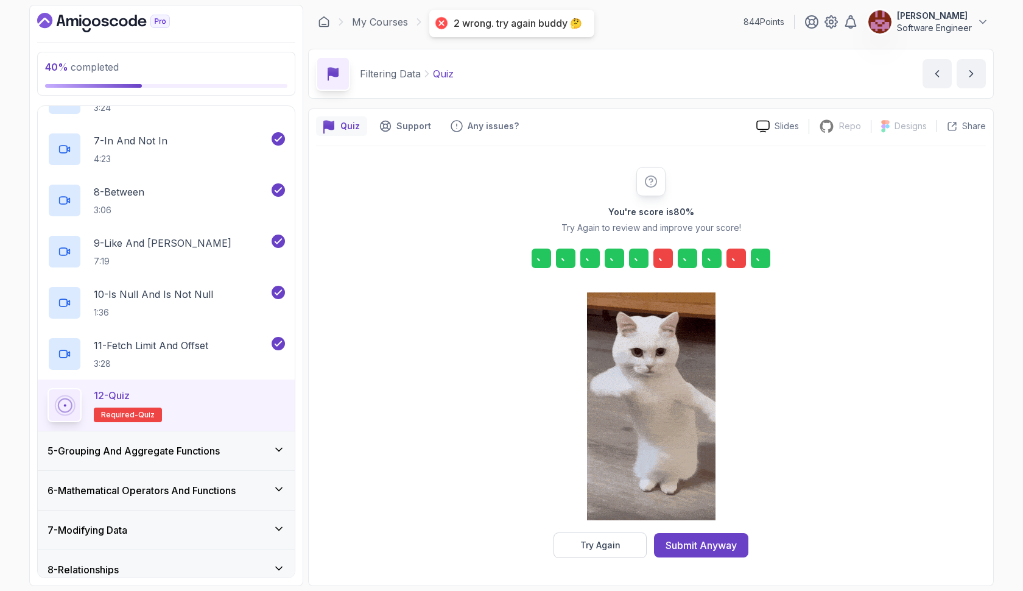
scroll to position [0, 0]
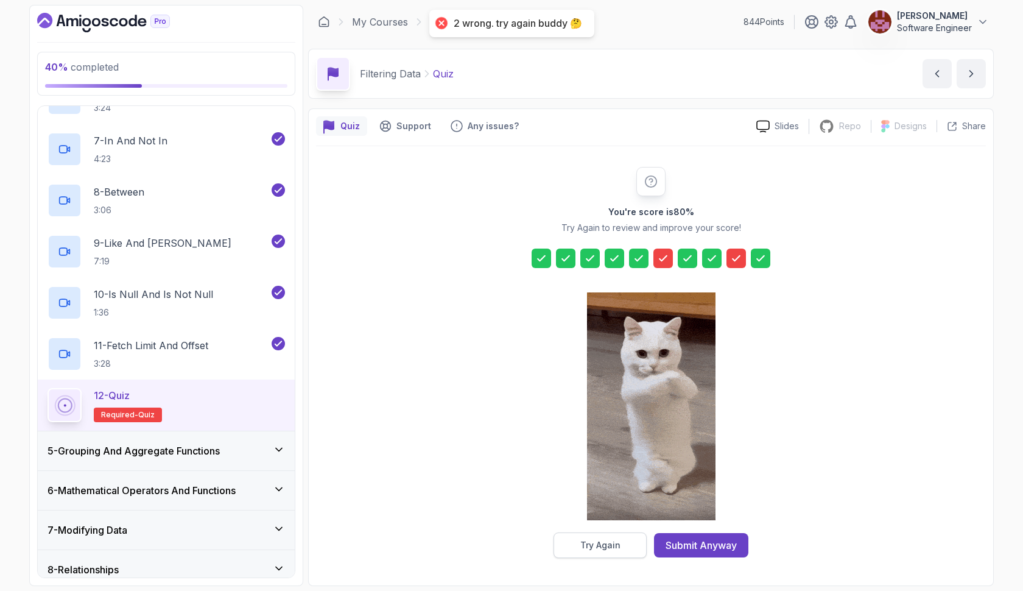
click at [636, 543] on button "Try Again" at bounding box center [600, 545] width 93 height 26
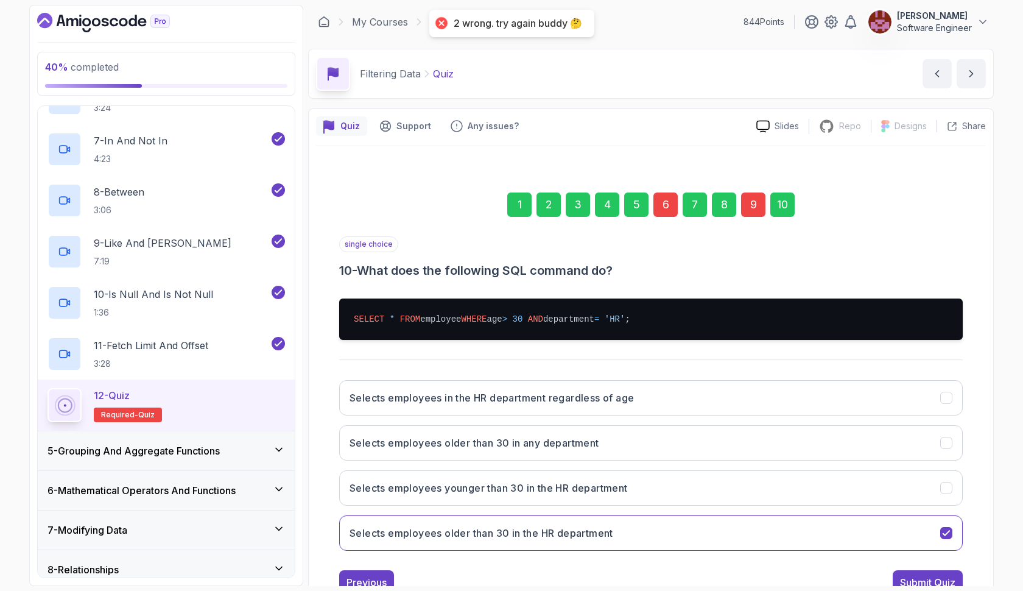
click at [756, 197] on div "9" at bounding box center [753, 204] width 24 height 24
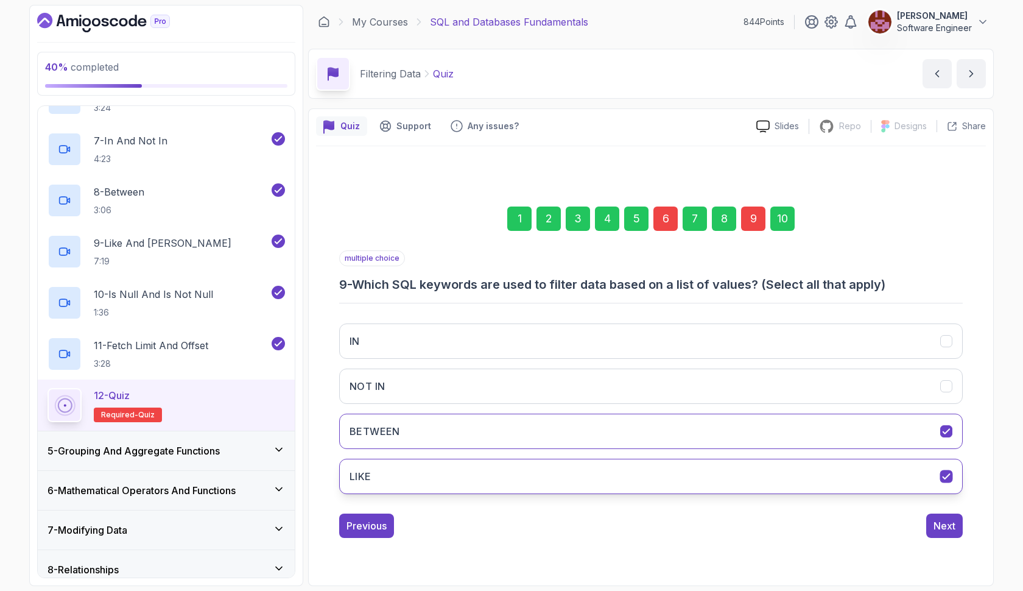
click at [646, 479] on button "LIKE" at bounding box center [651, 476] width 624 height 35
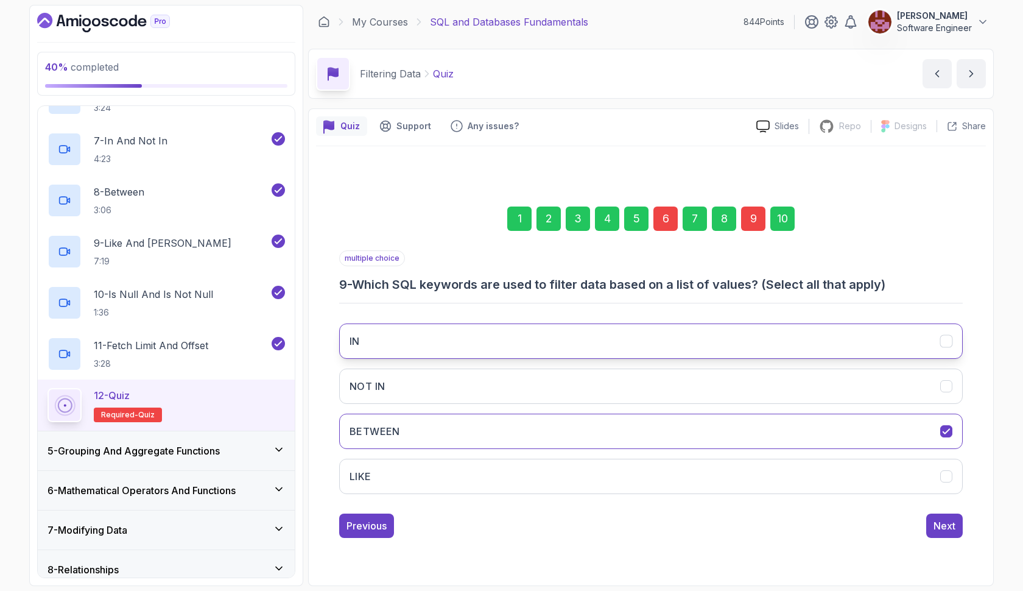
click at [647, 351] on button "IN" at bounding box center [651, 340] width 624 height 35
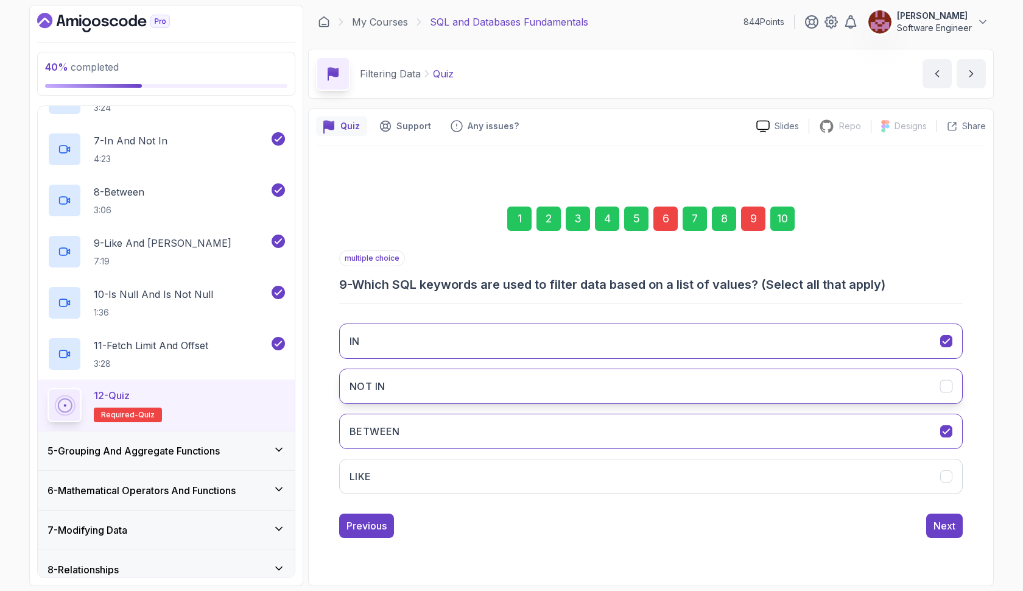
click at [653, 381] on button "NOT IN" at bounding box center [651, 385] width 624 height 35
click at [671, 222] on div "6" at bounding box center [665, 218] width 24 height 24
click at [751, 222] on div "9" at bounding box center [753, 218] width 24 height 24
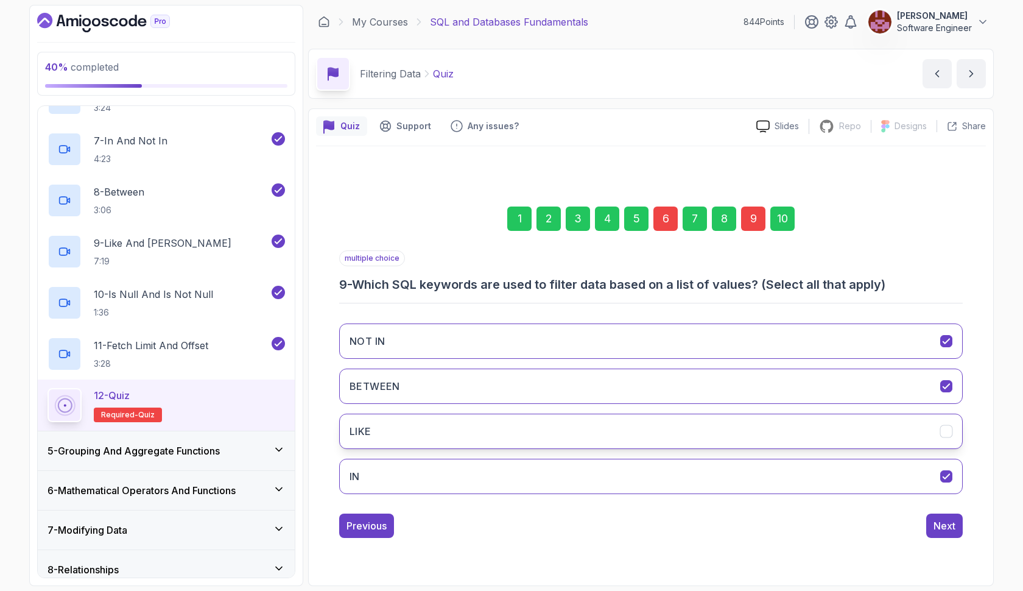
click at [658, 425] on button "LIKE" at bounding box center [651, 431] width 624 height 35
click at [668, 223] on div "6" at bounding box center [665, 218] width 24 height 24
click at [597, 428] on button "NOT" at bounding box center [651, 431] width 624 height 35
click at [774, 224] on div "10" at bounding box center [782, 218] width 24 height 24
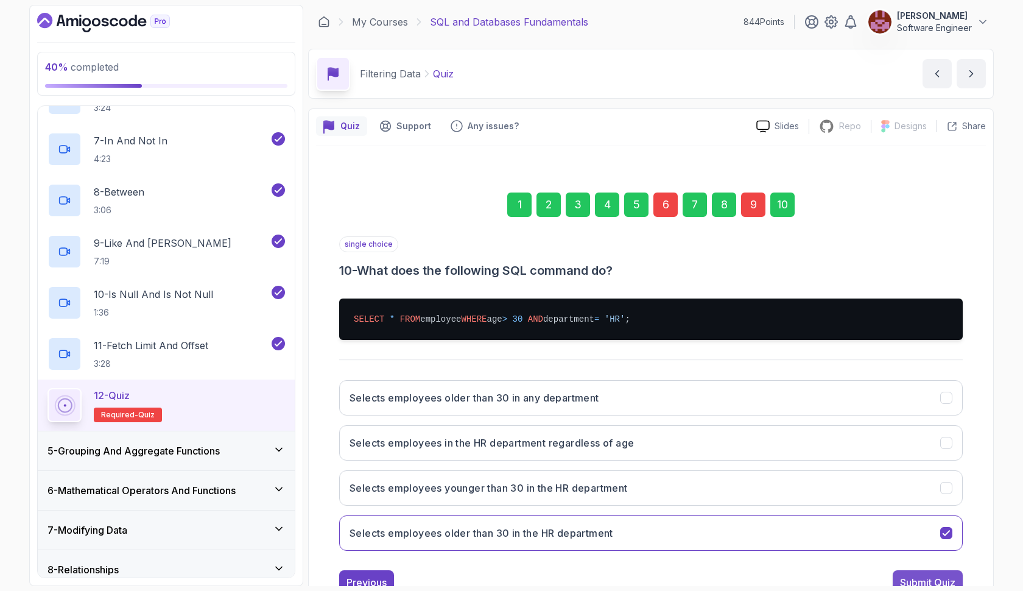
click at [896, 574] on button "Submit Quiz" at bounding box center [928, 582] width 70 height 24
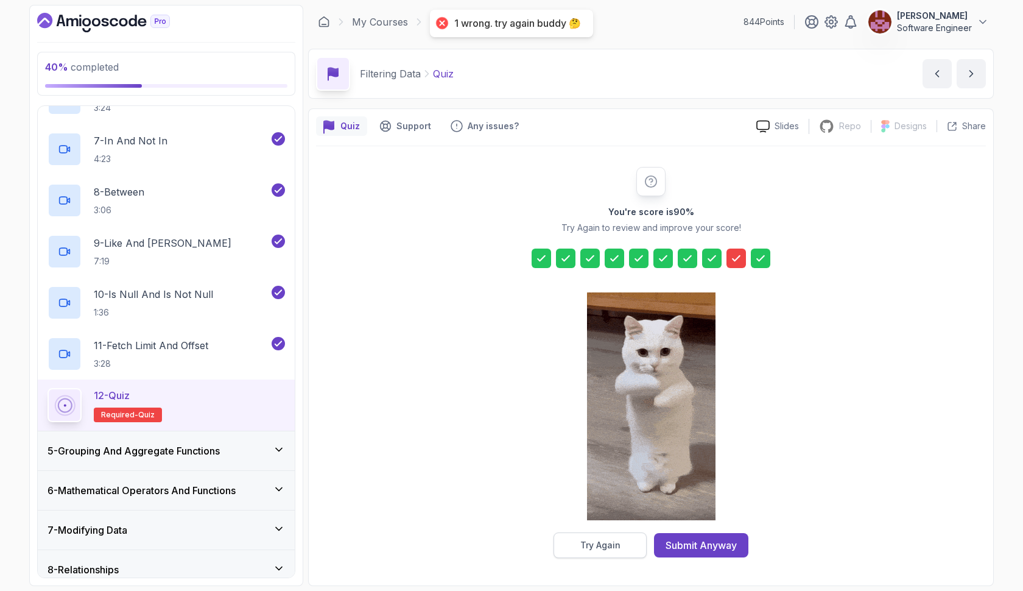
click at [612, 541] on div "Try Again" at bounding box center [600, 545] width 40 height 12
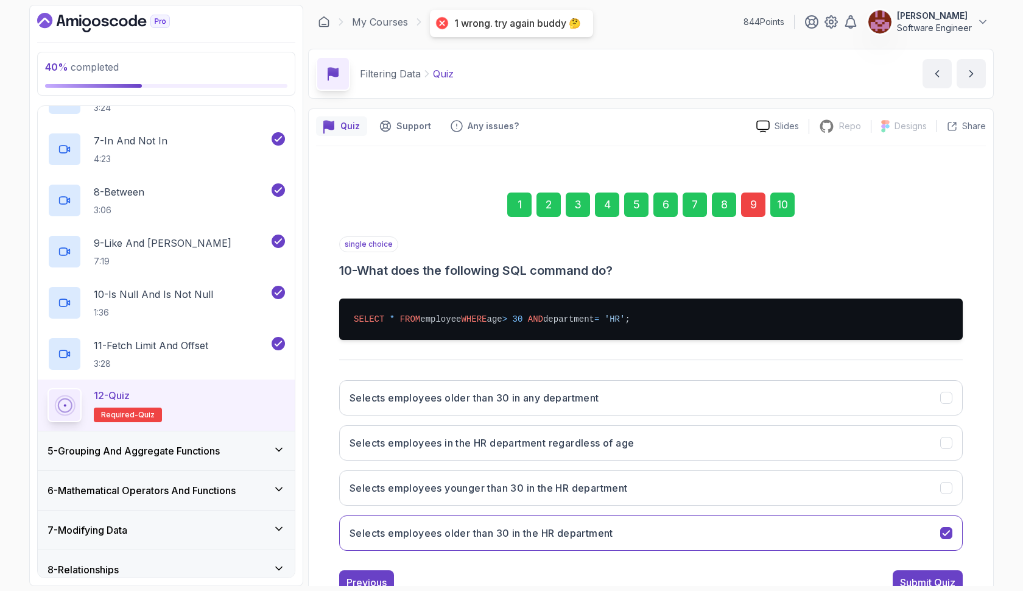
click at [749, 213] on div "9" at bounding box center [753, 204] width 24 height 24
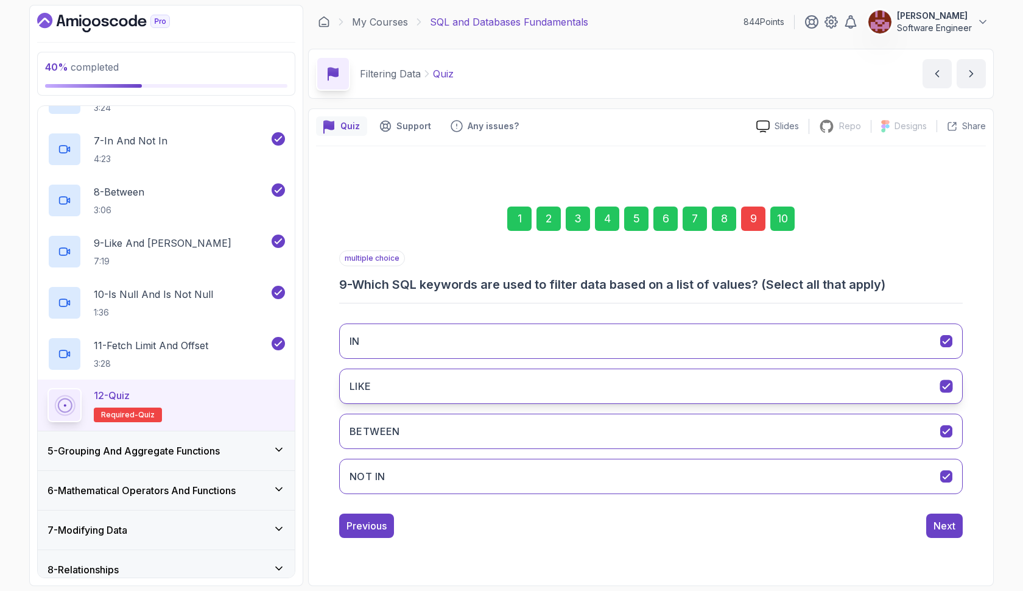
click at [706, 392] on button "LIKE" at bounding box center [651, 385] width 624 height 35
click at [786, 219] on div "10" at bounding box center [782, 218] width 24 height 24
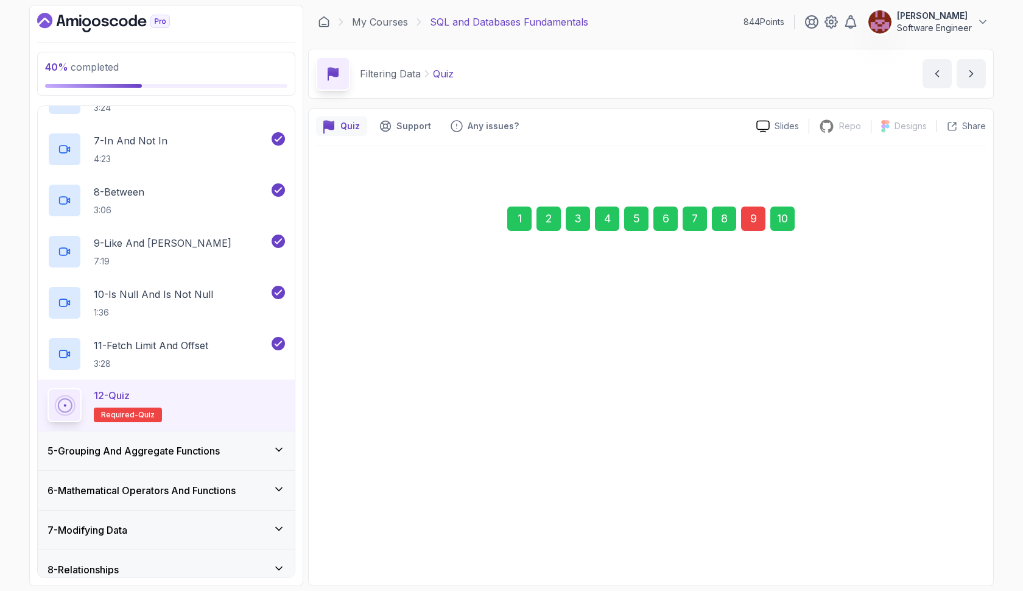
click at [786, 219] on div "10" at bounding box center [782, 218] width 24 height 24
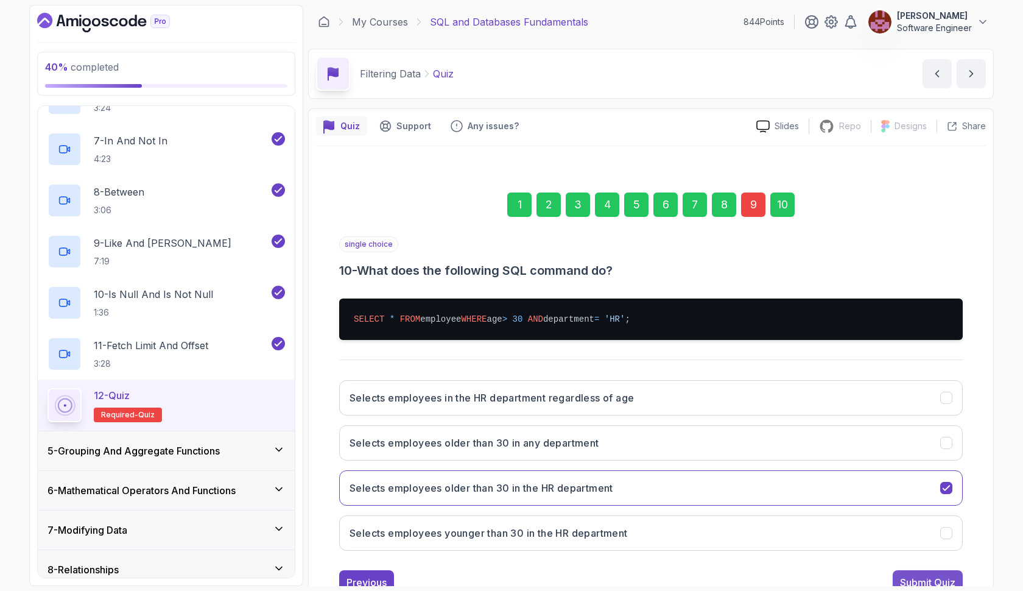
click at [909, 576] on div "Submit Quiz" at bounding box center [927, 582] width 55 height 15
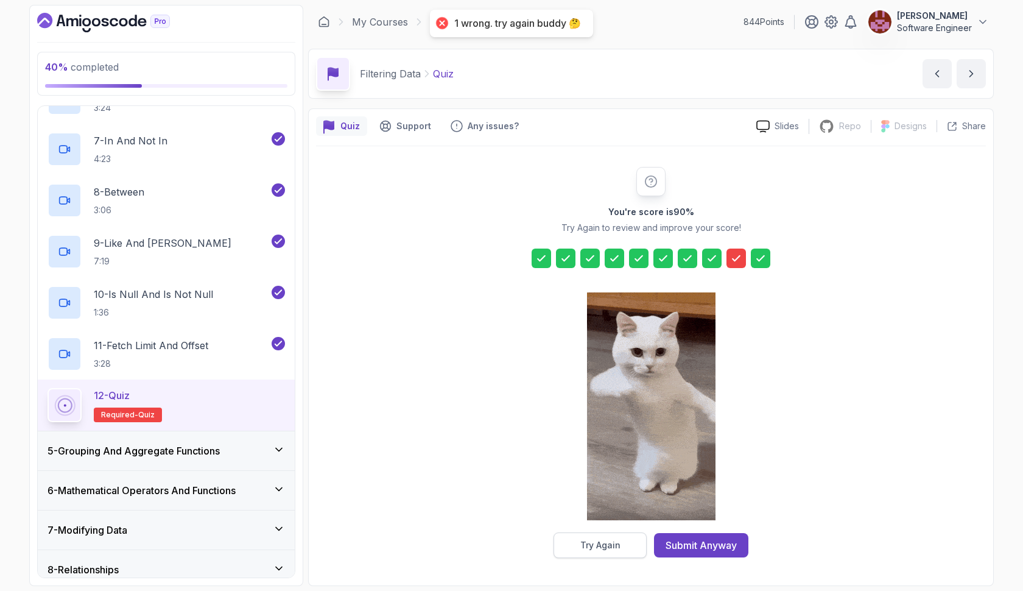
click at [631, 540] on button "Try Again" at bounding box center [600, 545] width 93 height 26
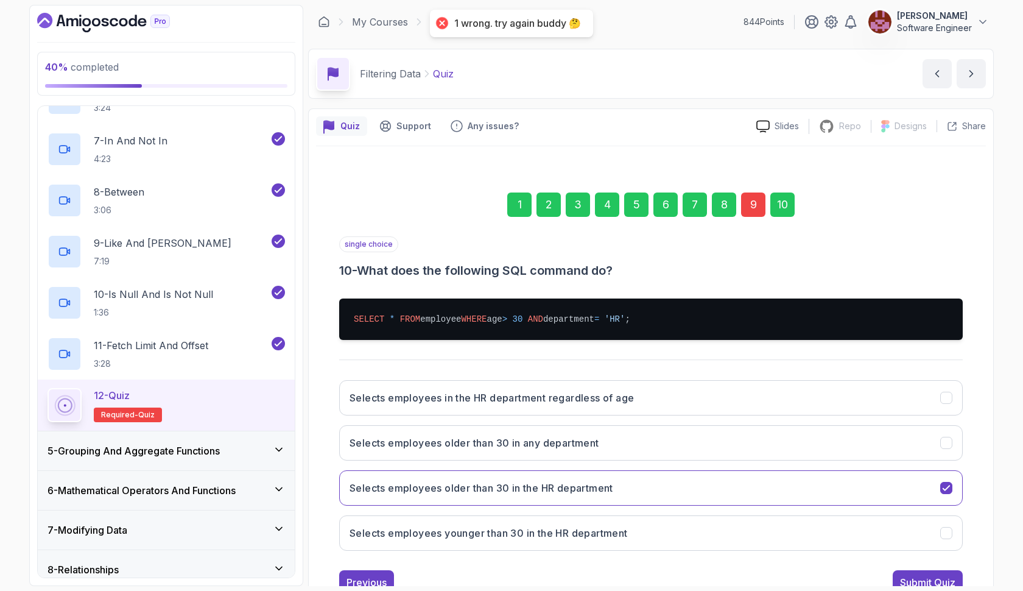
click at [753, 200] on div "9" at bounding box center [753, 204] width 24 height 24
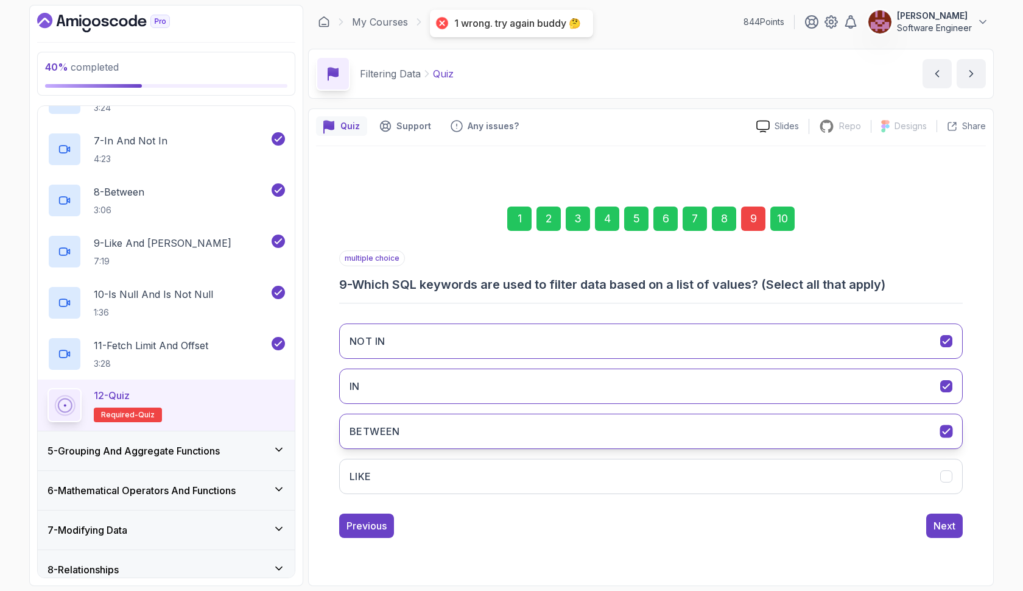
click at [594, 433] on button "BETWEEN" at bounding box center [651, 431] width 624 height 35
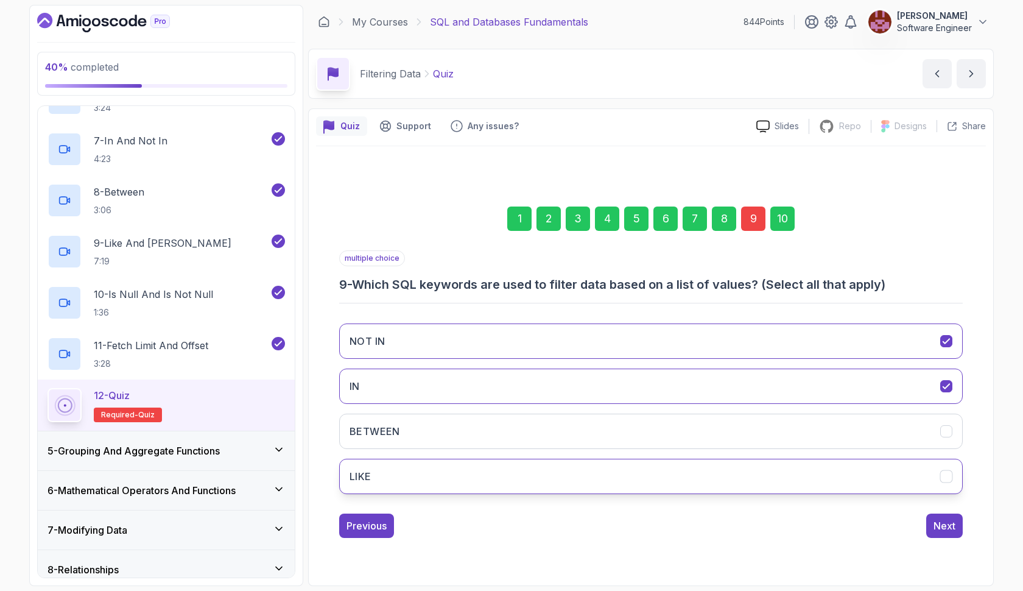
click at [593, 467] on button "LIKE" at bounding box center [651, 476] width 624 height 35
click at [781, 217] on div "10" at bounding box center [782, 218] width 24 height 24
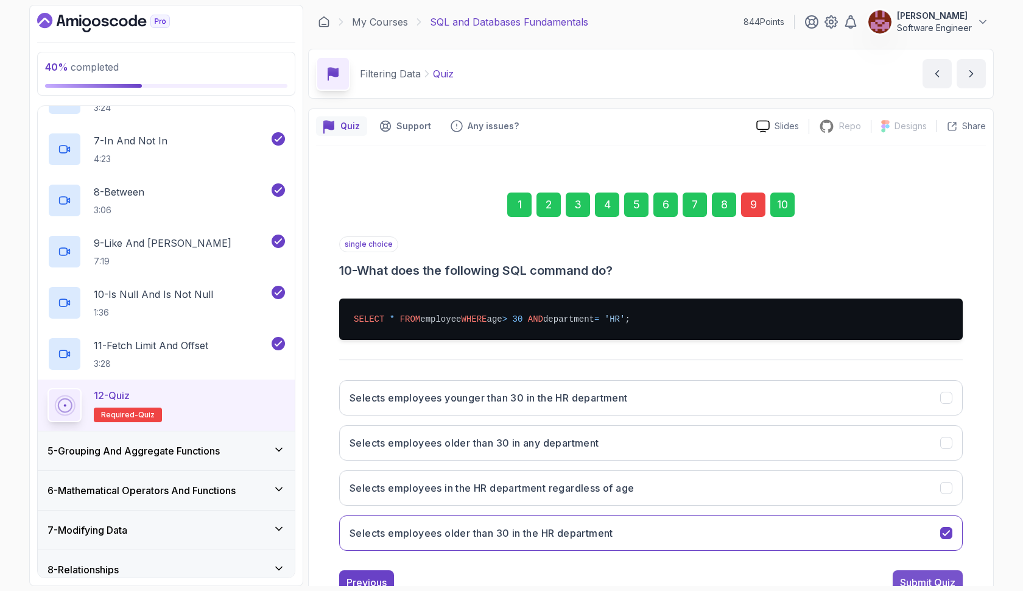
click at [929, 578] on div "Submit Quiz" at bounding box center [927, 582] width 55 height 15
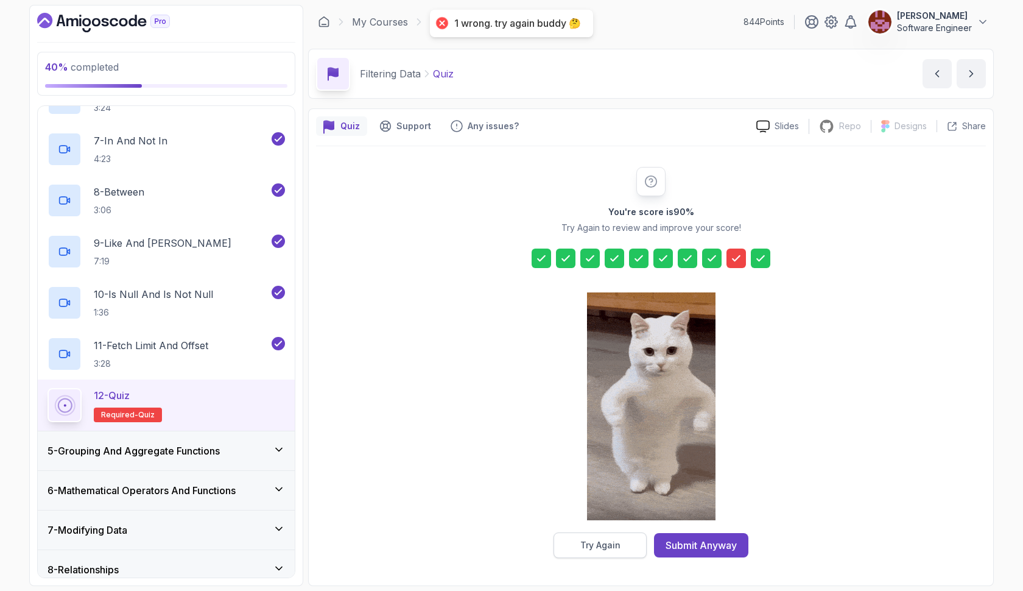
click at [613, 543] on div "Try Again" at bounding box center [600, 545] width 40 height 12
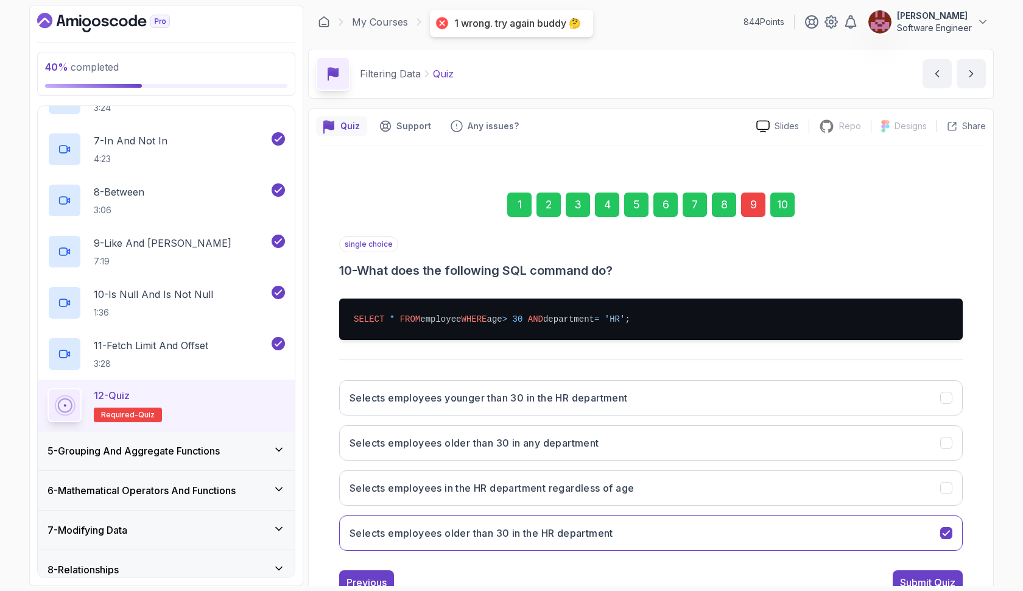
click at [762, 206] on div "9" at bounding box center [753, 204] width 24 height 24
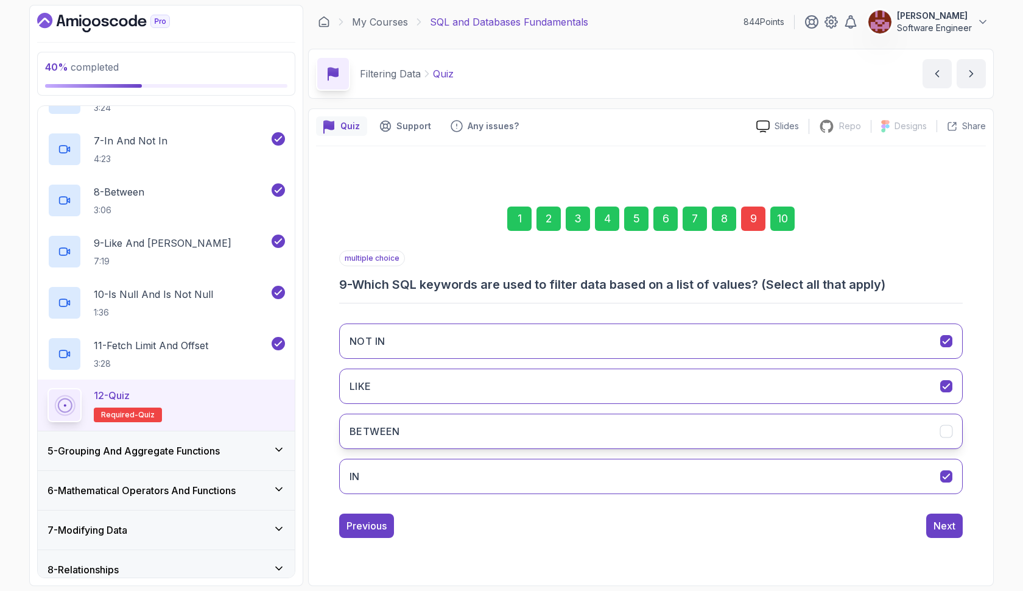
click at [516, 423] on button "BETWEEN" at bounding box center [651, 431] width 624 height 35
click at [521, 347] on button "NOT IN" at bounding box center [651, 340] width 624 height 35
click at [784, 227] on div "10" at bounding box center [782, 218] width 24 height 24
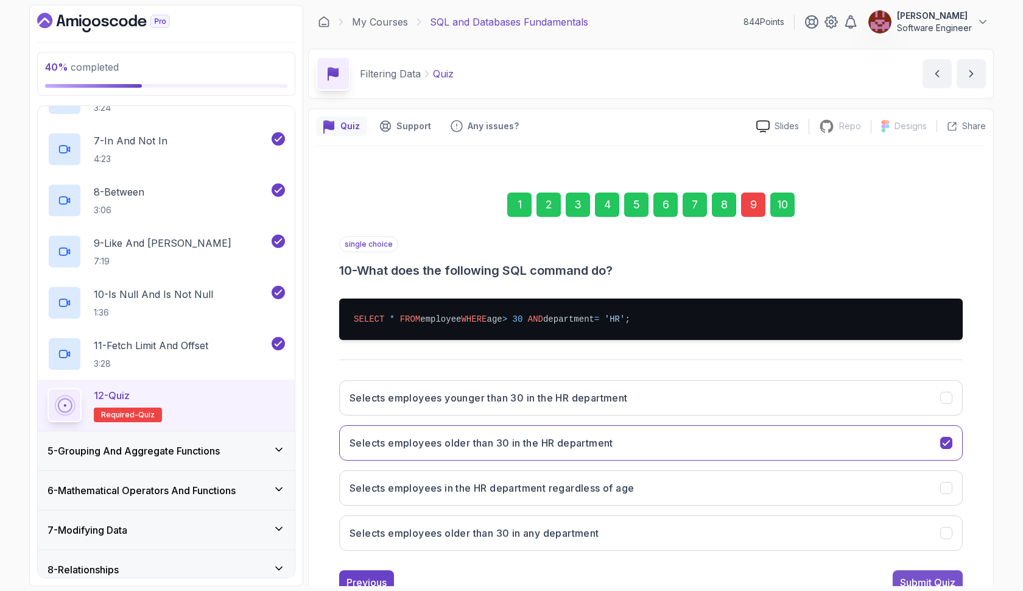
click at [914, 576] on div "Submit Quiz" at bounding box center [927, 582] width 55 height 15
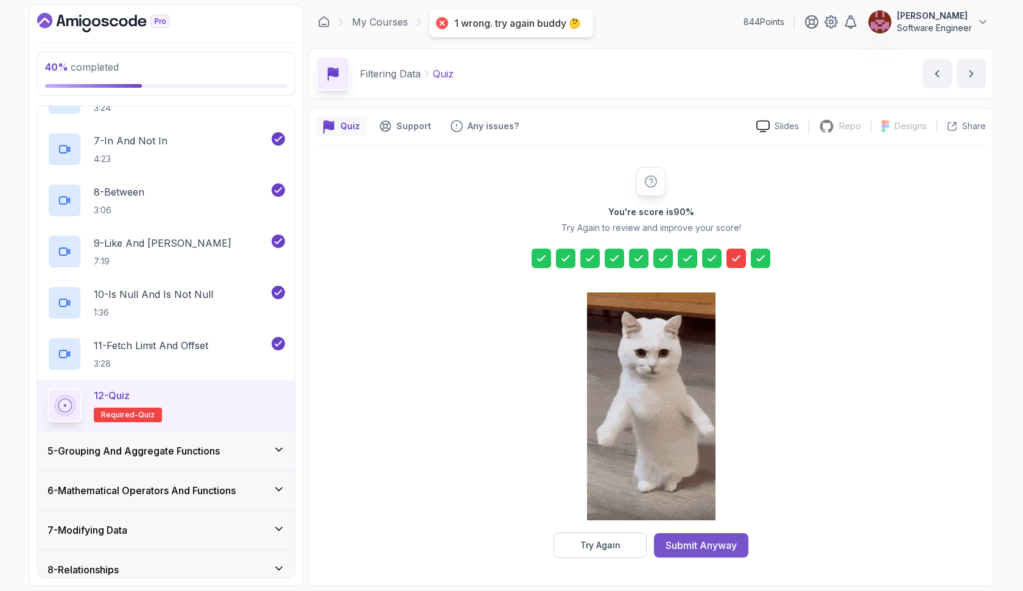
click at [701, 540] on div "Submit Anyway" at bounding box center [701, 545] width 71 height 15
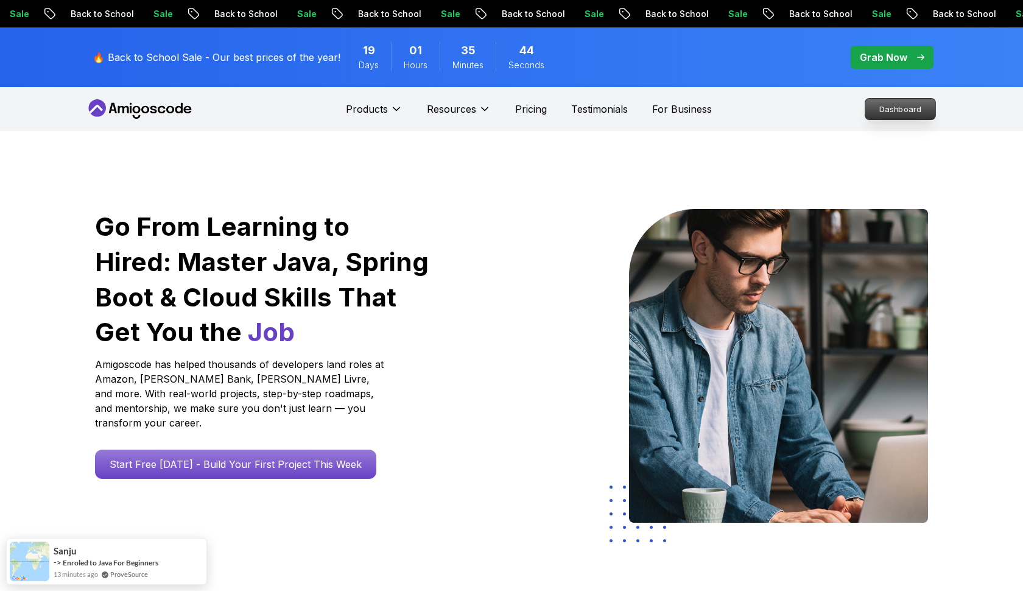
click at [880, 113] on p "Dashboard" at bounding box center [900, 109] width 70 height 21
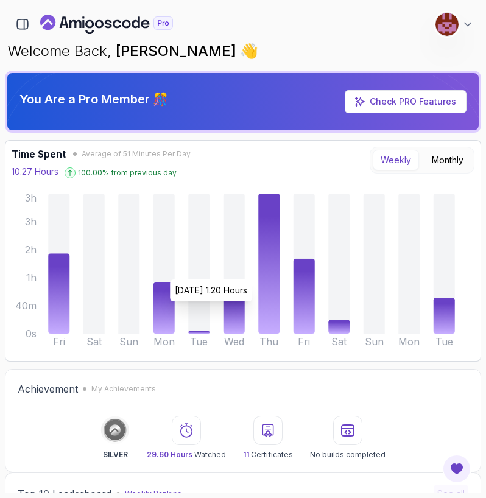
scroll to position [1, 0]
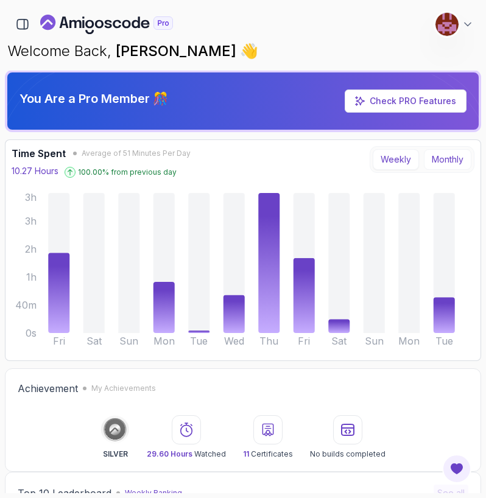
click at [443, 161] on button "Monthly" at bounding box center [448, 159] width 48 height 21
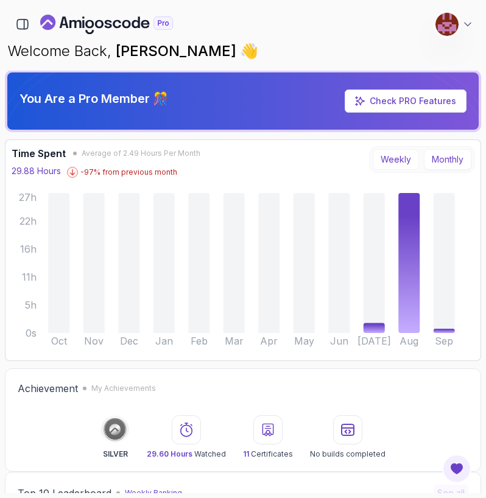
click at [398, 161] on button "Weekly" at bounding box center [396, 159] width 46 height 21
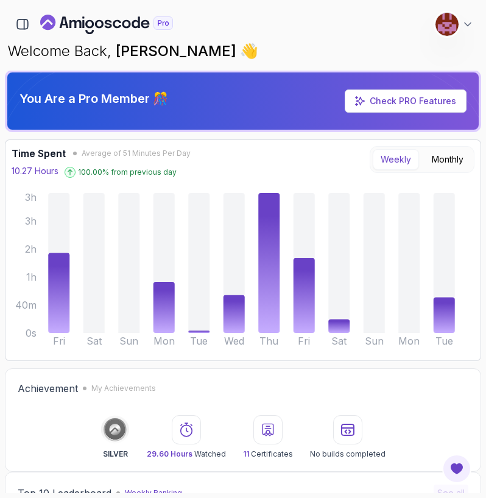
click at [68, 171] on icon at bounding box center [70, 172] width 6 height 6
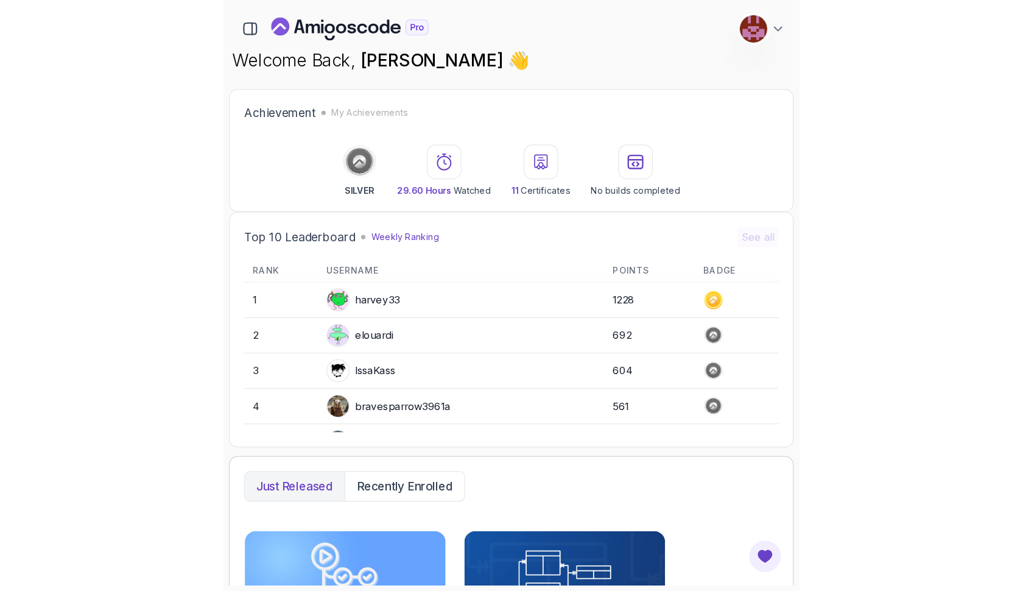
scroll to position [0, 0]
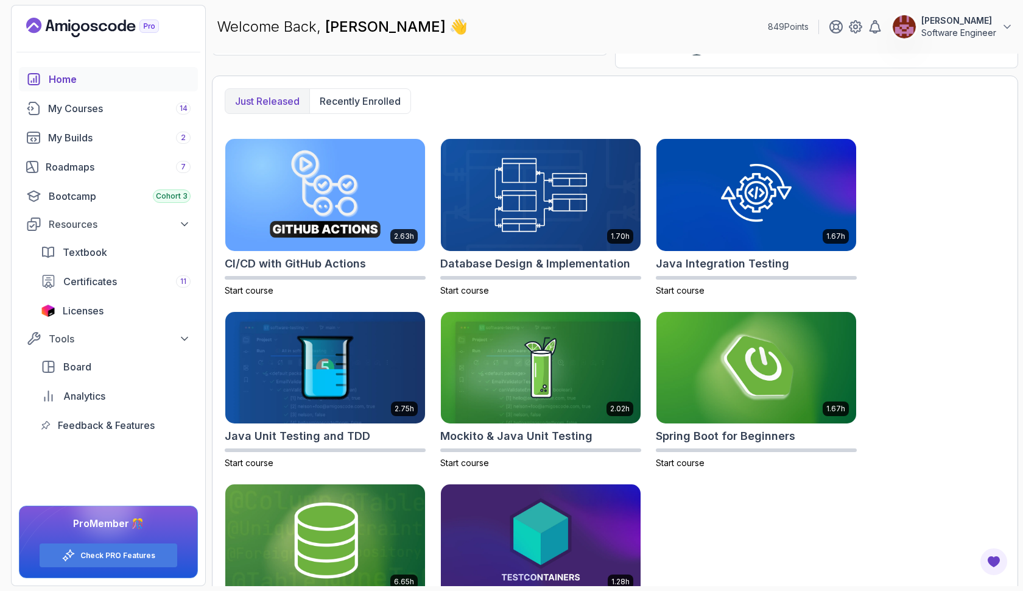
click at [963, 20] on p "[PERSON_NAME]" at bounding box center [958, 21] width 75 height 12
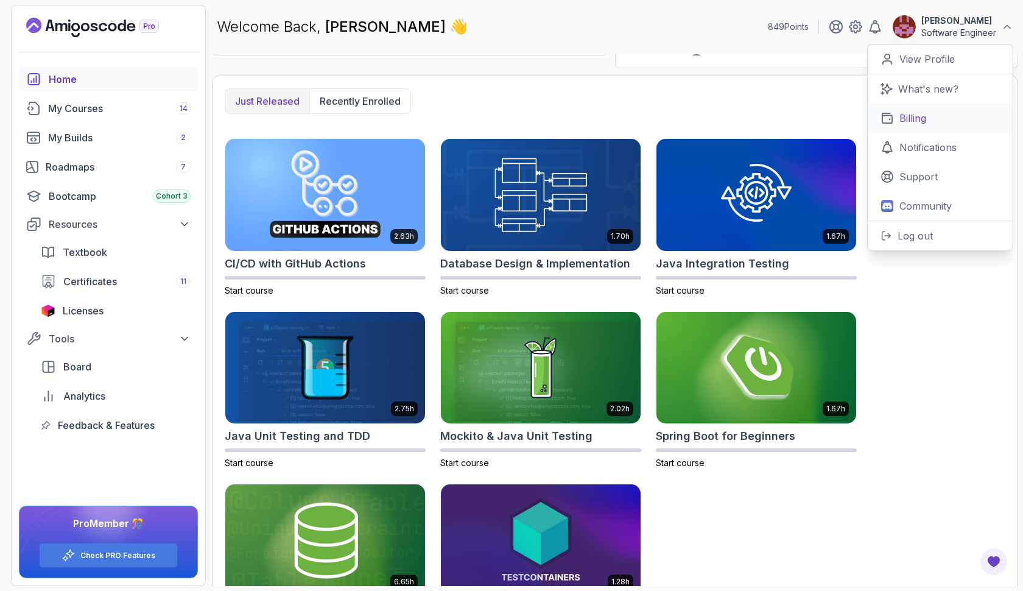
click at [931, 118] on link "Billing" at bounding box center [940, 118] width 145 height 29
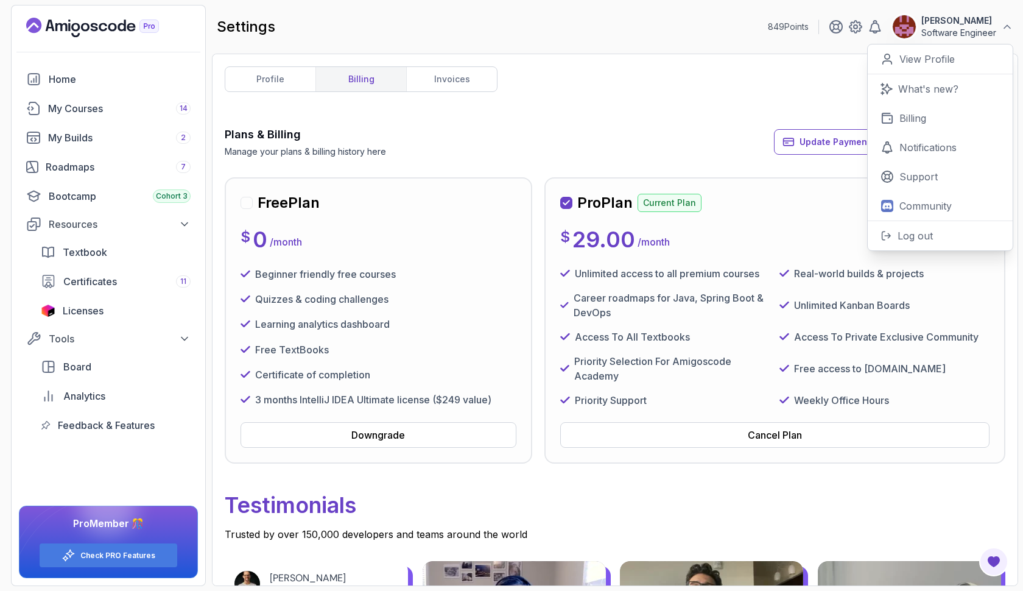
click at [631, 463] on div "Pro Plan Current Plan Next Payment: Friday, 19 September 2025 $ 29.00 / month U…" at bounding box center [774, 320] width 461 height 286
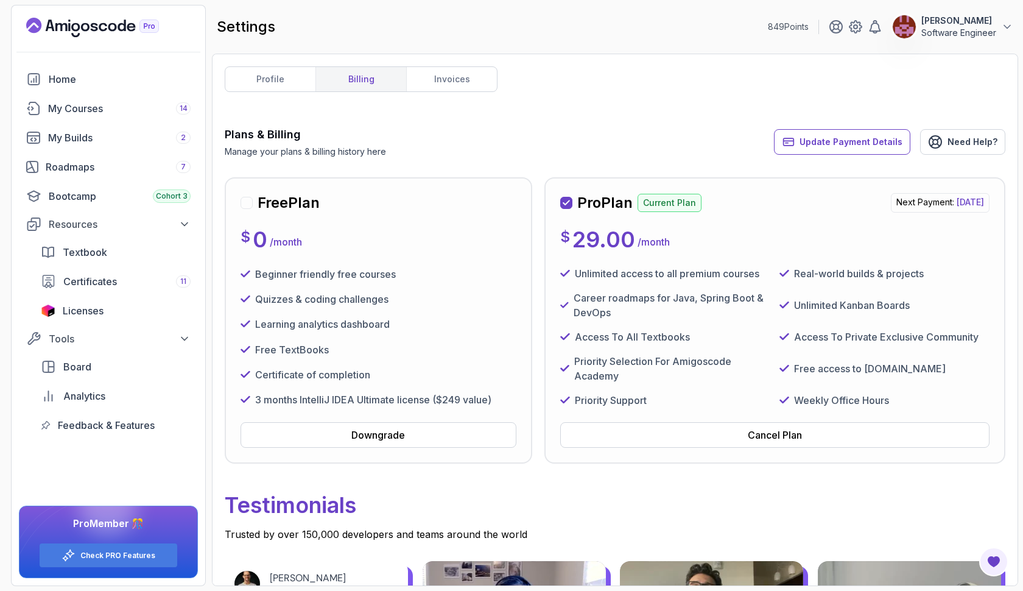
scroll to position [32, 0]
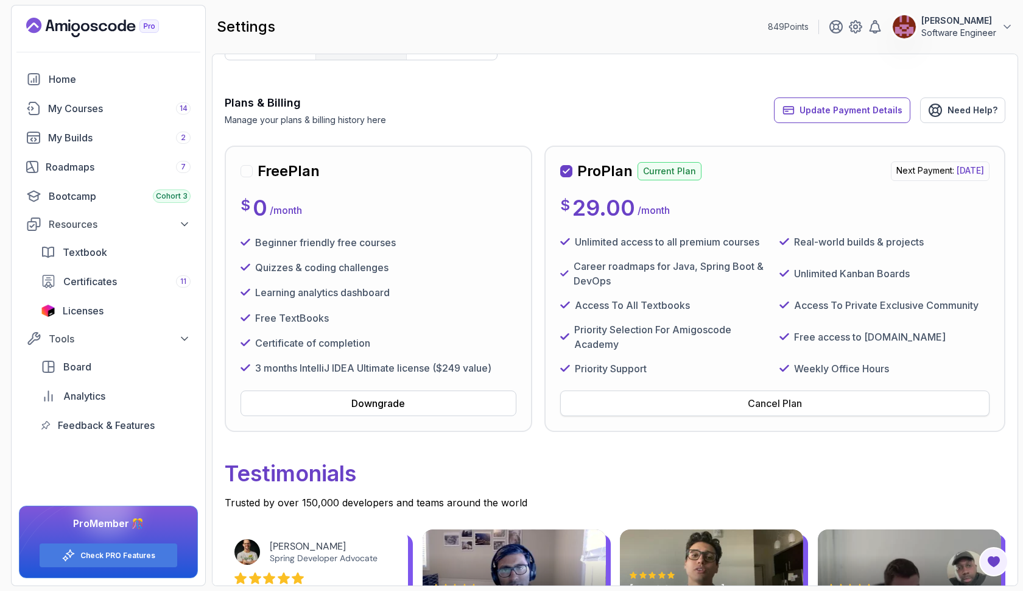
click at [643, 401] on button "Cancel Plan" at bounding box center [774, 403] width 429 height 26
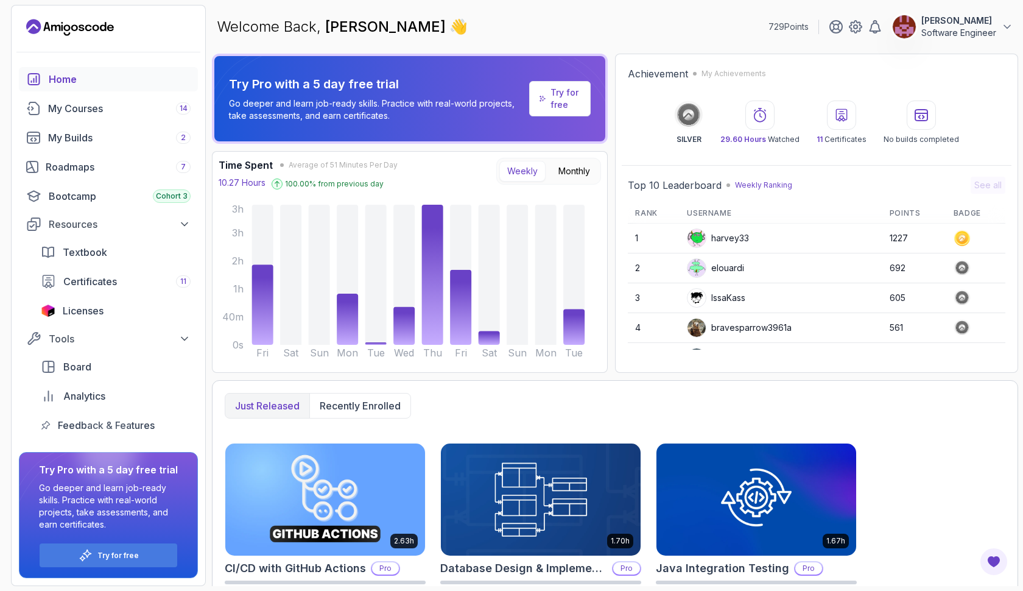
click at [574, 91] on p "Try for free" at bounding box center [566, 98] width 30 height 24
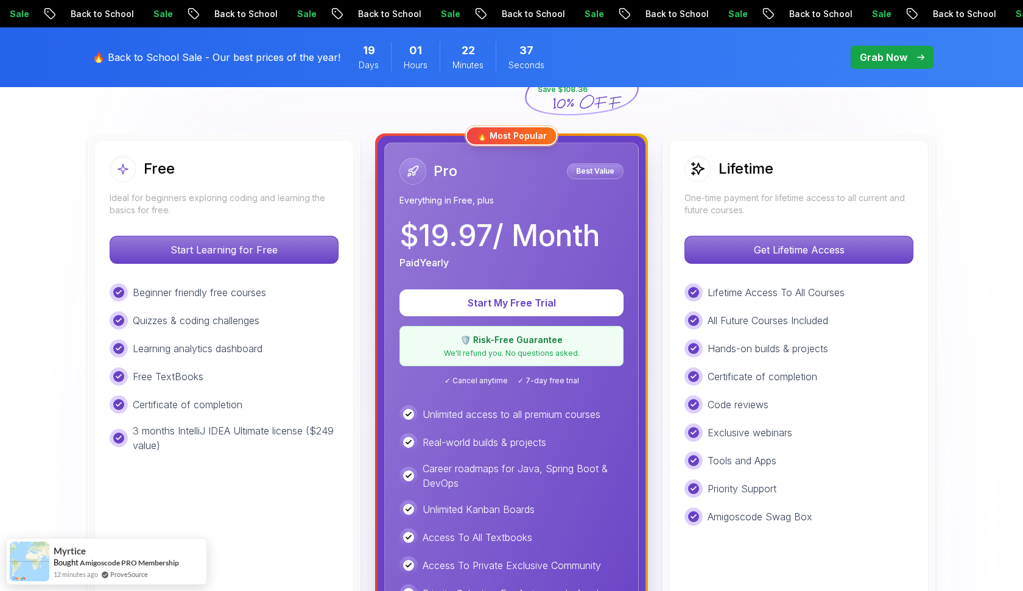
scroll to position [314, 0]
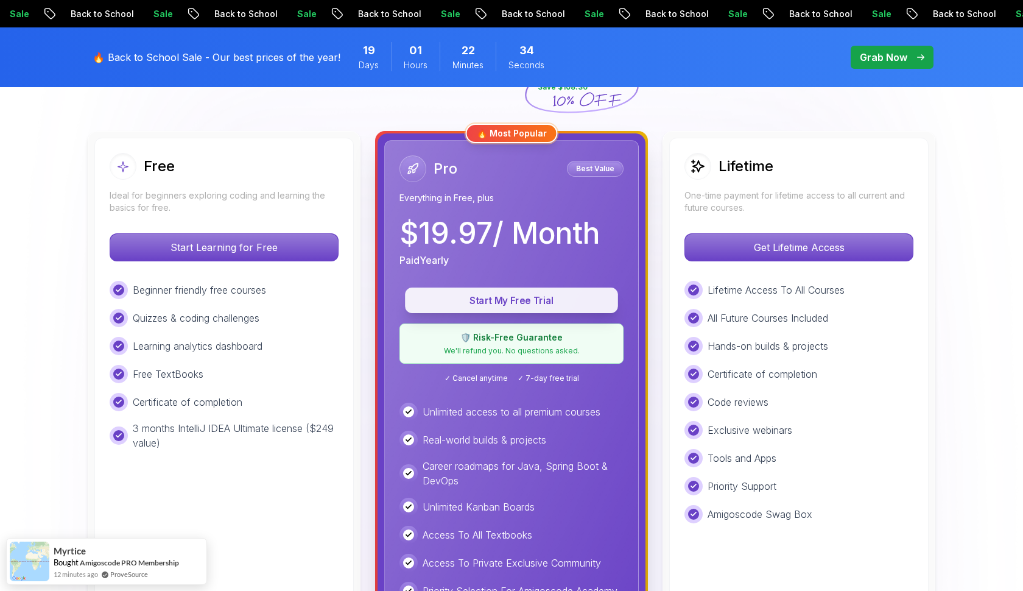
click at [559, 293] on button "Start My Free Trial" at bounding box center [511, 300] width 213 height 26
